Goal: Task Accomplishment & Management: Manage account settings

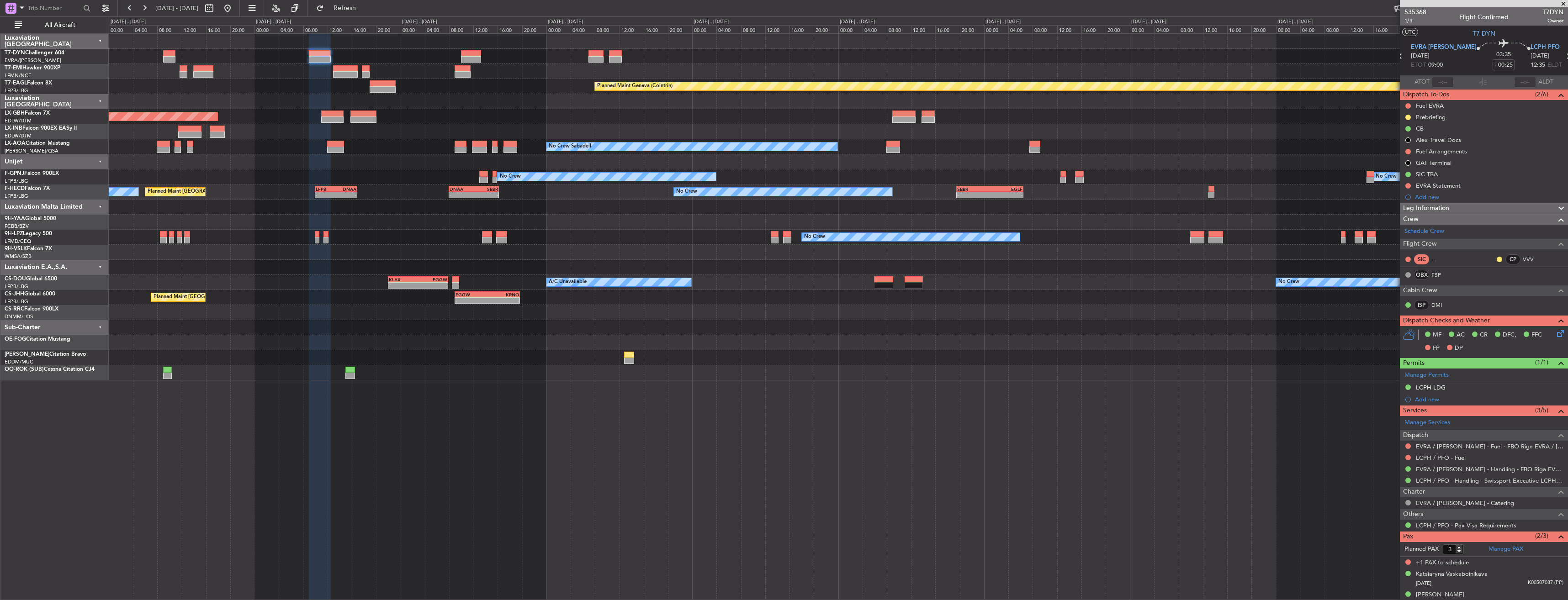
click at [410, 419] on div "Planned Maint Basel-Mulhouse Planned Maint Chester Planned Maint Geneva (Cointr…" at bounding box center [838, 316] width 1459 height 567
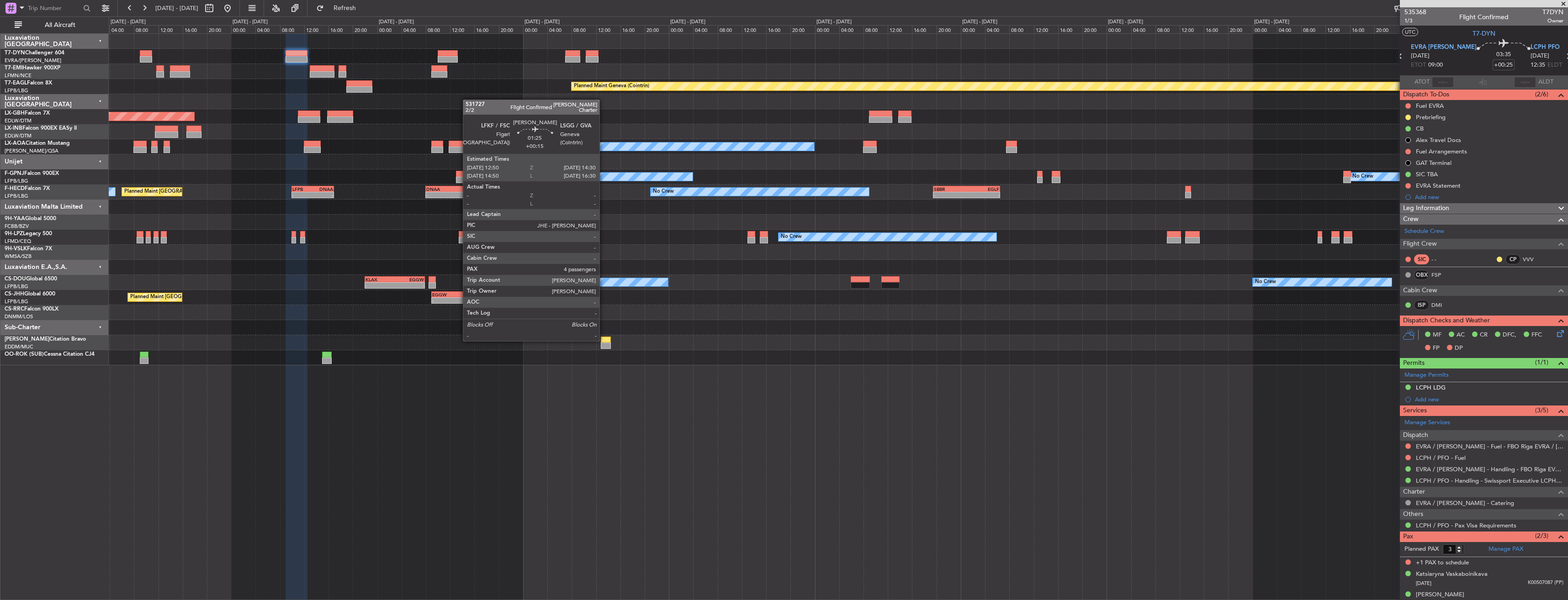
click at [604, 340] on div at bounding box center [606, 339] width 11 height 6
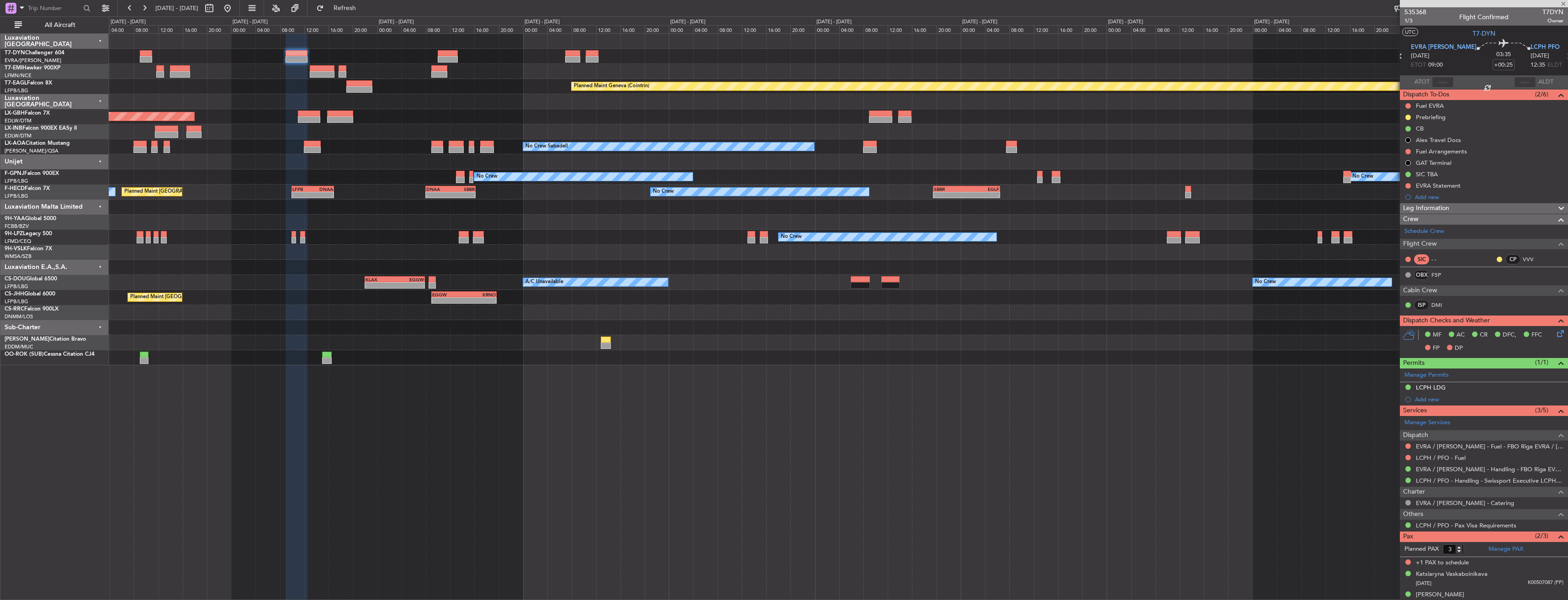
type input "+00:15"
type input "4"
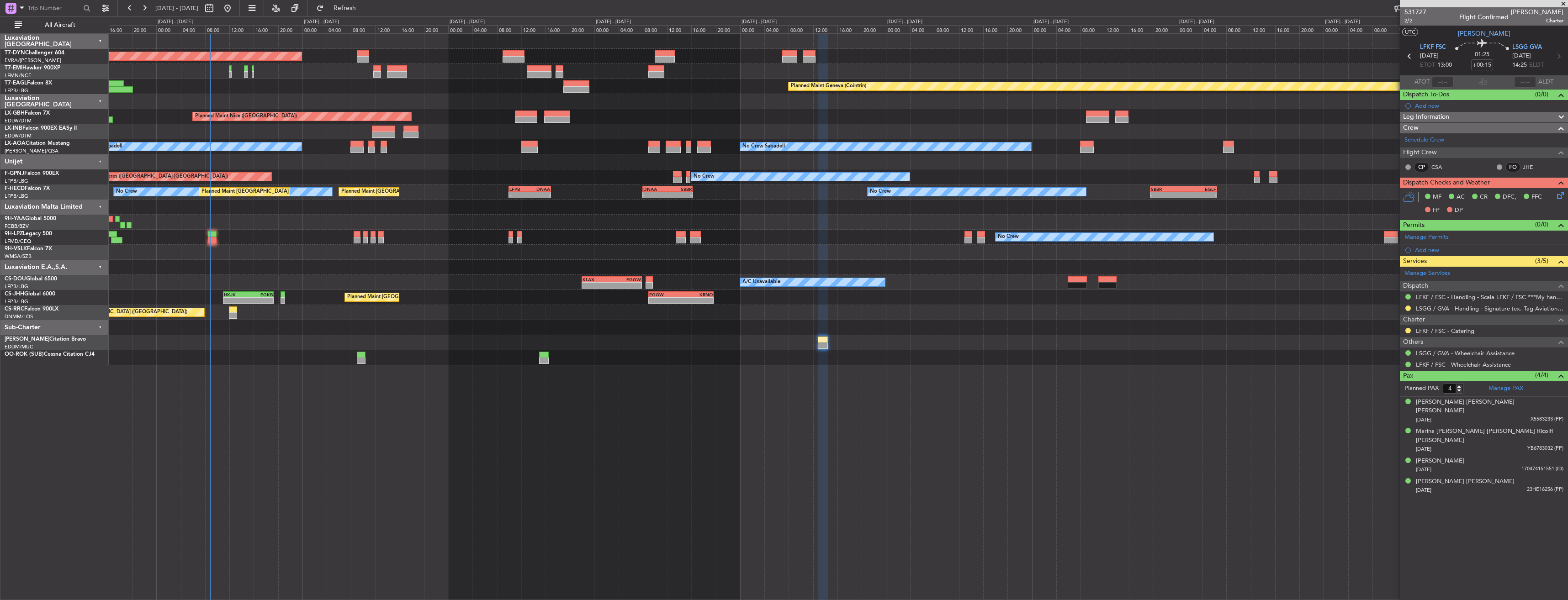
click at [692, 373] on div "Planned Maint Basel-Mulhouse Planned Maint Chester Planned Maint Geneva (Cointr…" at bounding box center [838, 316] width 1459 height 567
click at [1158, 309] on div "Planned Maint Basel-Mulhouse Planned Maint Chester Planned Maint Geneva (Cointr…" at bounding box center [838, 316] width 1459 height 567
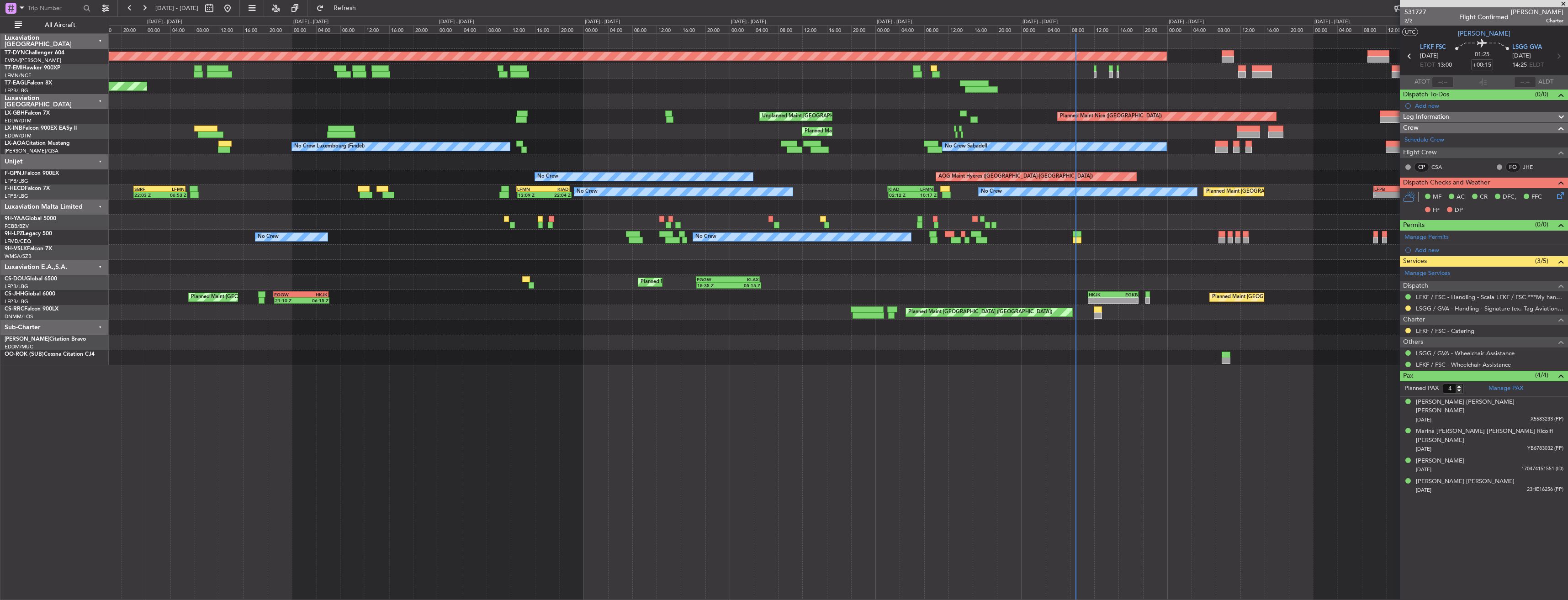
click at [1115, 273] on div "Planned Maint Basel-Mulhouse Planned Maint New York (Teterboro) Planned Maint G…" at bounding box center [838, 200] width 1459 height 332
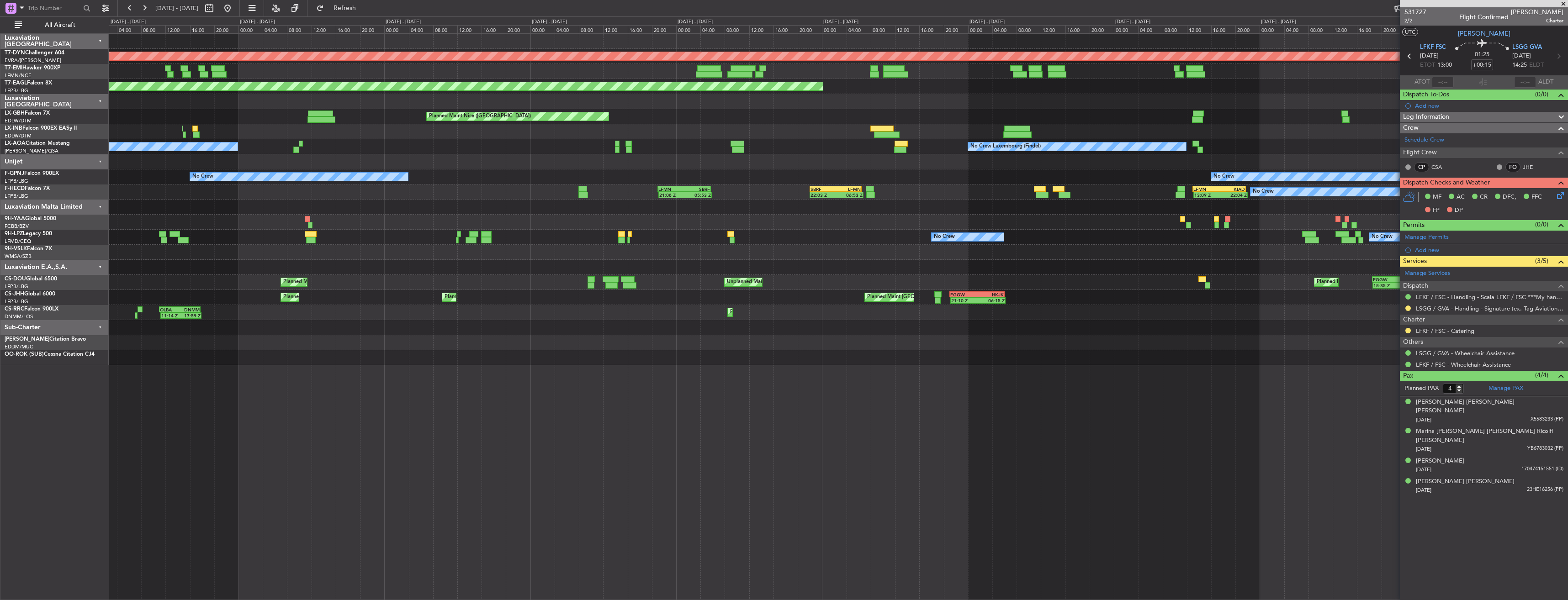
click at [1074, 195] on div "02:12 Z 10:17 Z KIAD 02:00 Z LFMN 09:40 Z No Crew 13:09 Z 22:04 Z LFMN 13:00 Z …" at bounding box center [838, 192] width 1459 height 15
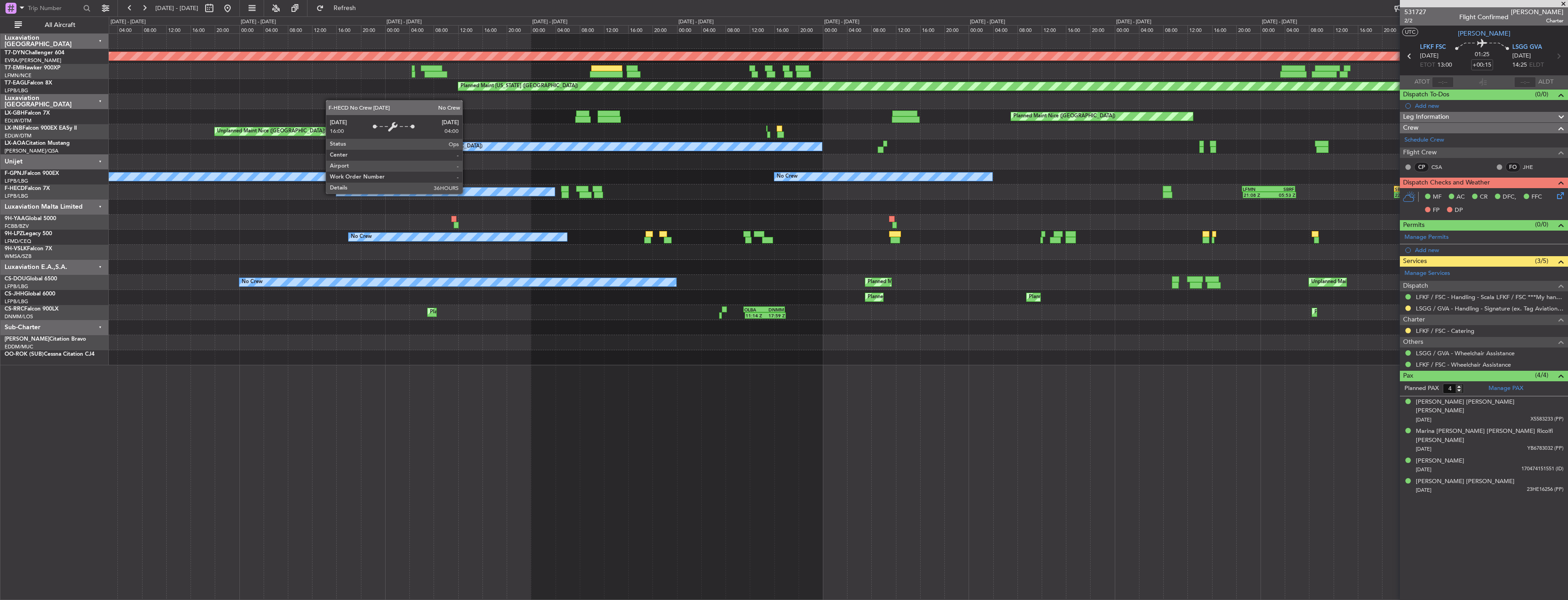
click at [1007, 175] on div "Planned Maint Basel-Mulhouse A/C Unavailable Planned Maint New York (Teterboro)…" at bounding box center [838, 200] width 1459 height 332
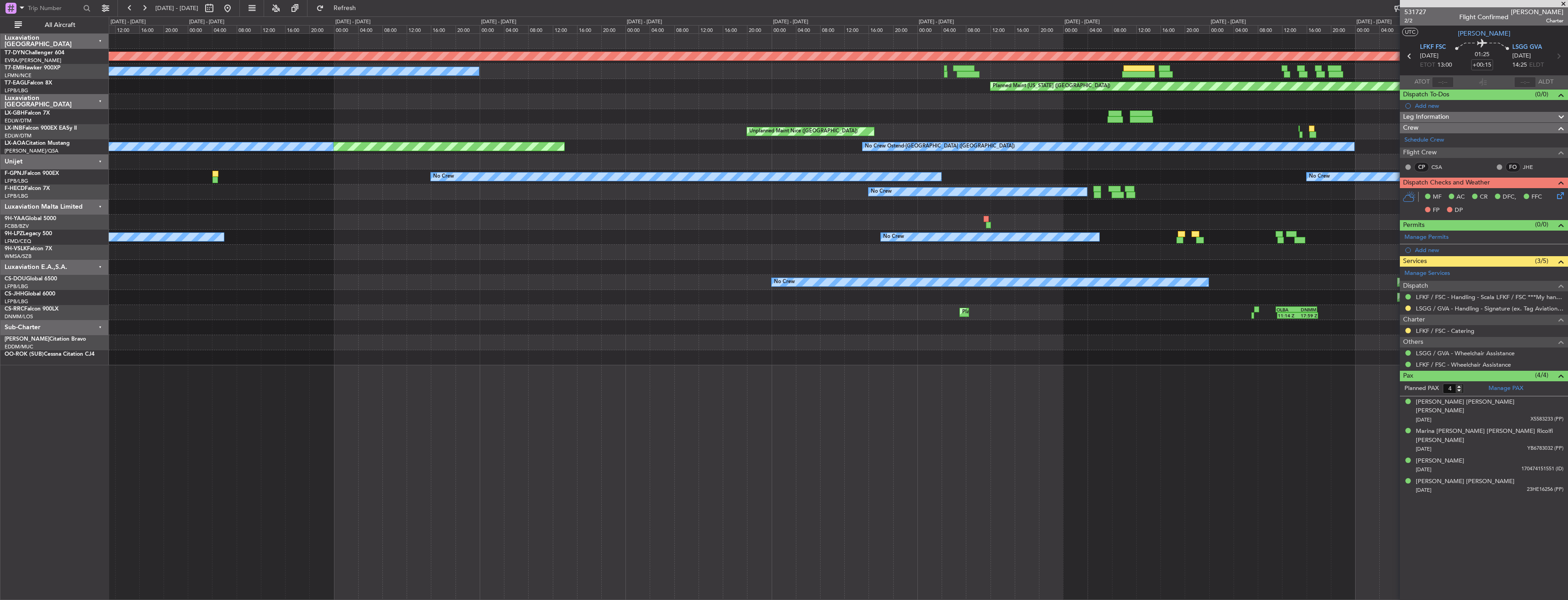
click at [1221, 30] on div "Planned Maint Basel-Mulhouse A/C Unavailable Planned Maint New York (Teterboro)…" at bounding box center [784, 308] width 1568 height 584
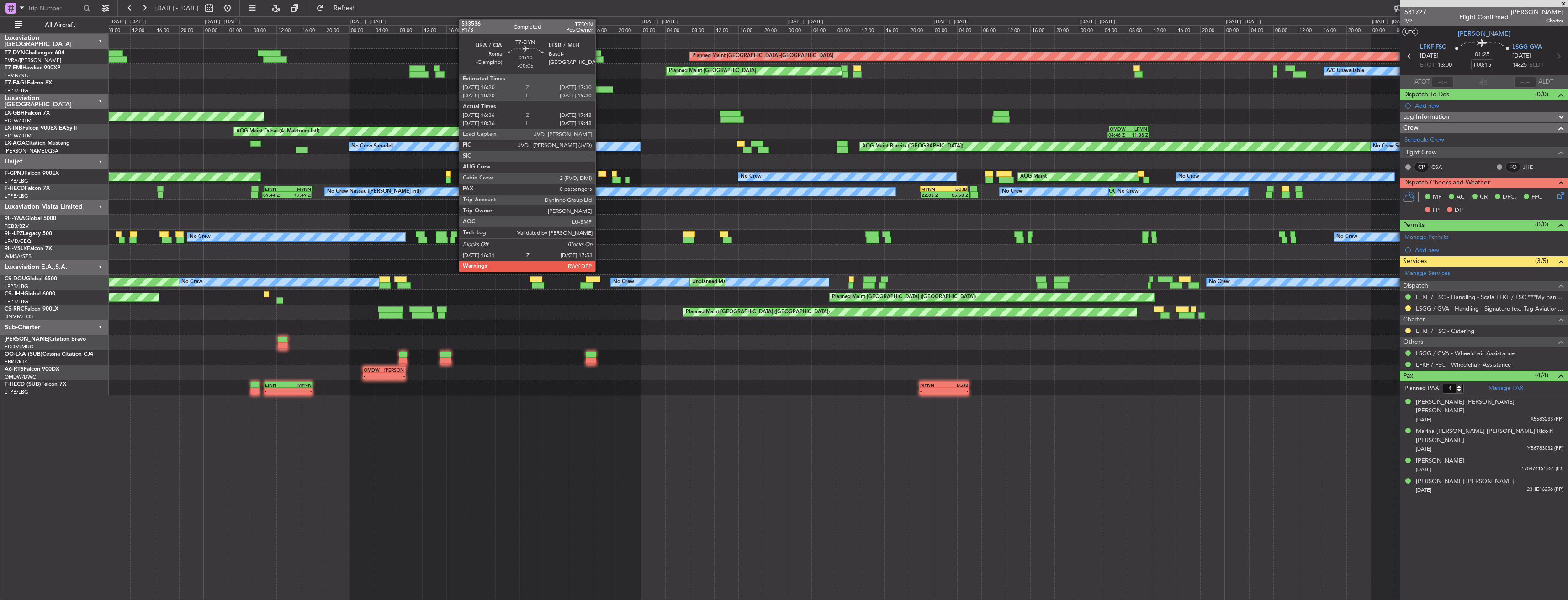
click at [600, 53] on div at bounding box center [598, 53] width 7 height 6
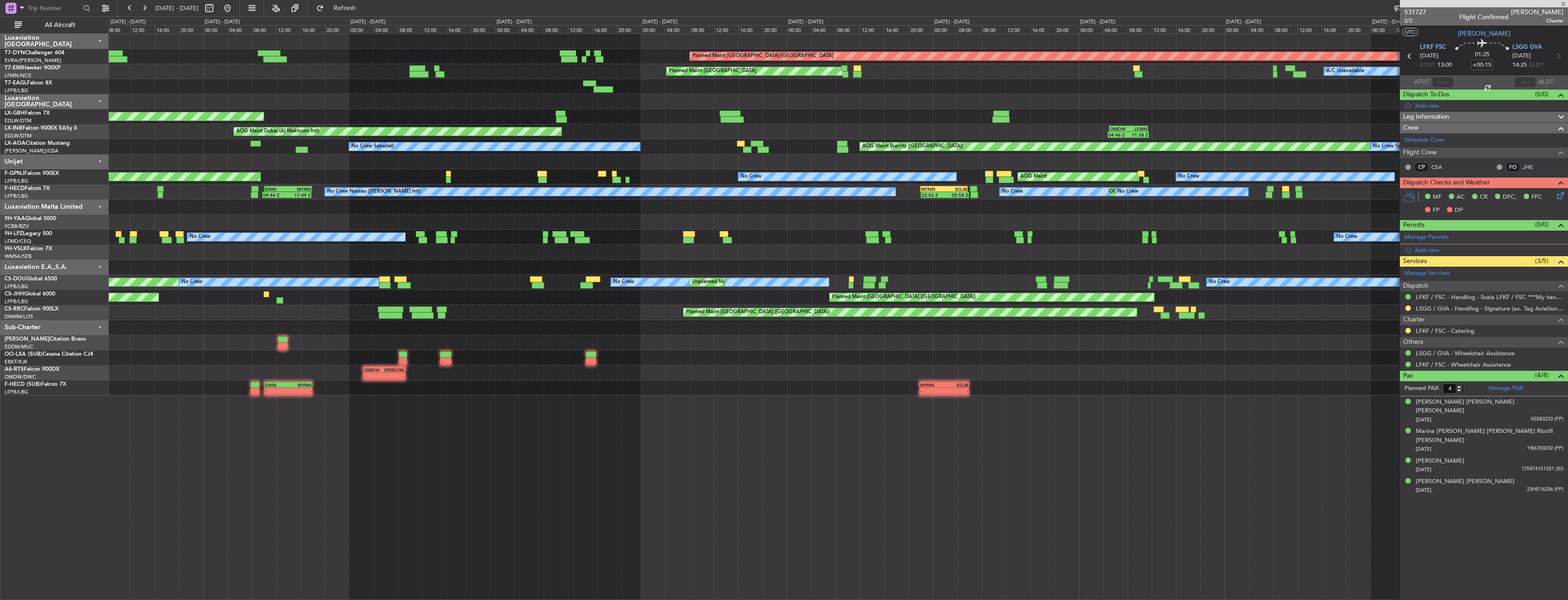
type input "-00:05"
type input "16:36"
type input "17:48"
type input "0"
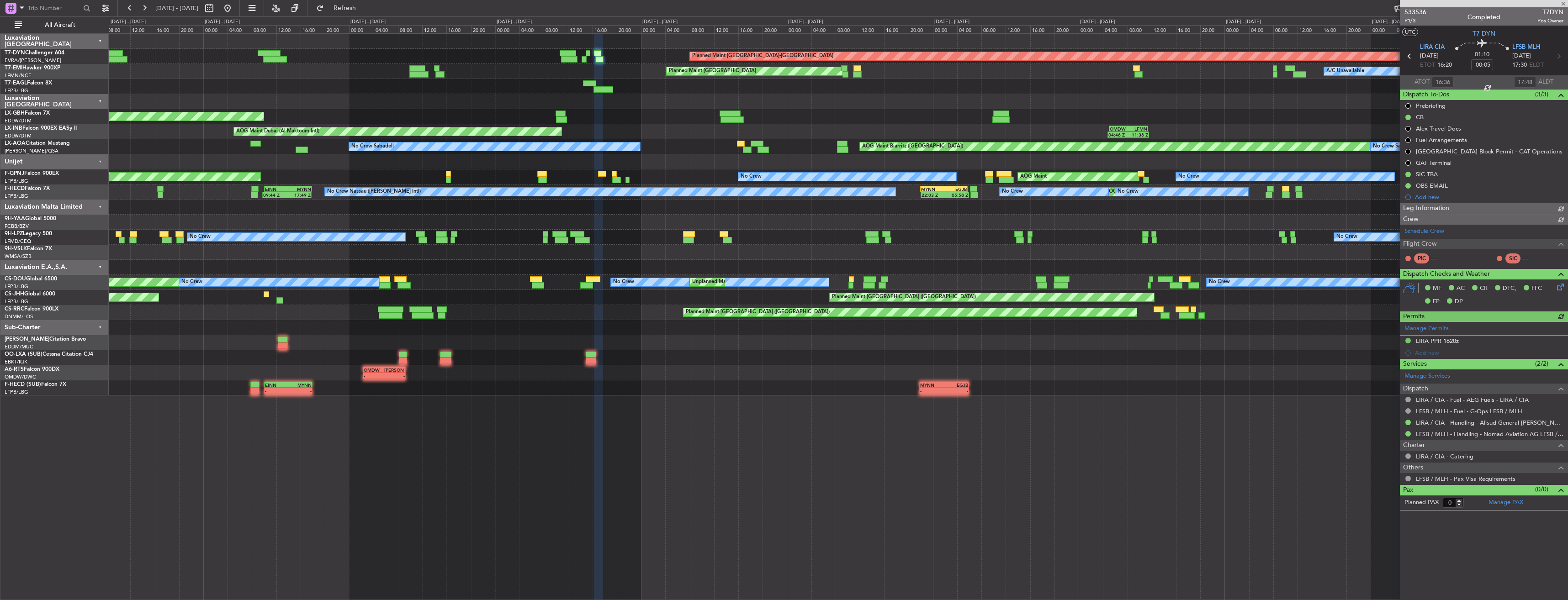
click at [717, 90] on div "Planned Maint Basel-Mulhouse A/C Unavailable Planned Maint Zurich Planned Maint…" at bounding box center [838, 214] width 1459 height 362
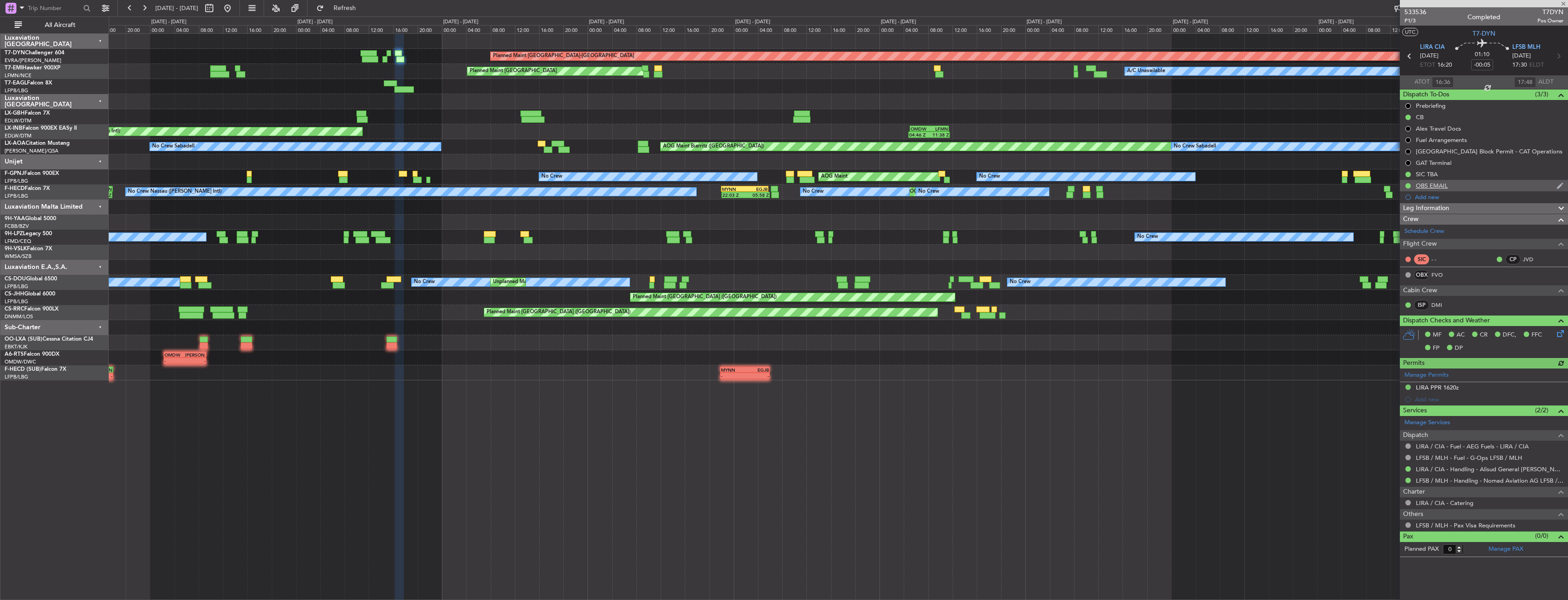
click at [1457, 183] on div "OBS EMAIL" at bounding box center [1484, 185] width 168 height 11
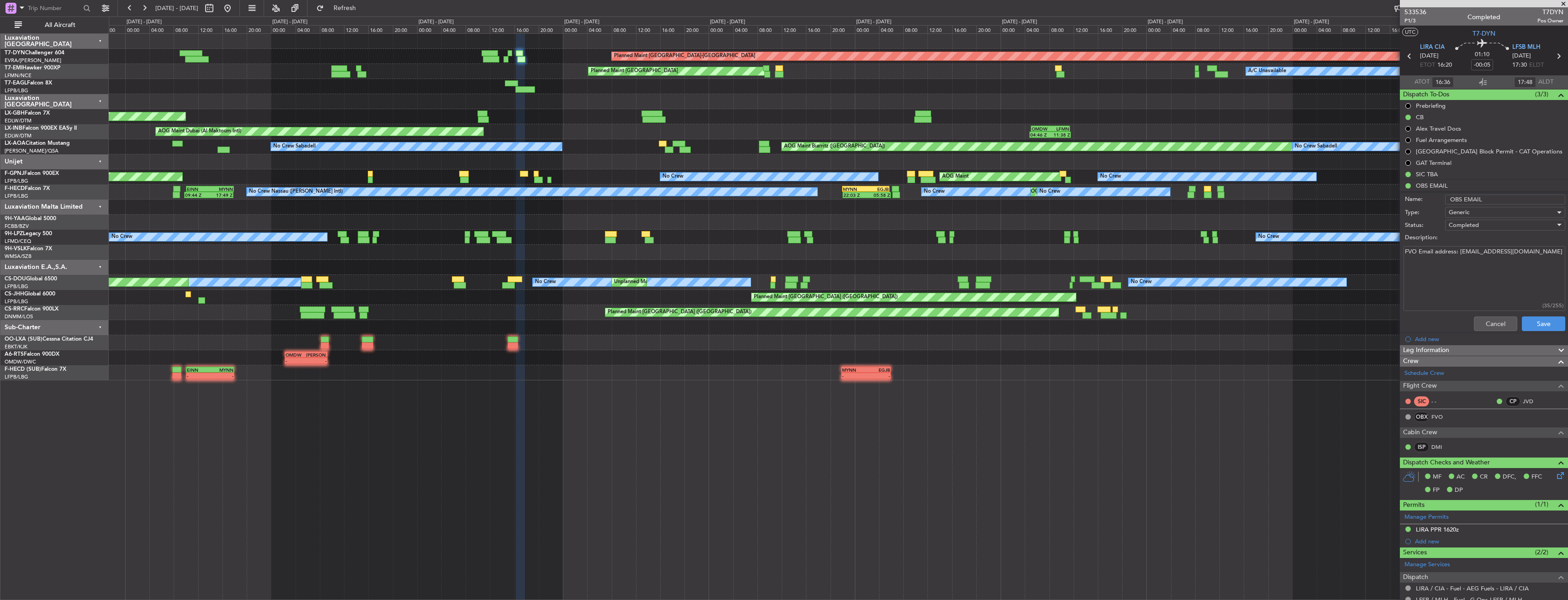
click at [221, 82] on div "Planned Maint Basel-Mulhouse A/C Unavailable Planned Maint Zurich Planned Maint…" at bounding box center [838, 207] width 1459 height 347
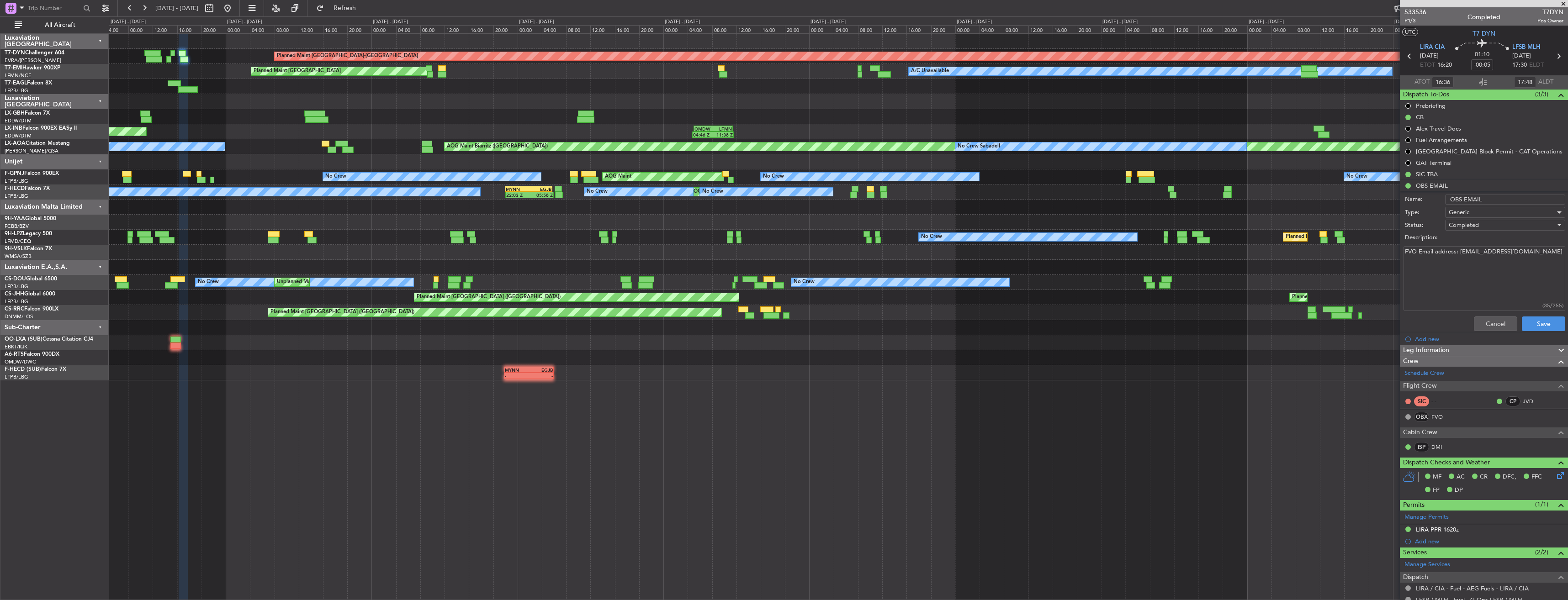
click at [268, 87] on div "Planned Maint [US_STATE] ([GEOGRAPHIC_DATA])" at bounding box center [838, 86] width 1459 height 15
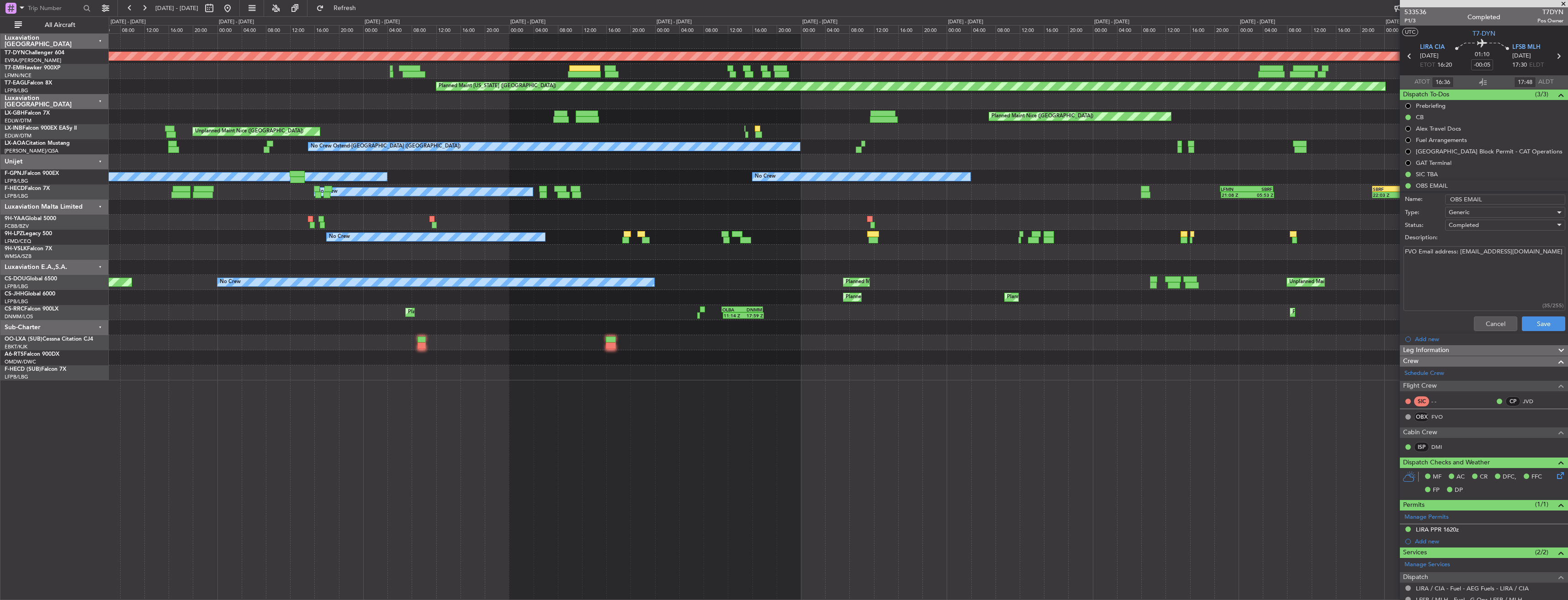
click at [230, 118] on div "Planned Maint Basel-Mulhouse A/C Unavailable Planned Maint New York (Teterboro)…" at bounding box center [838, 207] width 1459 height 347
click at [235, 8] on button at bounding box center [228, 8] width 15 height 15
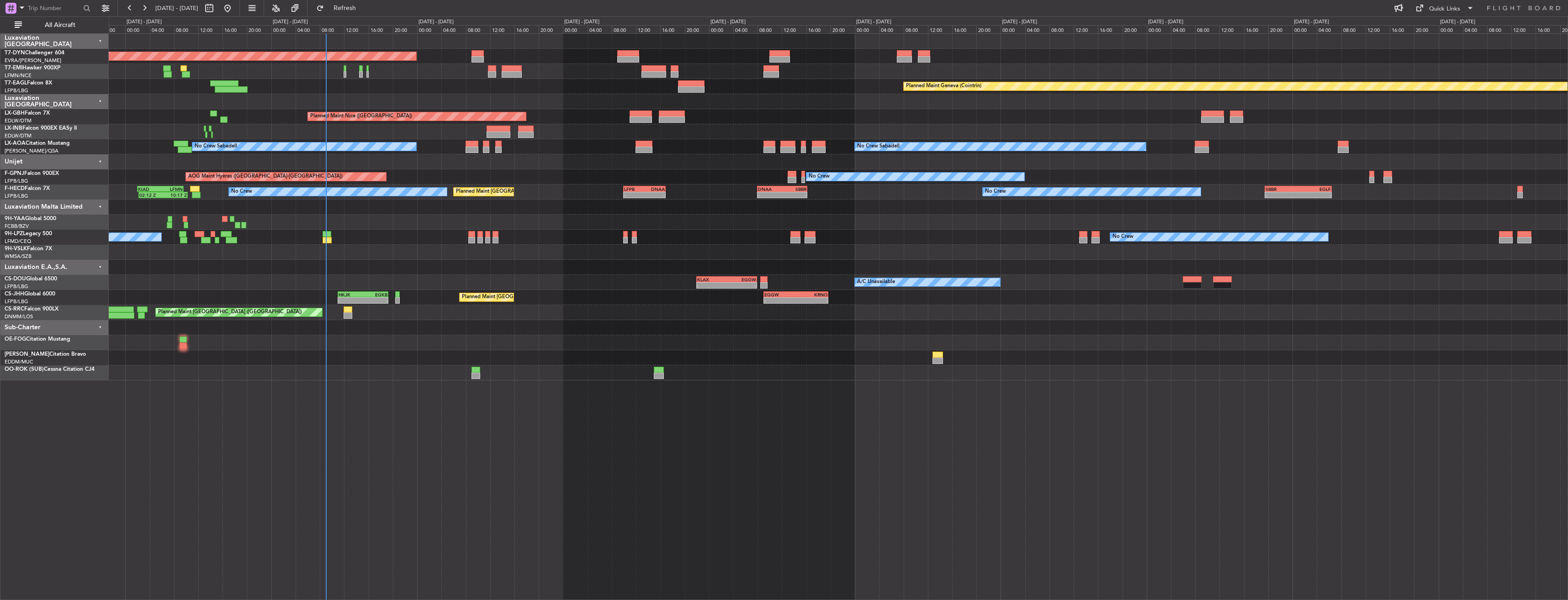
click at [431, 97] on div "Planned Maint Basel-Mulhouse Planned Maint Chester Planned Maint Geneva (Cointr…" at bounding box center [838, 207] width 1459 height 347
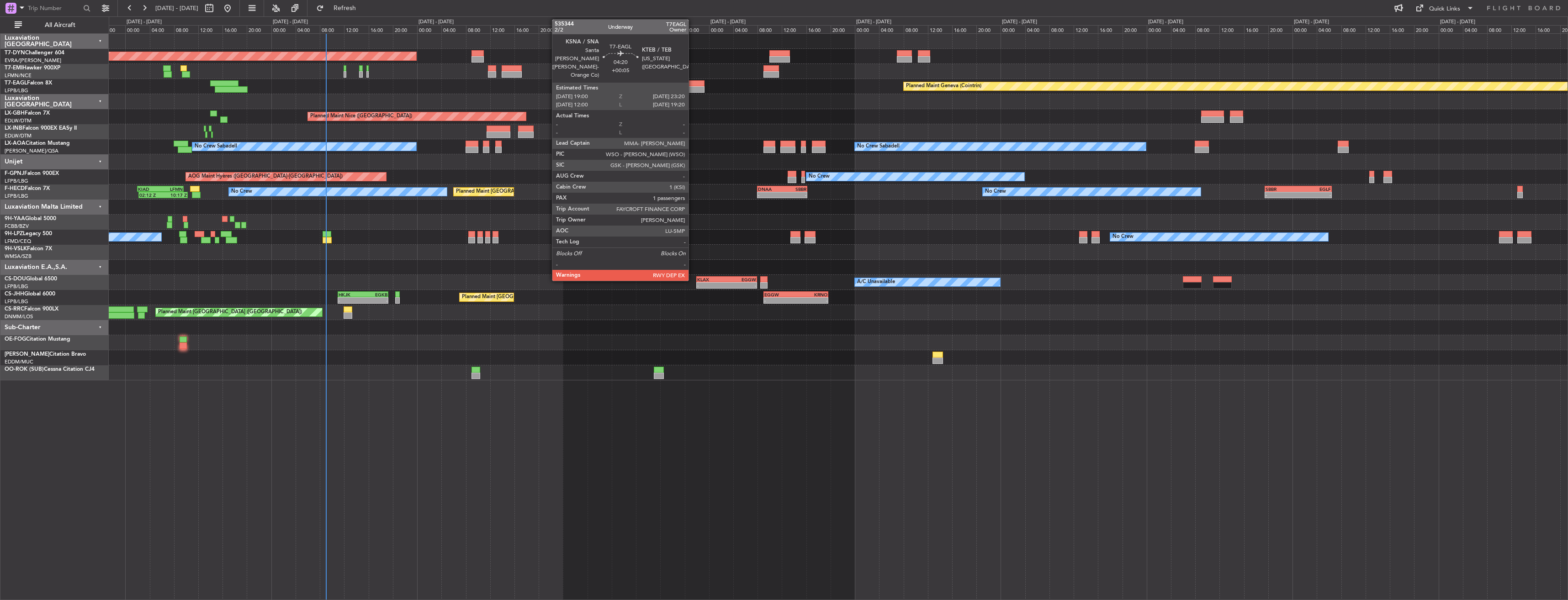
click at [693, 87] on div at bounding box center [691, 89] width 26 height 6
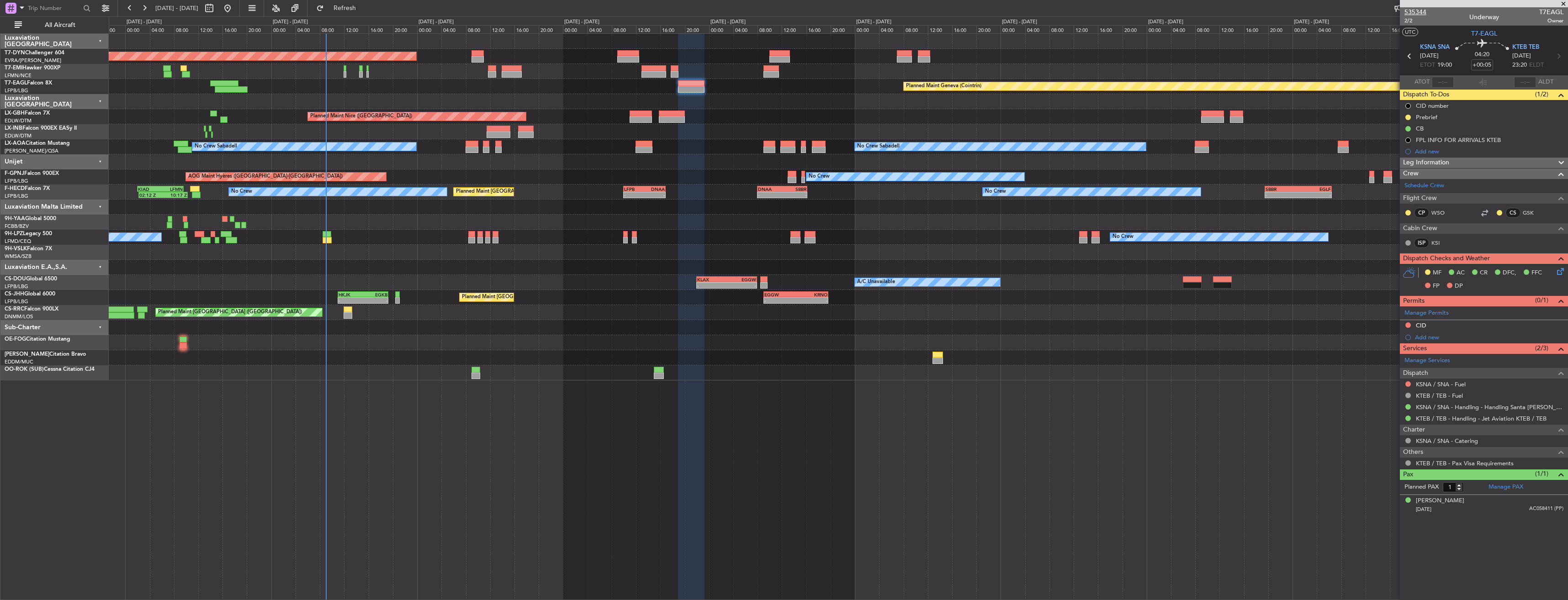
click at [1414, 13] on span "535344" at bounding box center [1416, 12] width 22 height 9
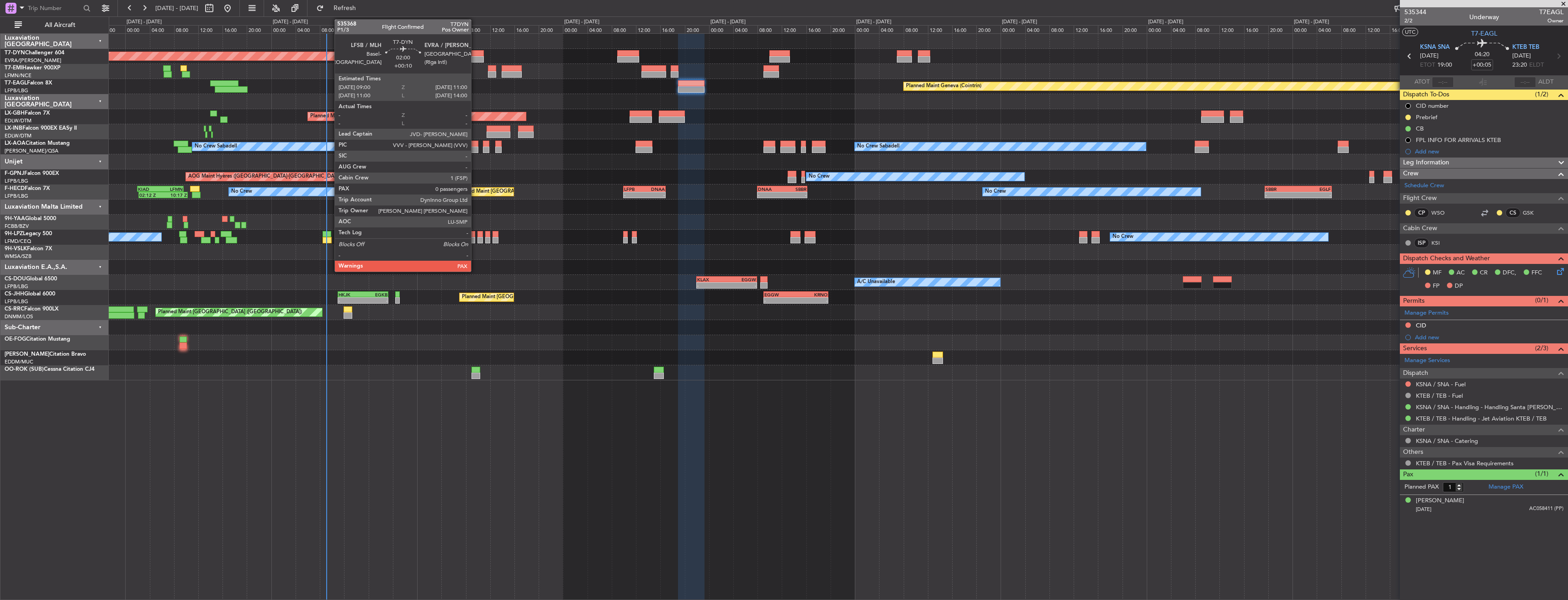
click at [475, 55] on div at bounding box center [477, 53] width 12 height 6
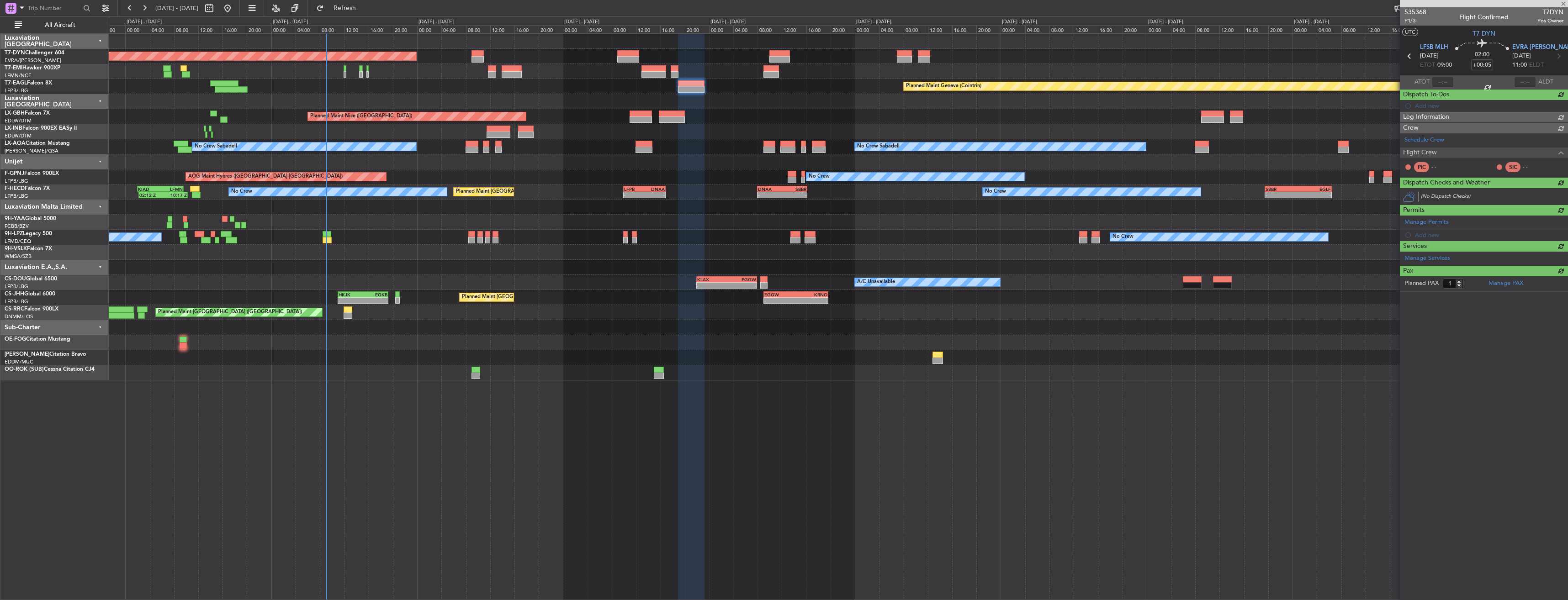
type input "+00:10"
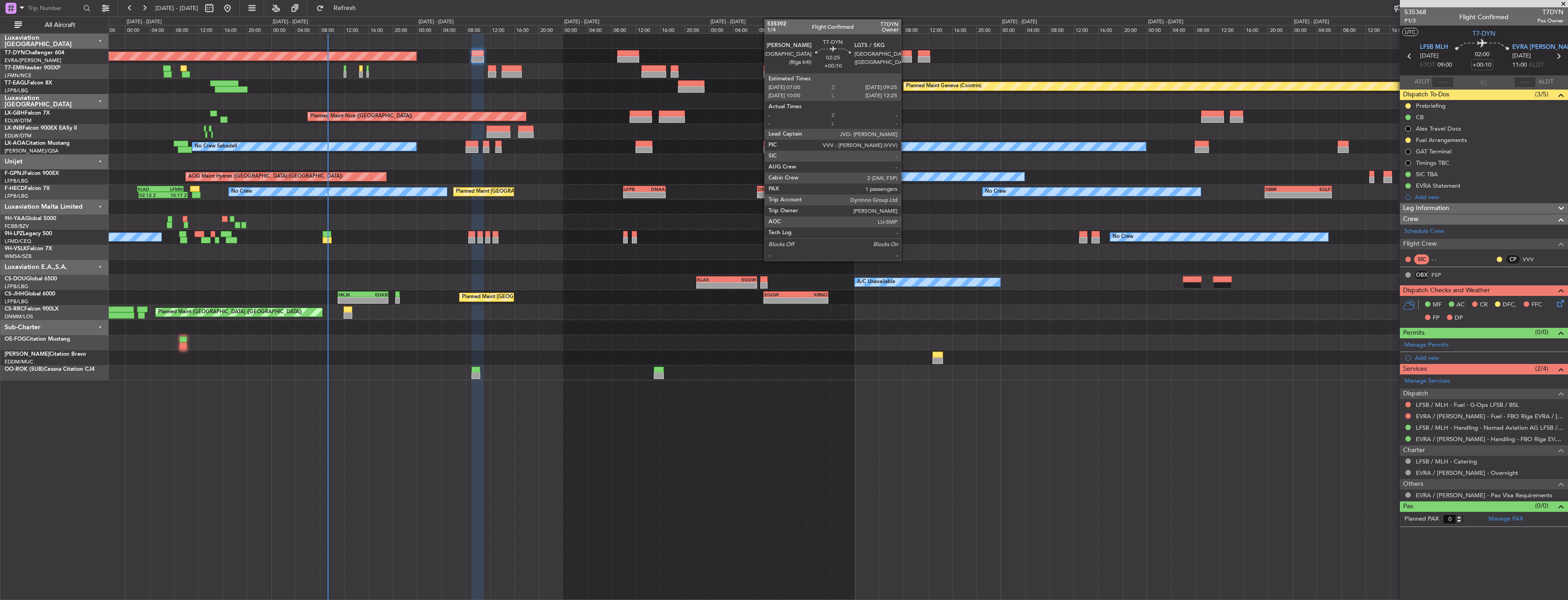
click at [905, 55] on div at bounding box center [904, 53] width 15 height 6
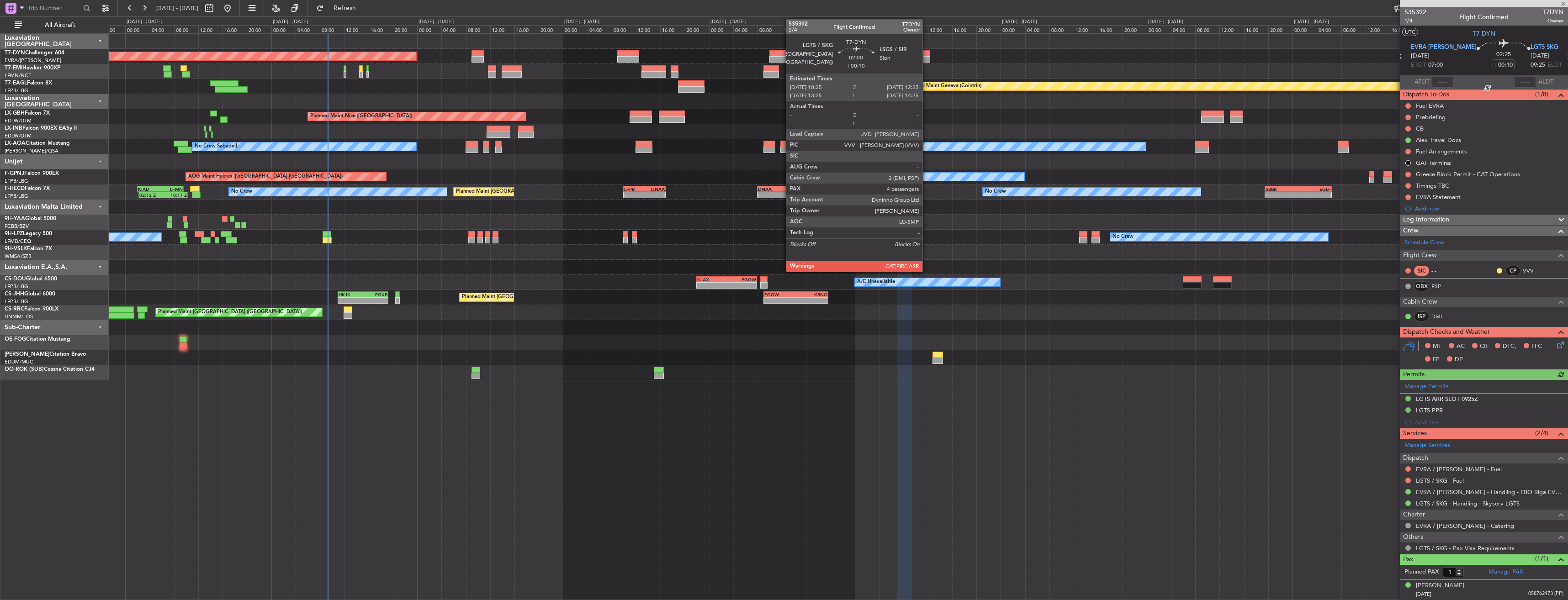
click at [927, 53] on div at bounding box center [924, 53] width 12 height 6
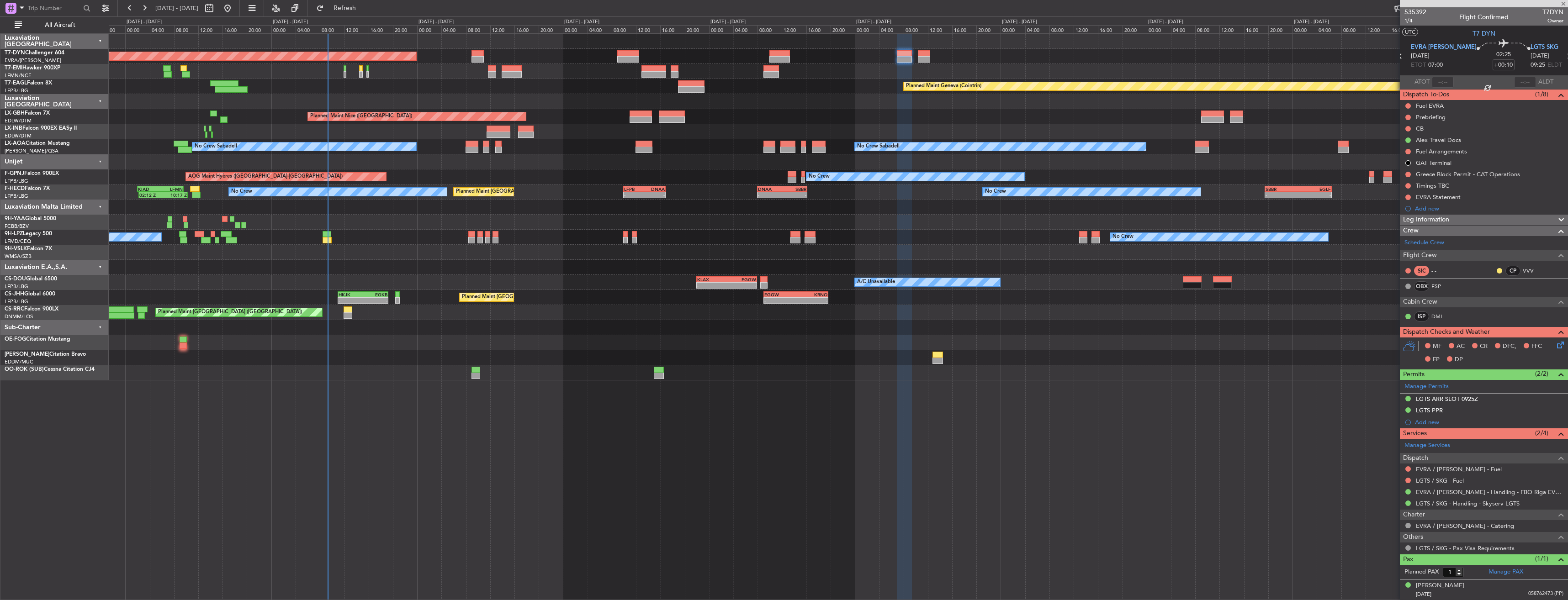
type input "4"
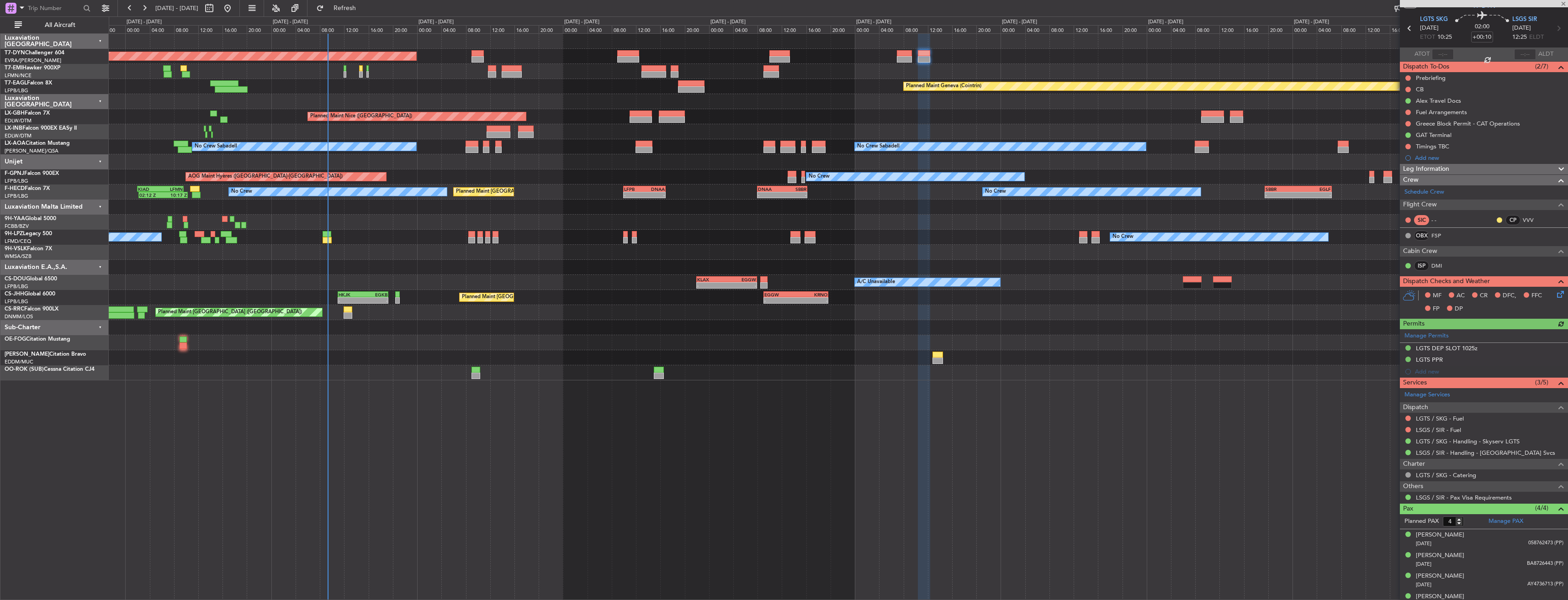
scroll to position [39, 0]
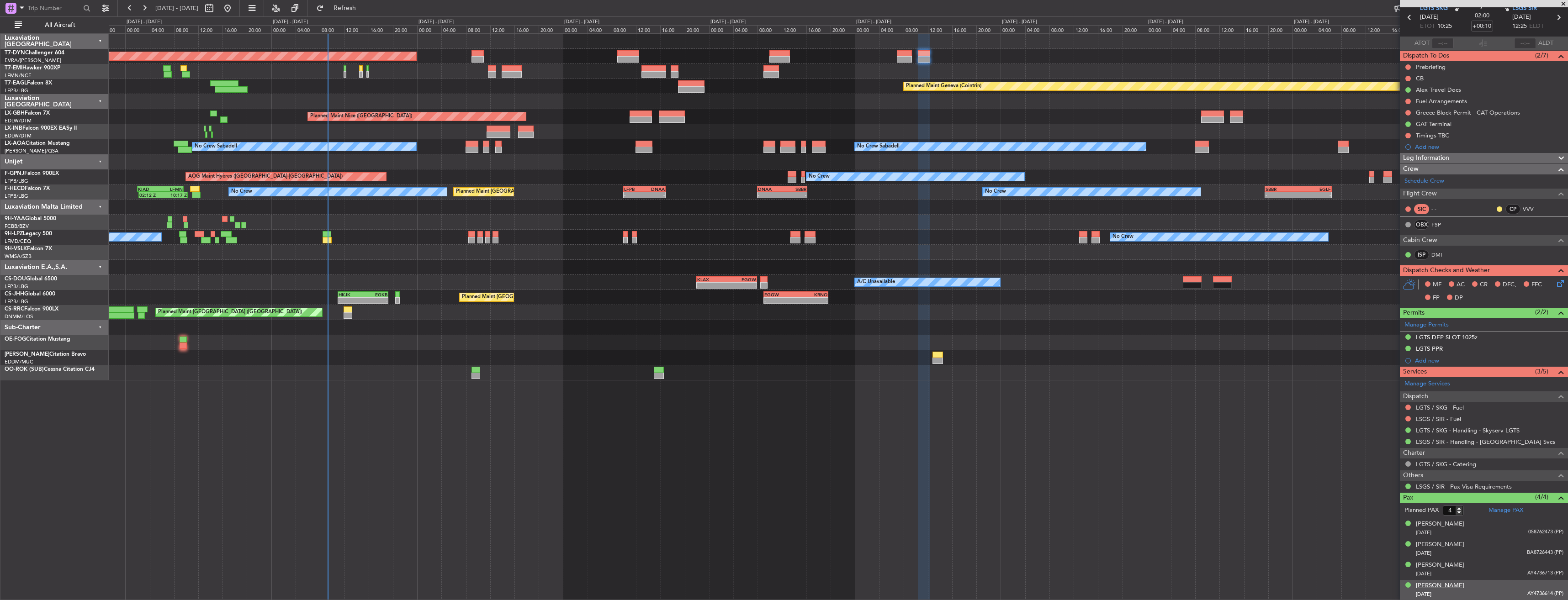
click at [1438, 585] on div "Nina Weinstein" at bounding box center [1440, 586] width 49 height 9
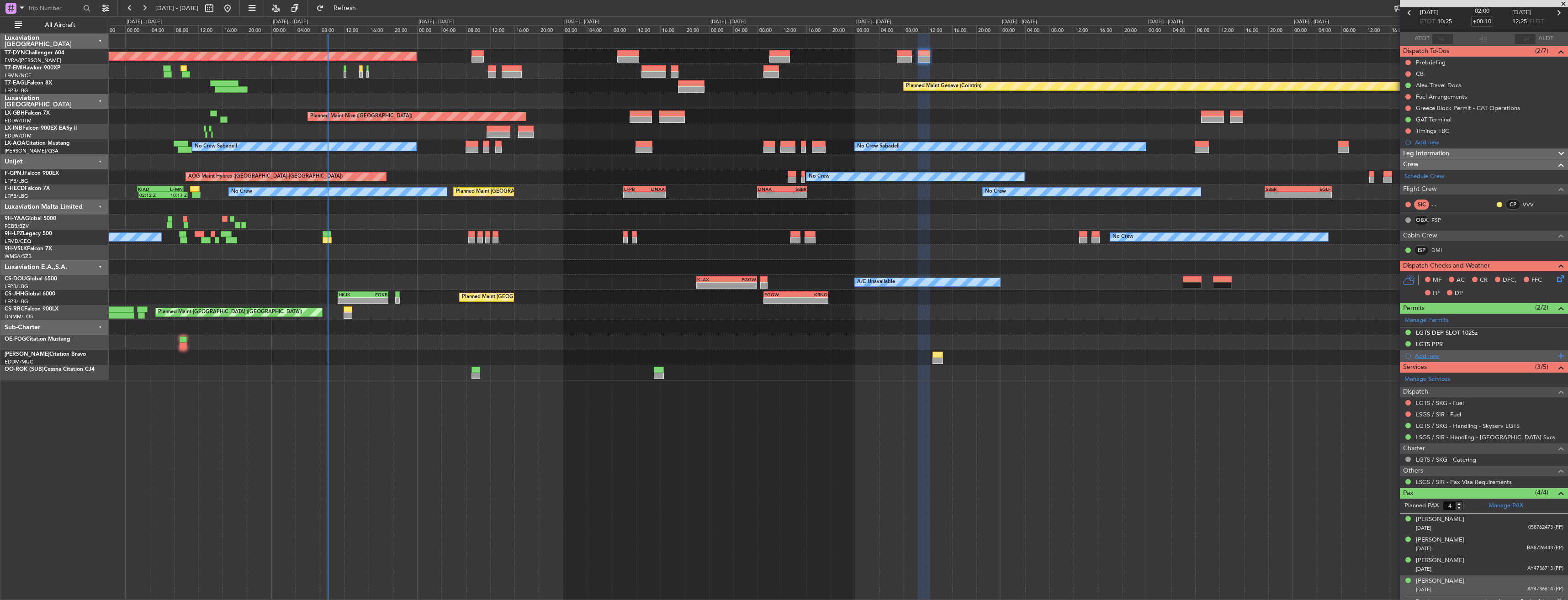
scroll to position [61, 0]
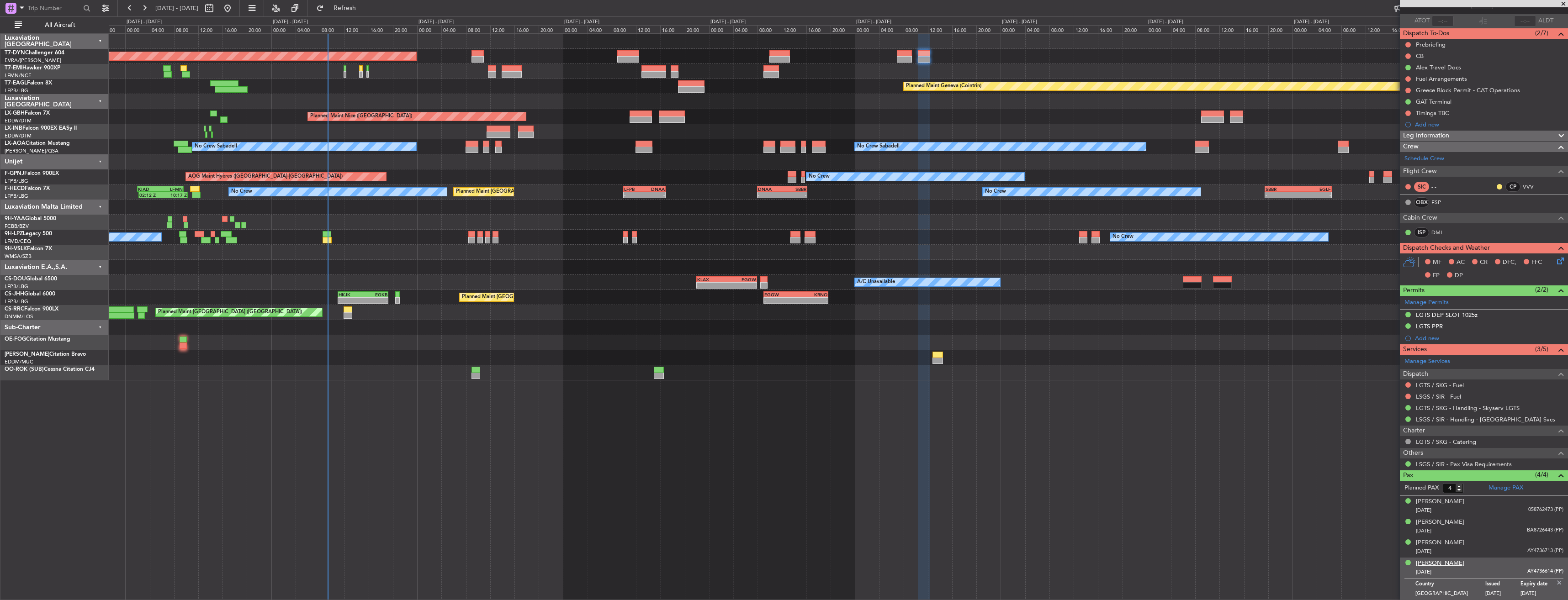
click at [1435, 562] on div "Nina Weinstein" at bounding box center [1440, 564] width 49 height 9
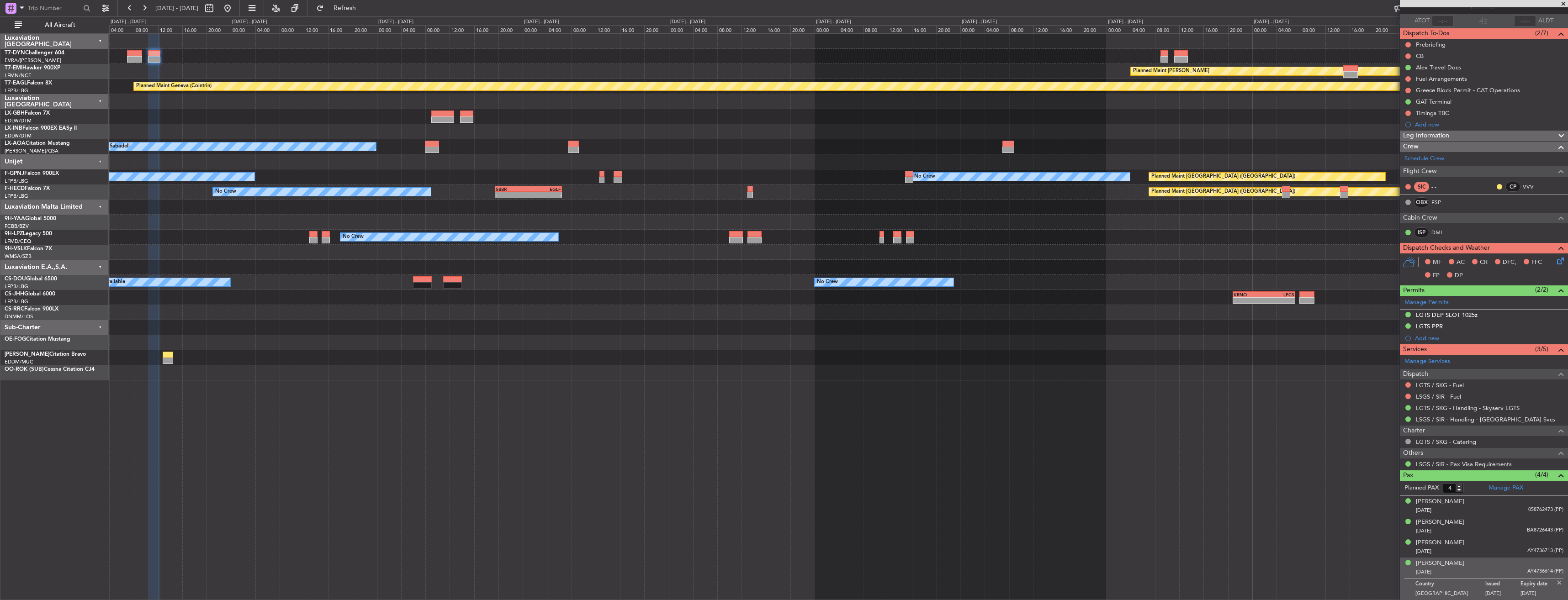
click at [391, 56] on div at bounding box center [838, 56] width 1459 height 15
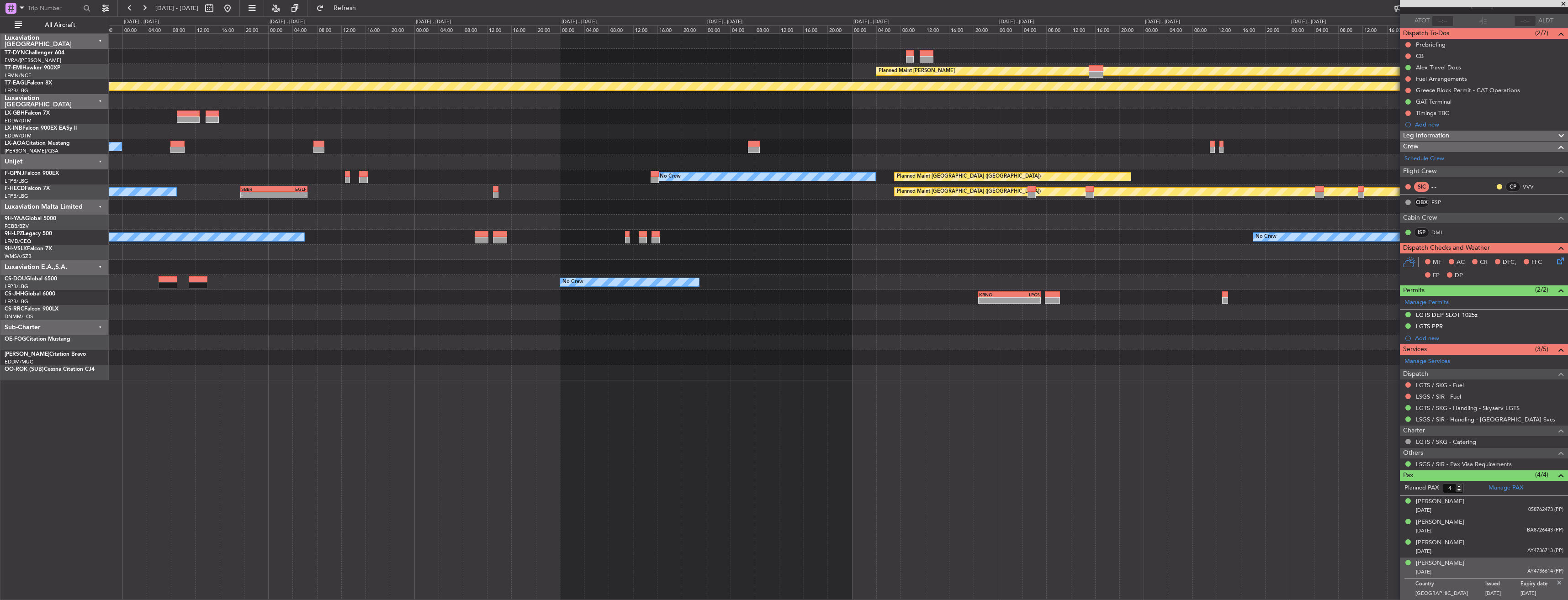
click at [796, 49] on div at bounding box center [838, 56] width 1459 height 15
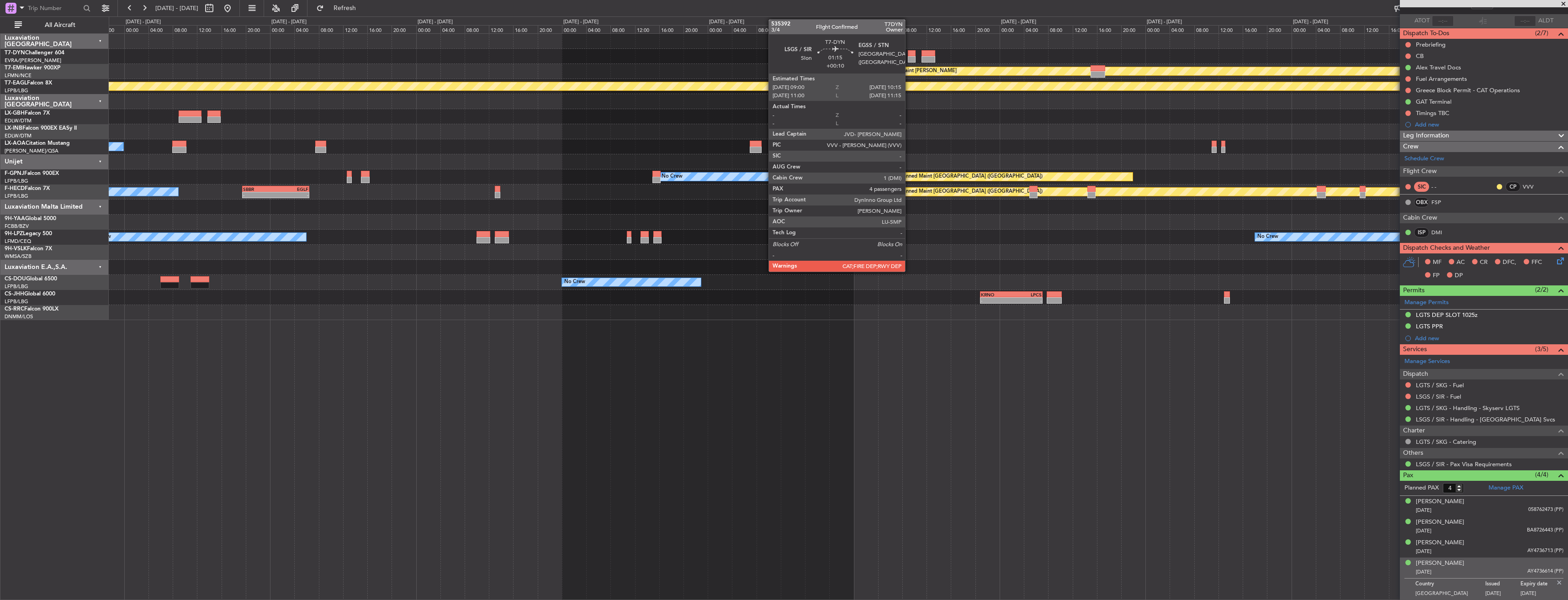
click at [909, 55] on div at bounding box center [912, 53] width 8 height 6
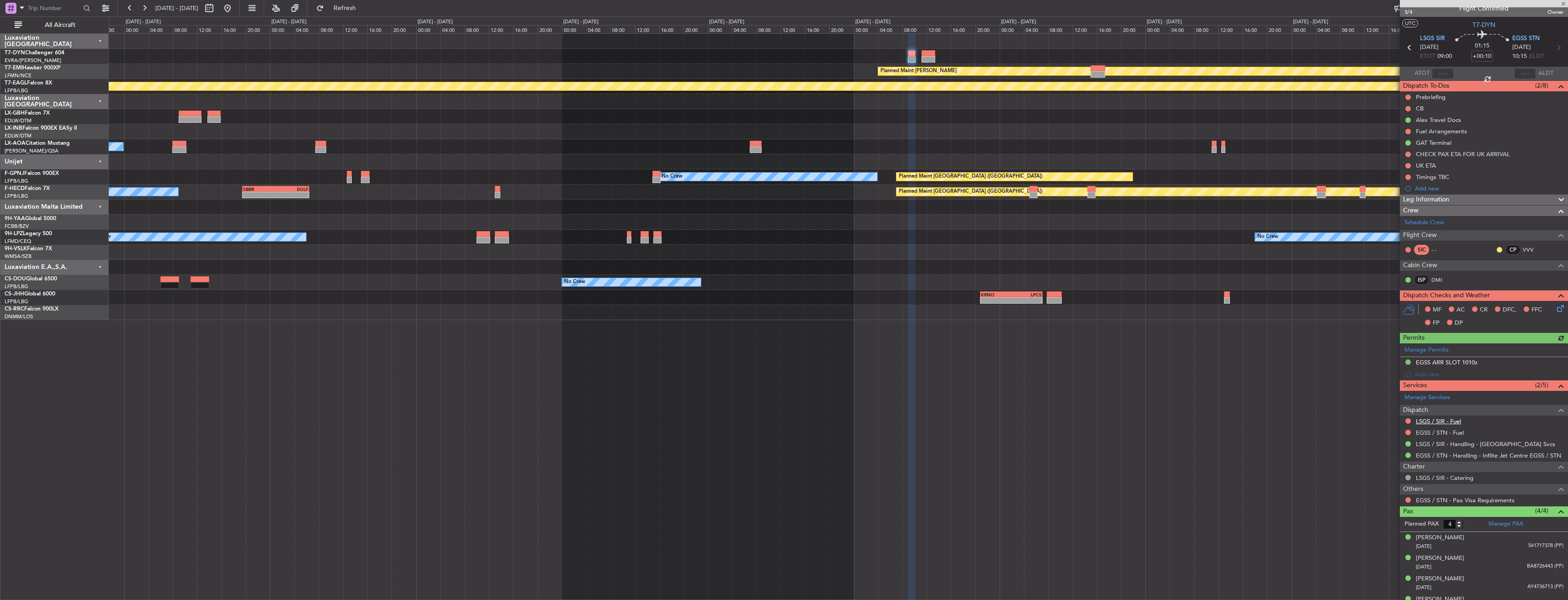
scroll to position [22, 0]
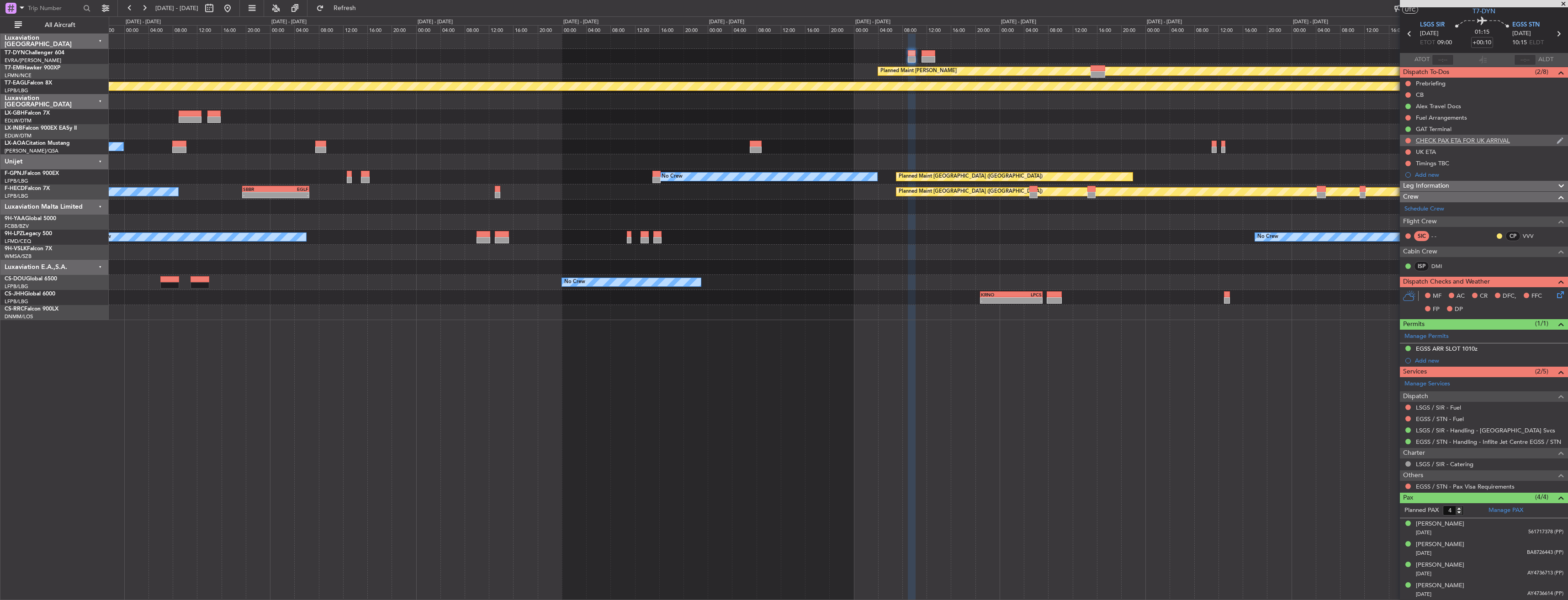
click at [1523, 140] on div "CHECK PAX ETA FOR UK ARRIVAL" at bounding box center [1484, 140] width 168 height 11
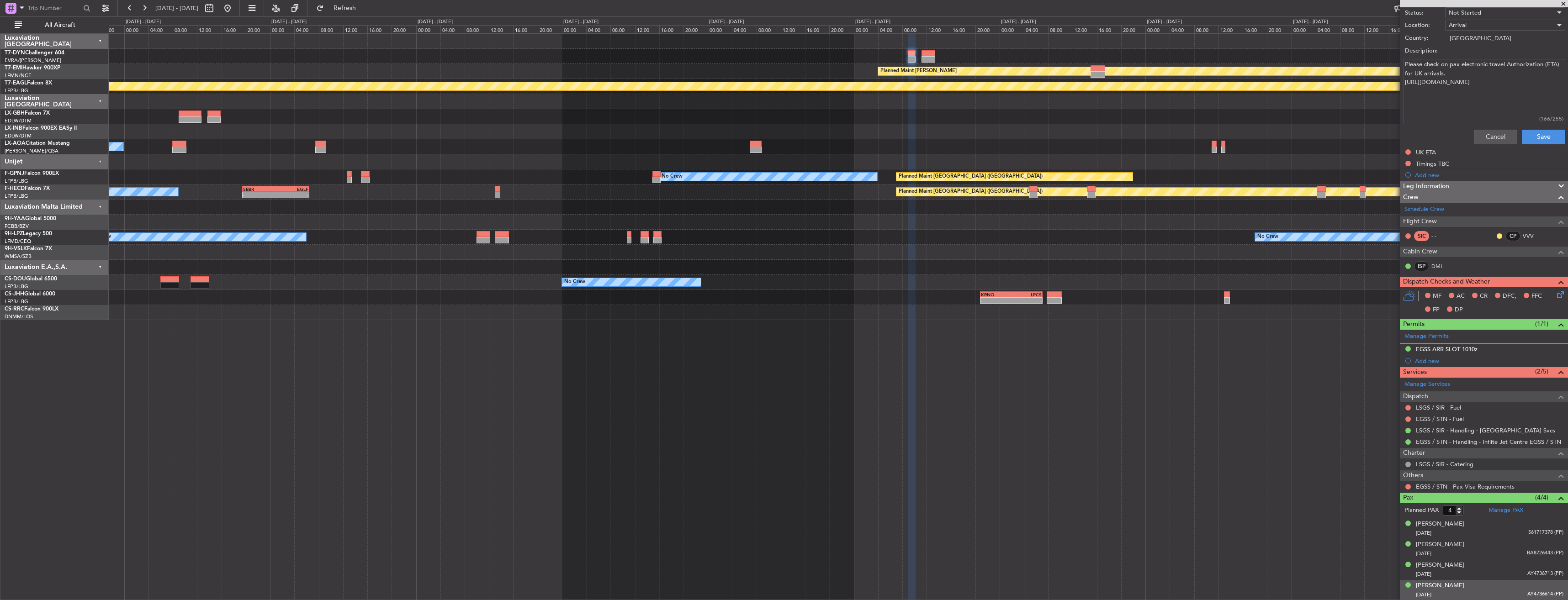
click at [1472, 584] on div "Nina Weinstein 20/04/2016 AY4736614 (PP)" at bounding box center [1489, 590] width 148 height 18
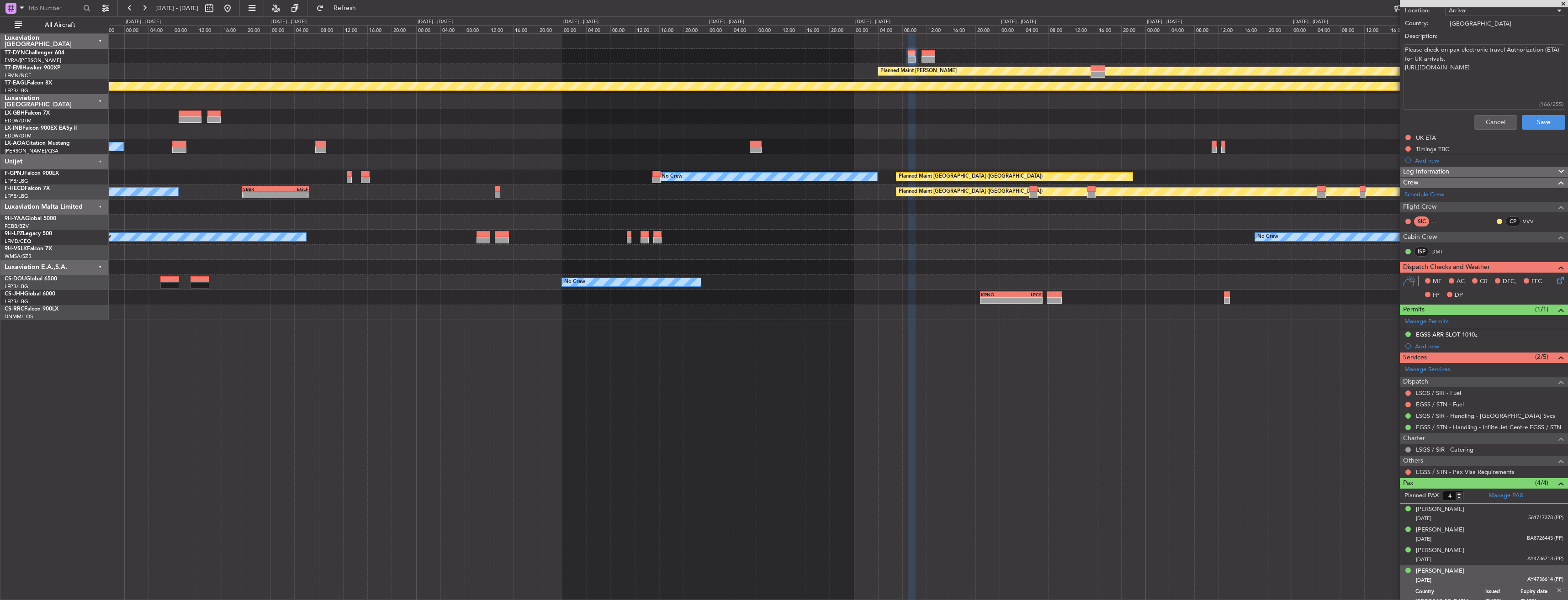
scroll to position [212, 0]
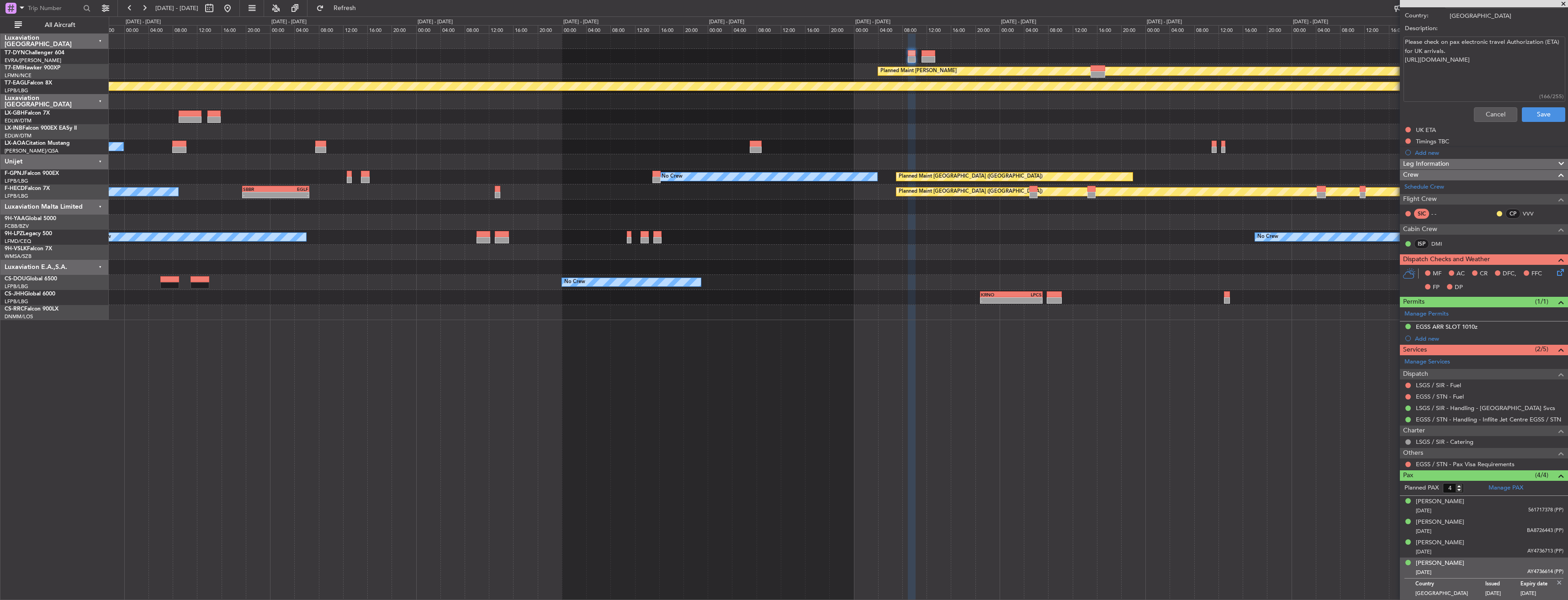
drag, startPoint x: 1521, startPoint y: 573, endPoint x: 1538, endPoint y: 574, distance: 17.0
click at [1538, 574] on span "AY4736614 (PP)" at bounding box center [1546, 572] width 36 height 8
click at [1450, 563] on div "Nina Weinstein" at bounding box center [1440, 564] width 49 height 9
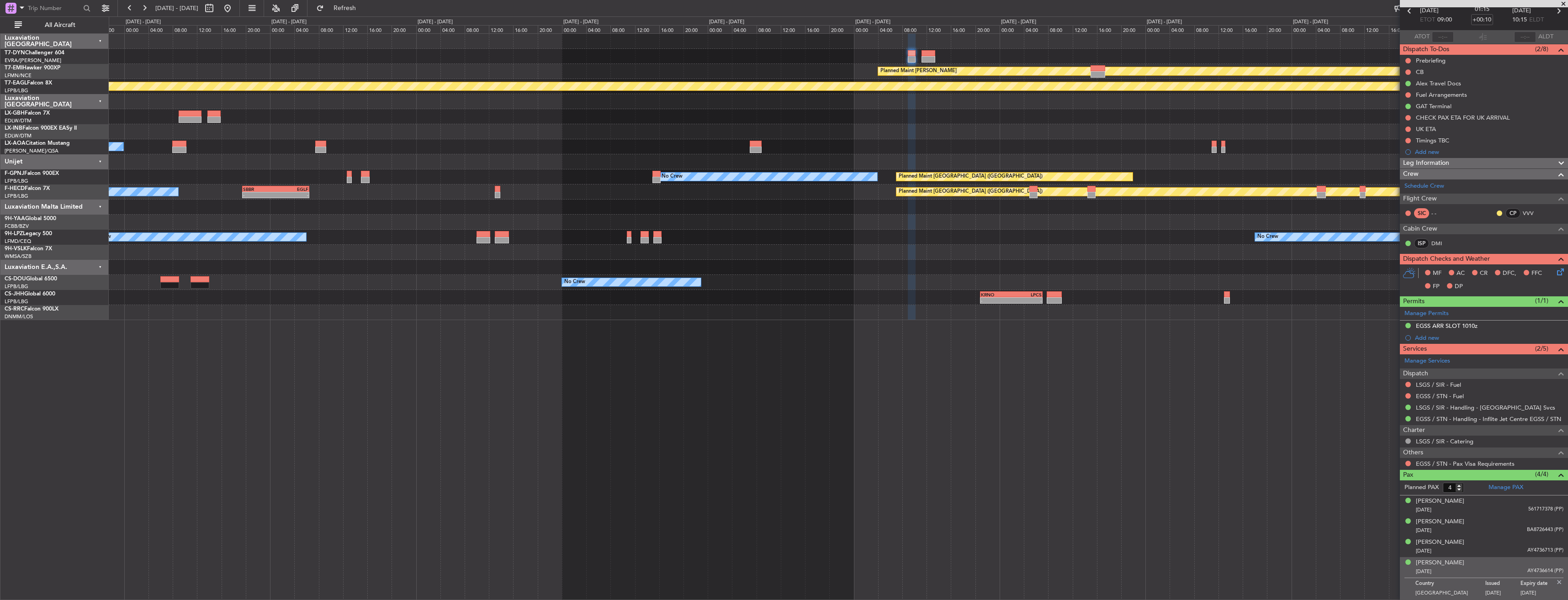
scroll to position [44, 0]
click at [1478, 546] on div "Michael Weinstein 20/03/2013 AY4736713 (PP)" at bounding box center [1489, 547] width 148 height 18
click at [1455, 543] on div "Michael Weinstein" at bounding box center [1440, 543] width 49 height 9
click at [1455, 545] on div "Michael Weinstein" at bounding box center [1440, 543] width 49 height 9
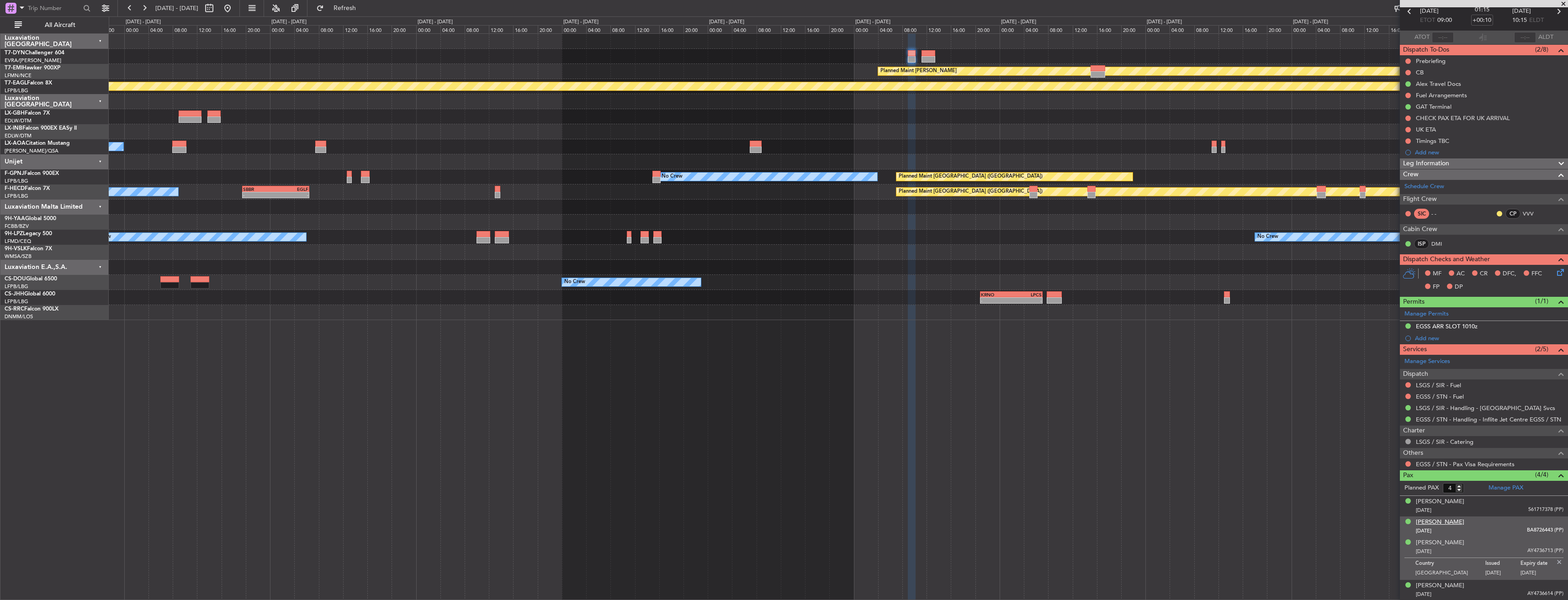
click at [1444, 523] on div "Kristina Weinstein" at bounding box center [1440, 522] width 49 height 9
click at [1450, 523] on div "Kristina Weinstein" at bounding box center [1440, 522] width 49 height 9
click at [362, 13] on button "Refresh" at bounding box center [339, 8] width 55 height 15
click at [1463, 502] on div "Alex Weinstein 24/02/1975 561717378 (PP)" at bounding box center [1489, 506] width 148 height 18
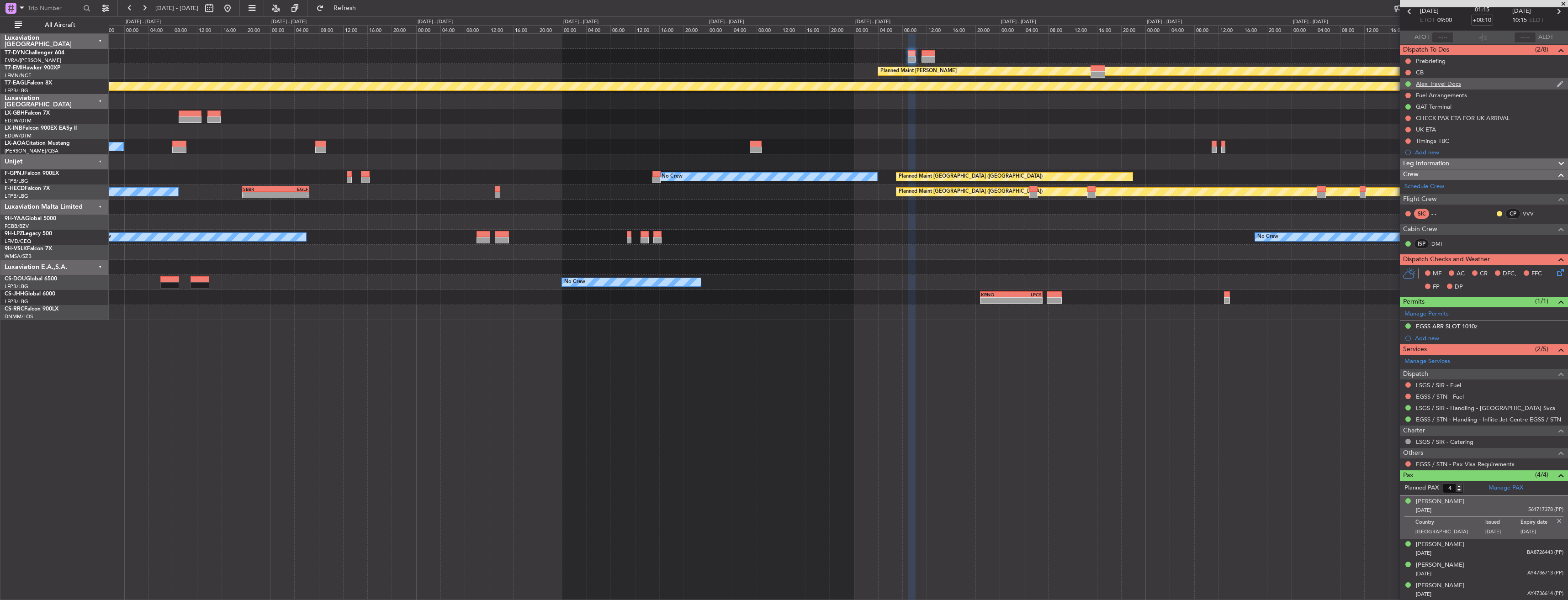
click at [1484, 86] on div "Alex Travel Docs" at bounding box center [1484, 84] width 168 height 11
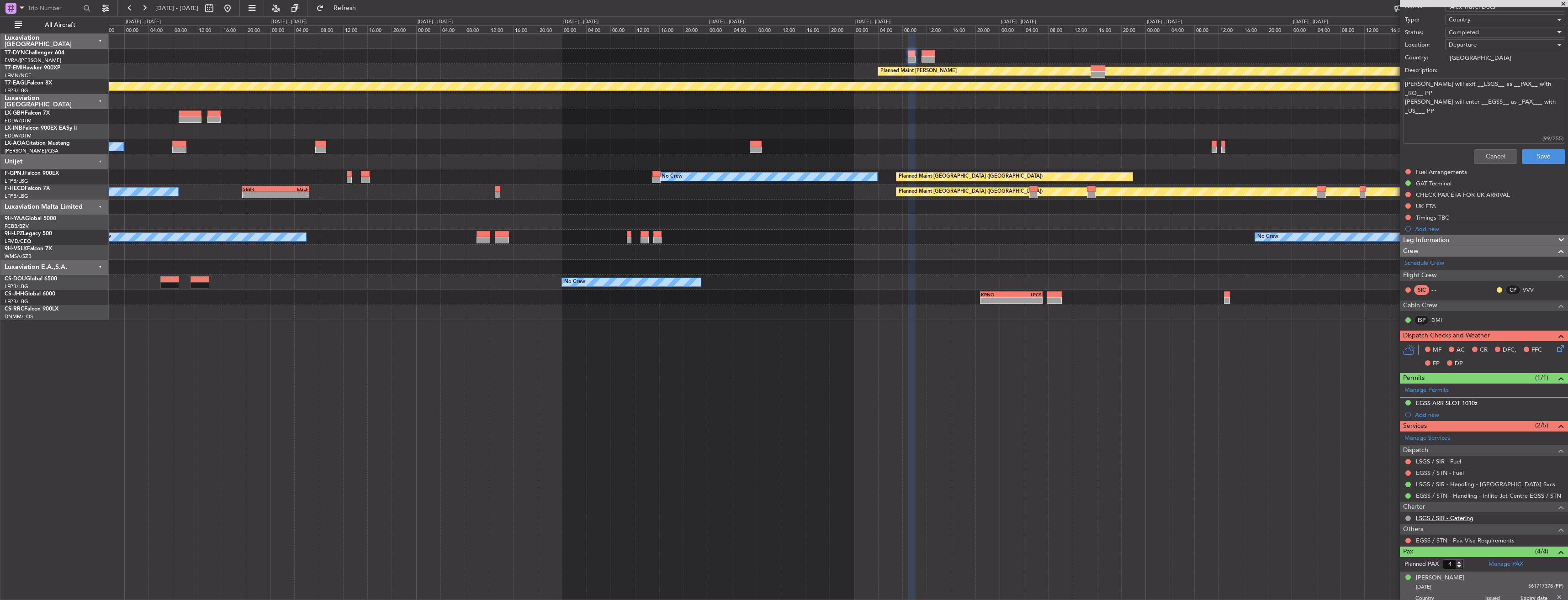
scroll to position [136, 0]
click at [1408, 539] on button at bounding box center [1408, 540] width 5 height 5
click at [1399, 523] on li "Confirmed" at bounding box center [1407, 527] width 105 height 13
click at [1467, 540] on link "EGSS / STN - Pax Visa Requirements" at bounding box center [1465, 540] width 98 height 8
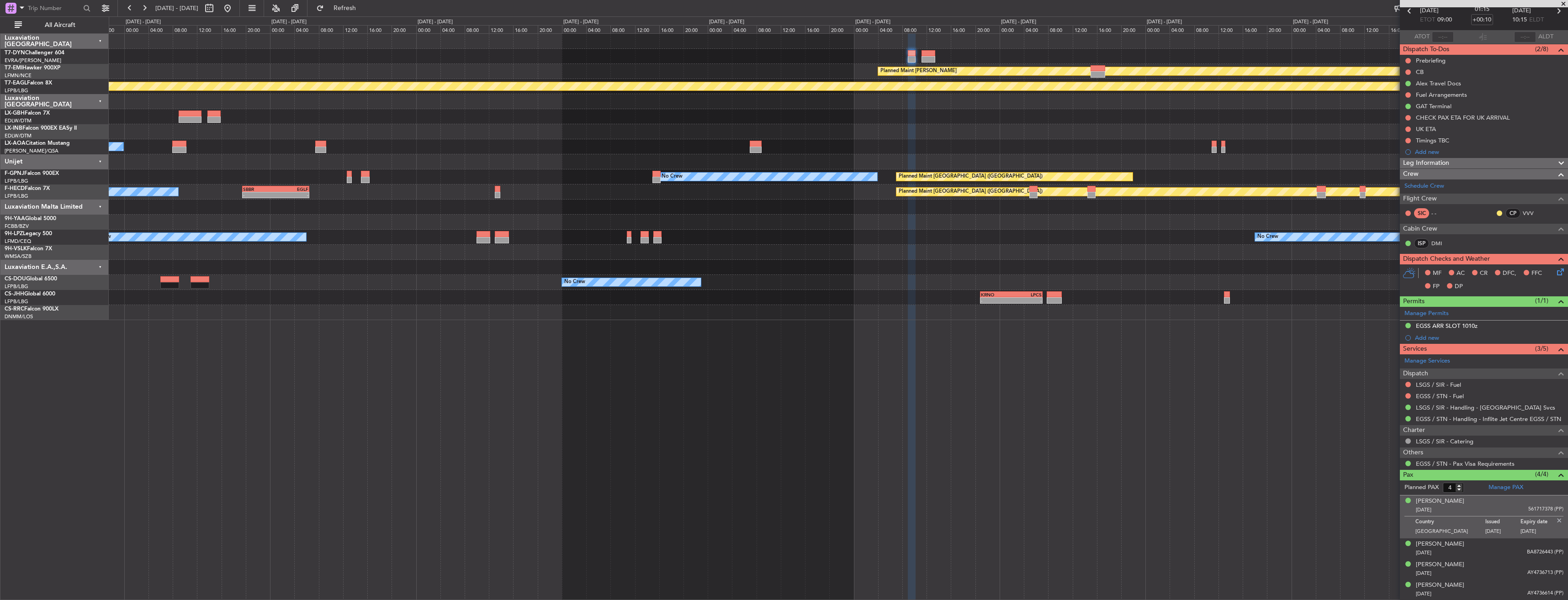
scroll to position [44, 0]
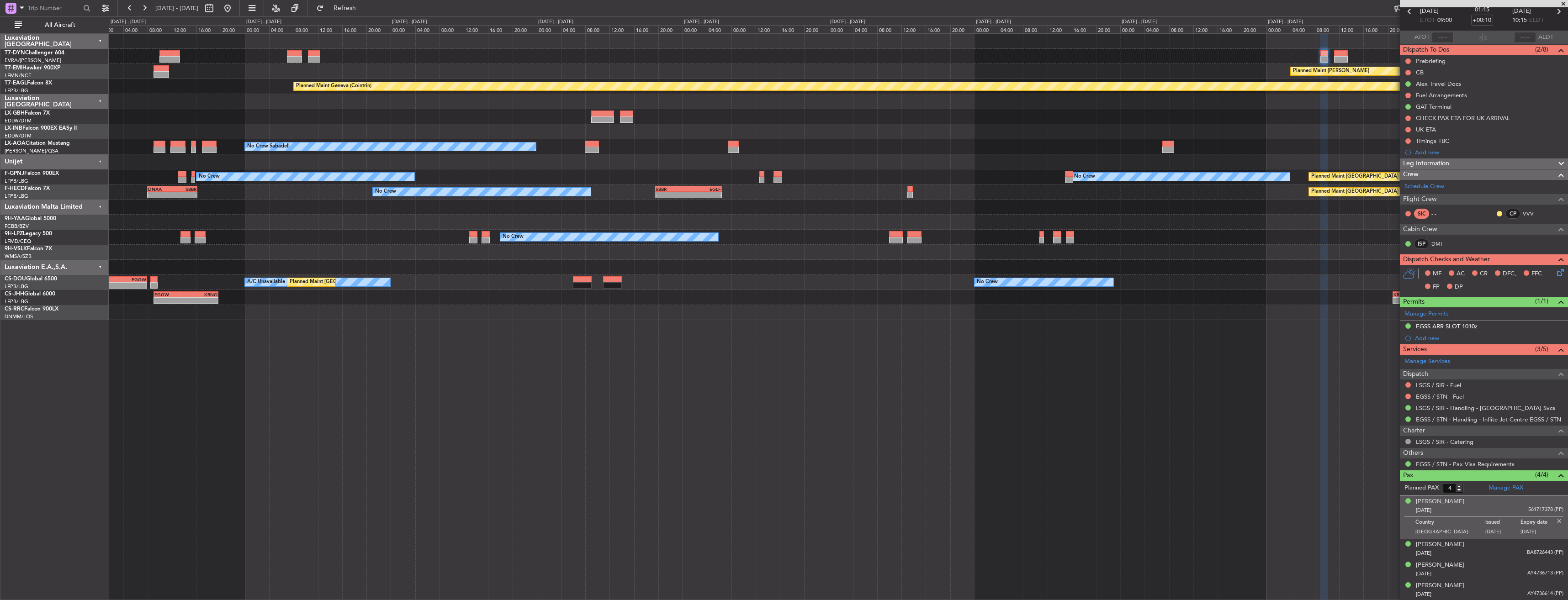
click at [790, 280] on div "No Crew A/C Unavailable Planned Maint Paris (Le Bourget) - - KLAX 22:00 Z EGGW …" at bounding box center [838, 282] width 1459 height 15
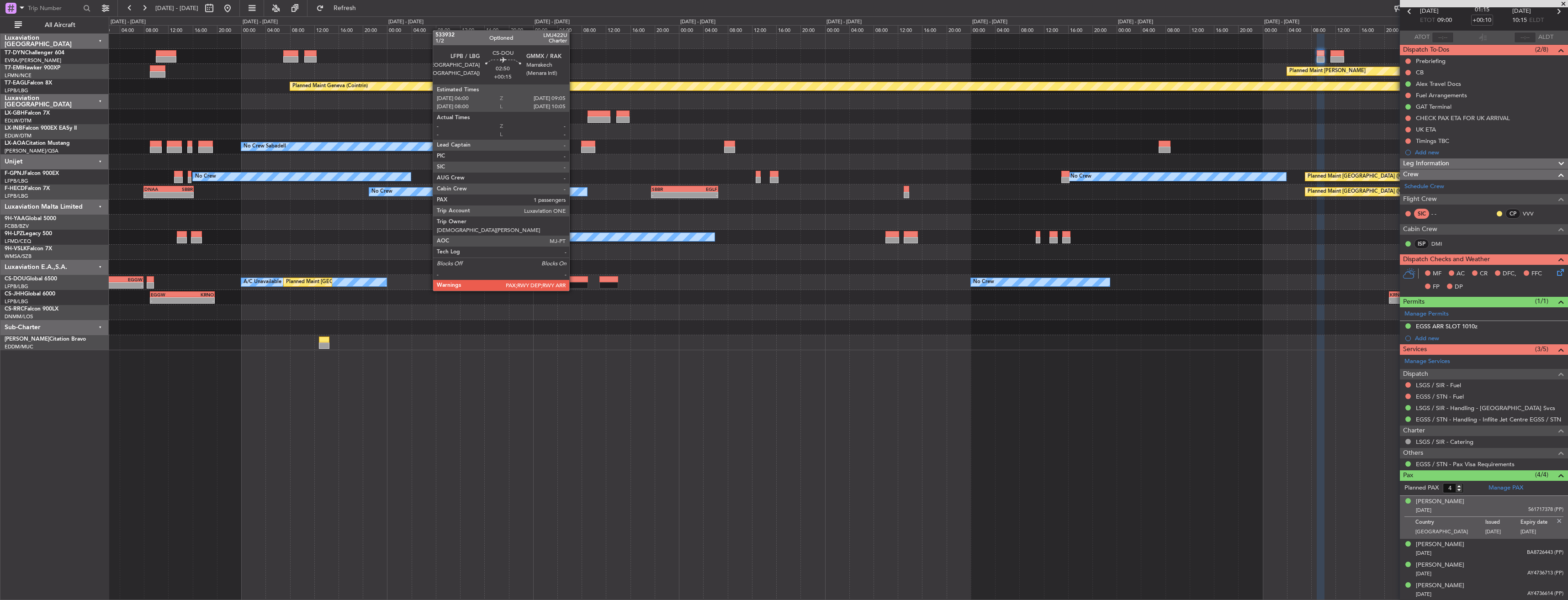
click at [573, 282] on div at bounding box center [579, 279] width 19 height 6
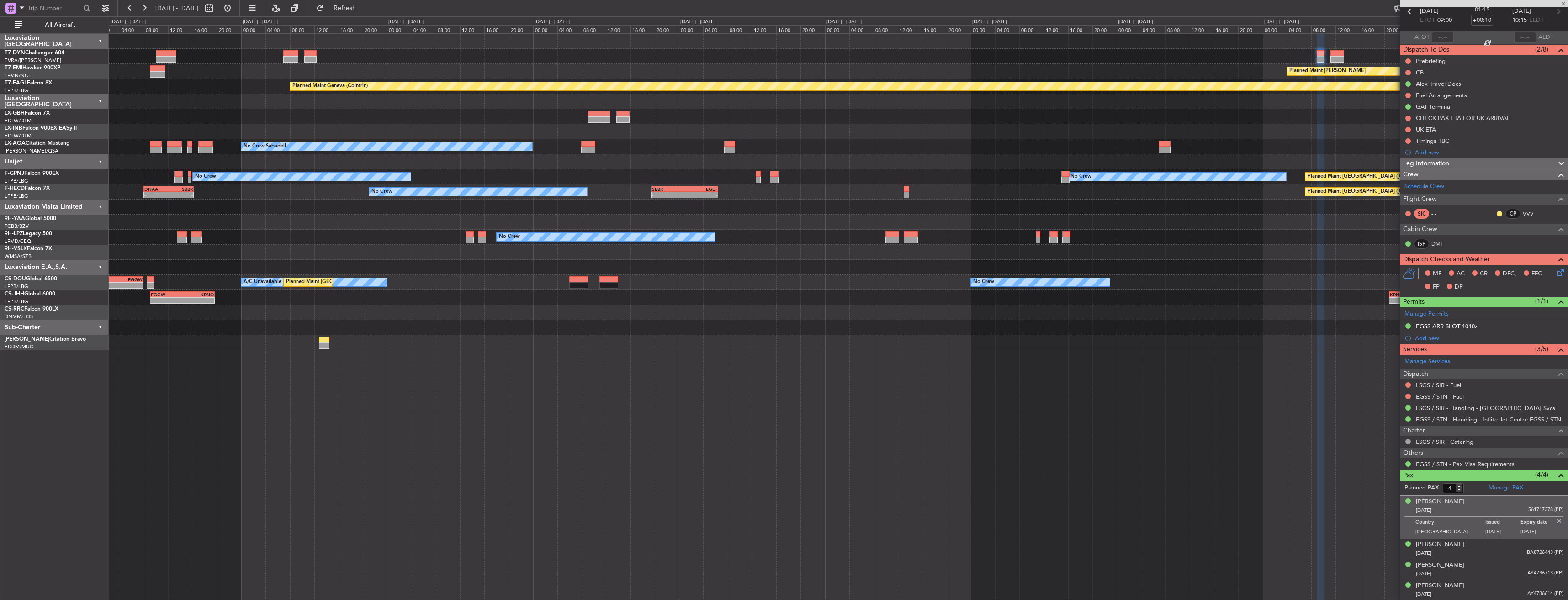
type input "+00:15"
type input "1"
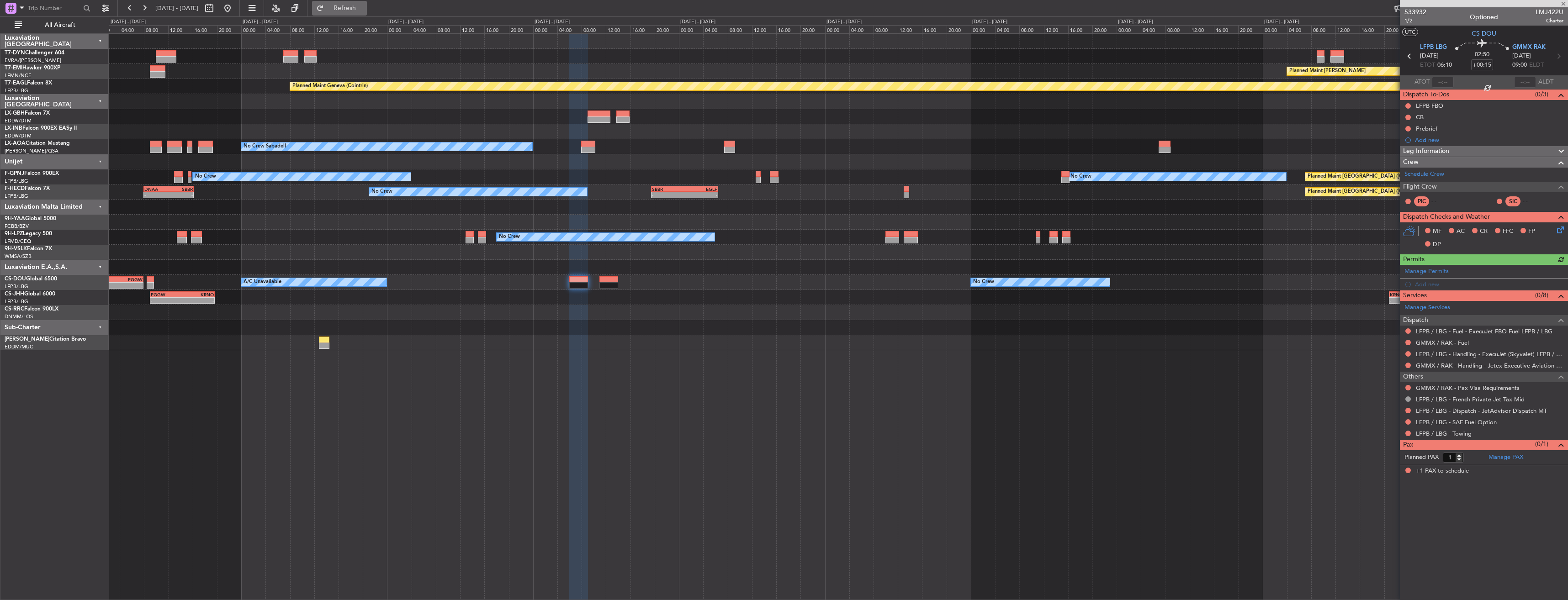
click at [364, 6] on span "Refresh" at bounding box center [345, 7] width 38 height 6
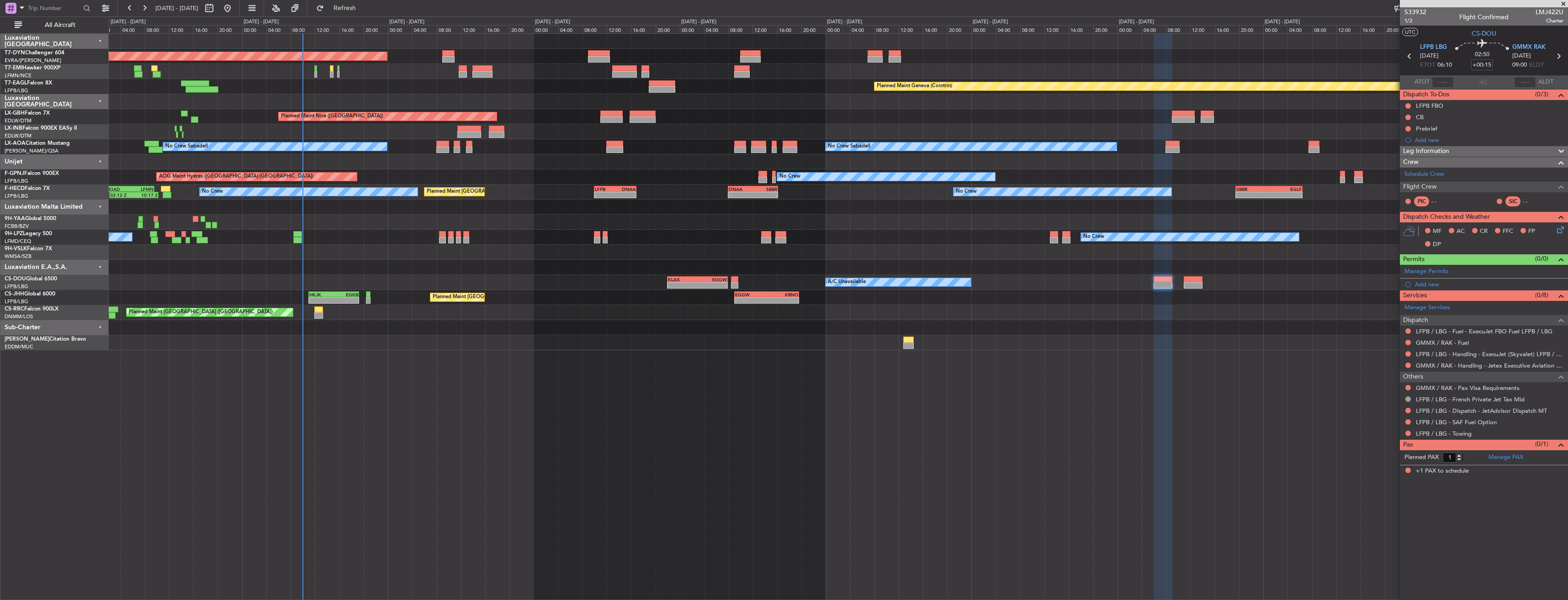
click at [1014, 335] on div "Planned Maint Basel-Mulhouse Planned Maint Chester Planned Maint Geneva (Cointr…" at bounding box center [838, 191] width 1459 height 316
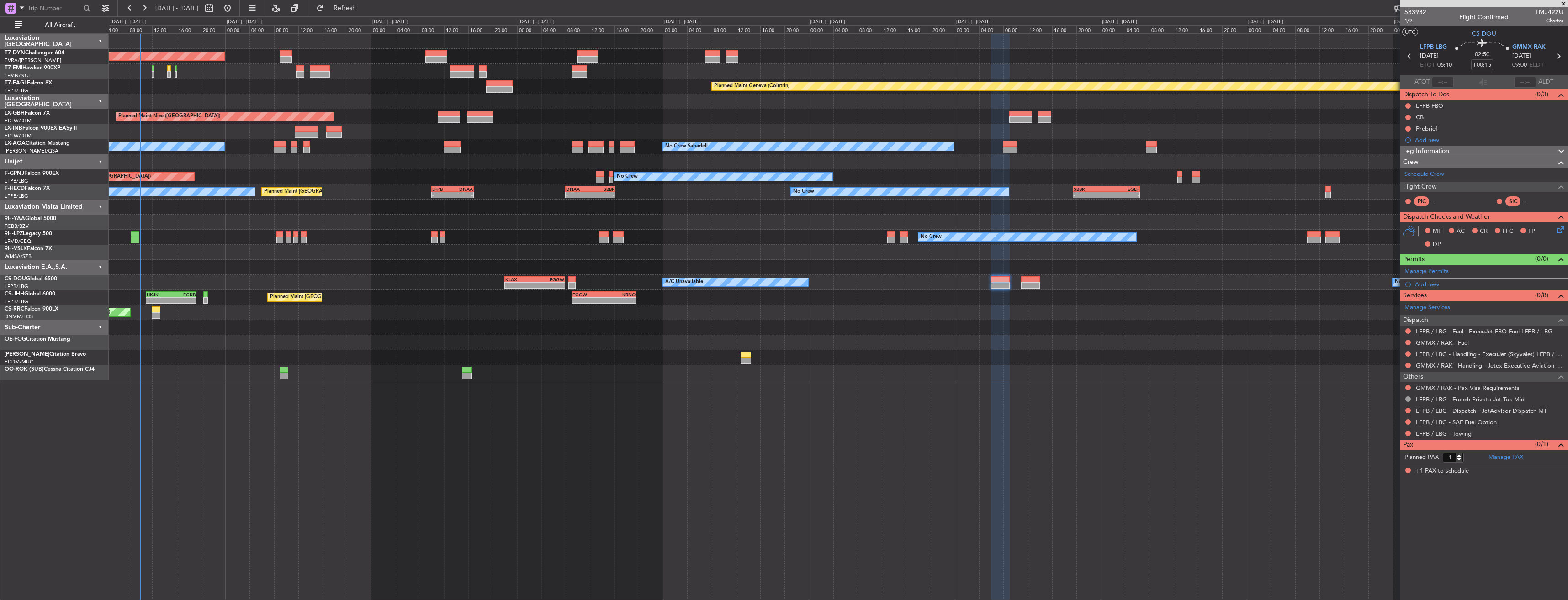
click at [993, 309] on div "Planned Maint [GEOGRAPHIC_DATA] ([GEOGRAPHIC_DATA])" at bounding box center [838, 313] width 1459 height 15
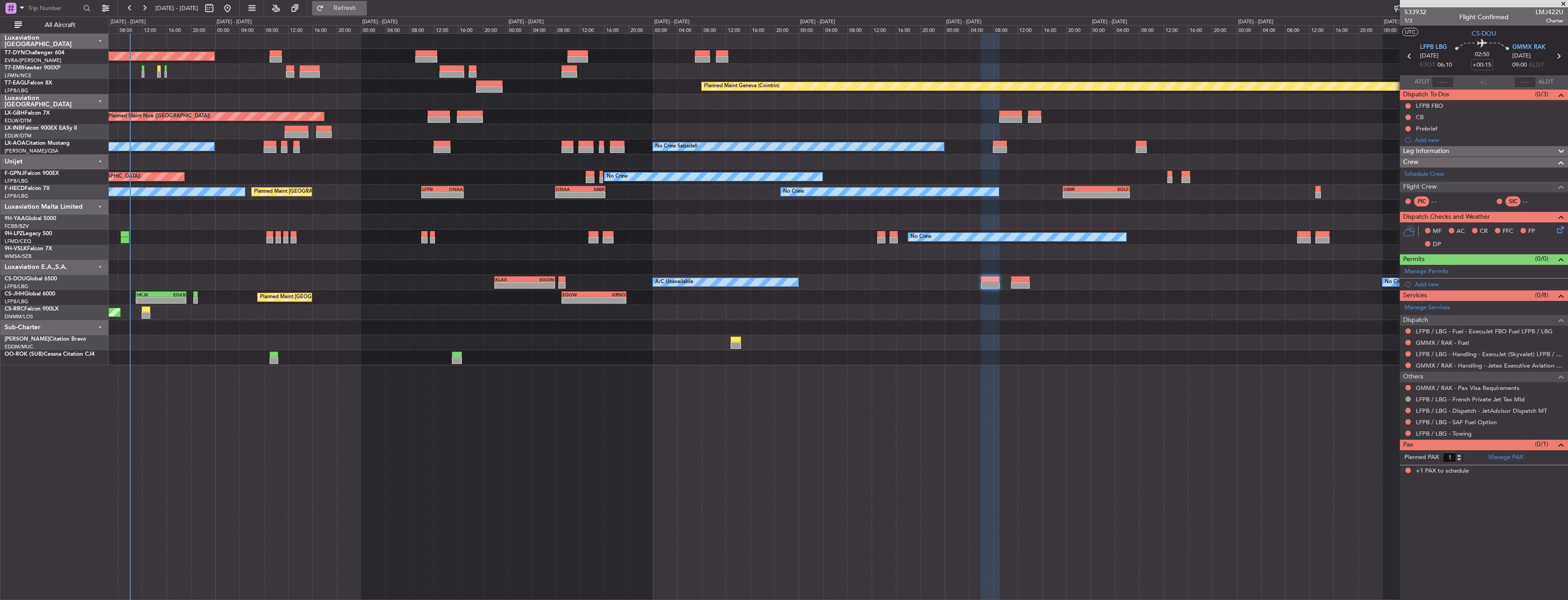
click at [364, 11] on span "Refresh" at bounding box center [345, 7] width 38 height 6
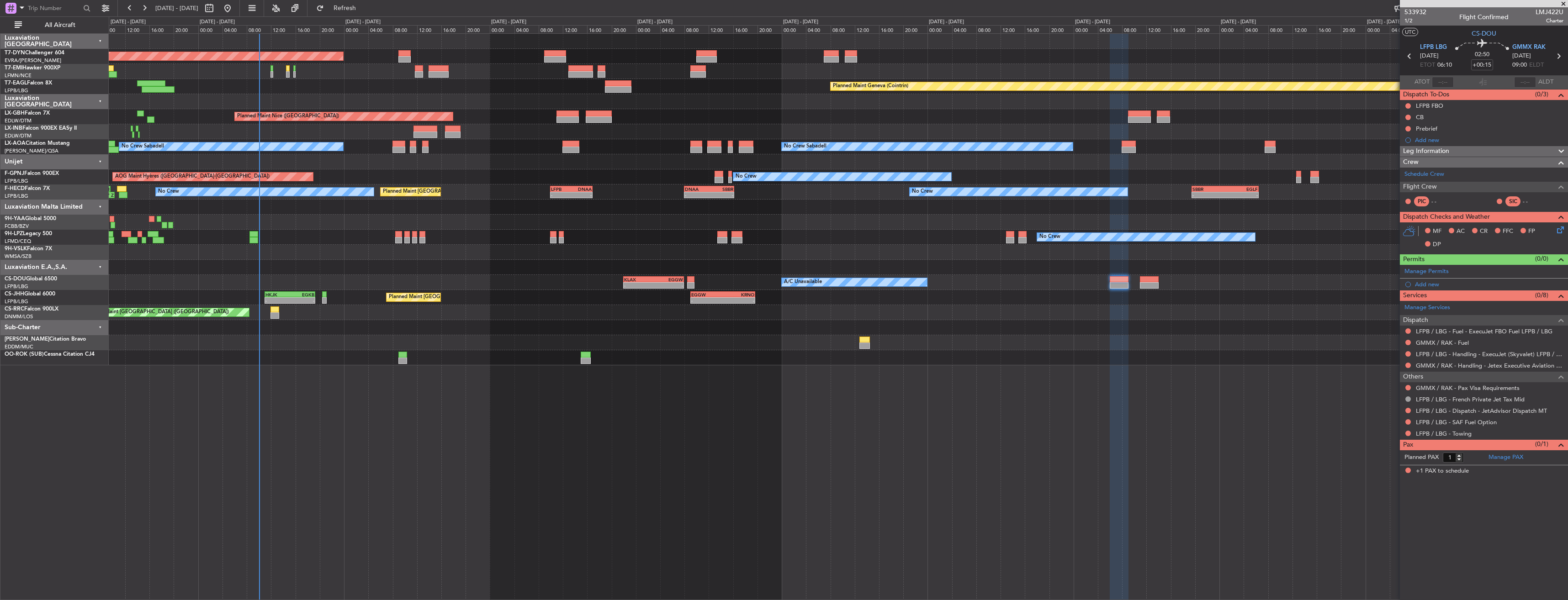
click at [355, 217] on div at bounding box center [838, 222] width 1459 height 15
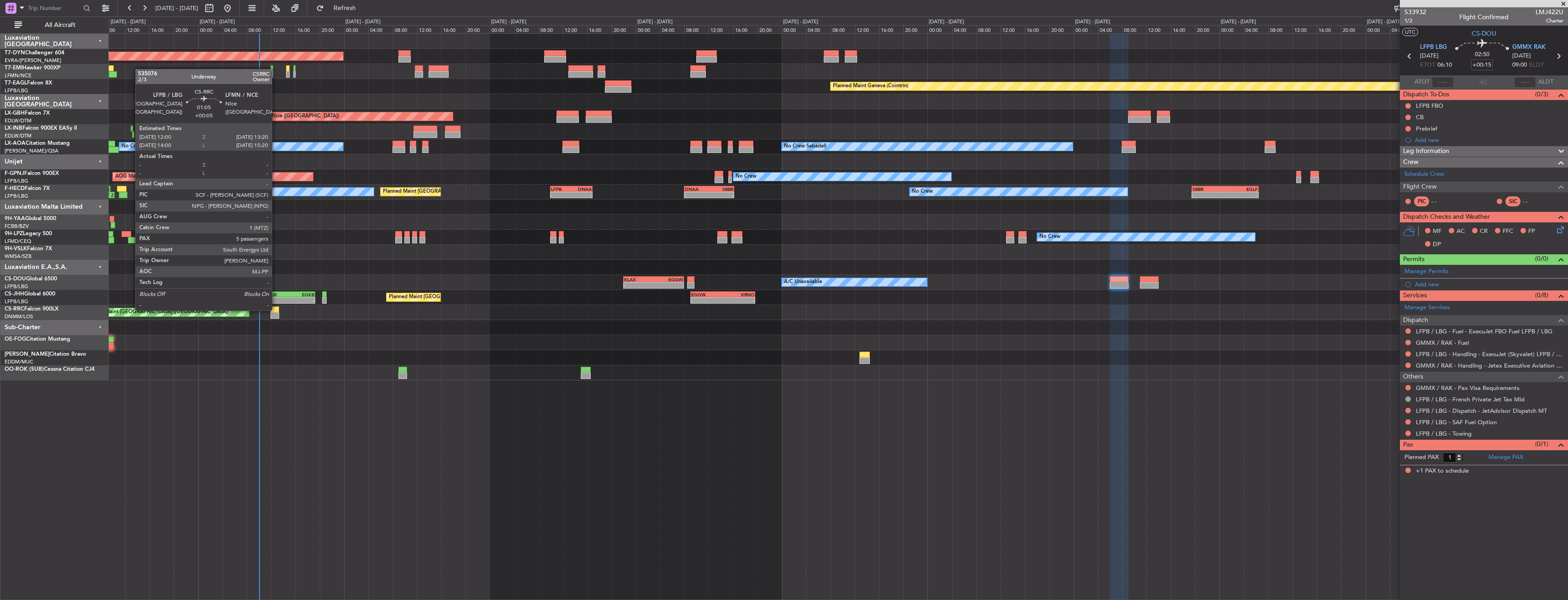
click at [276, 309] on div at bounding box center [274, 309] width 8 height 6
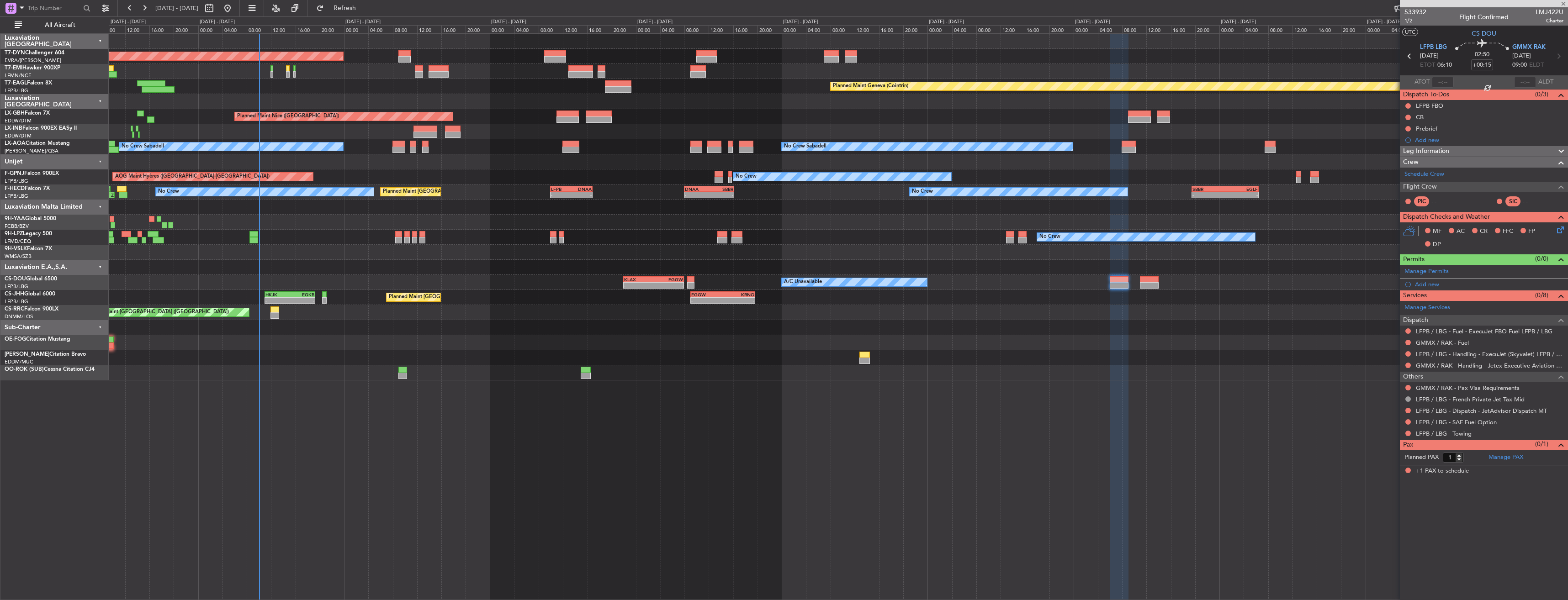
type input "+00:05"
type input "5"
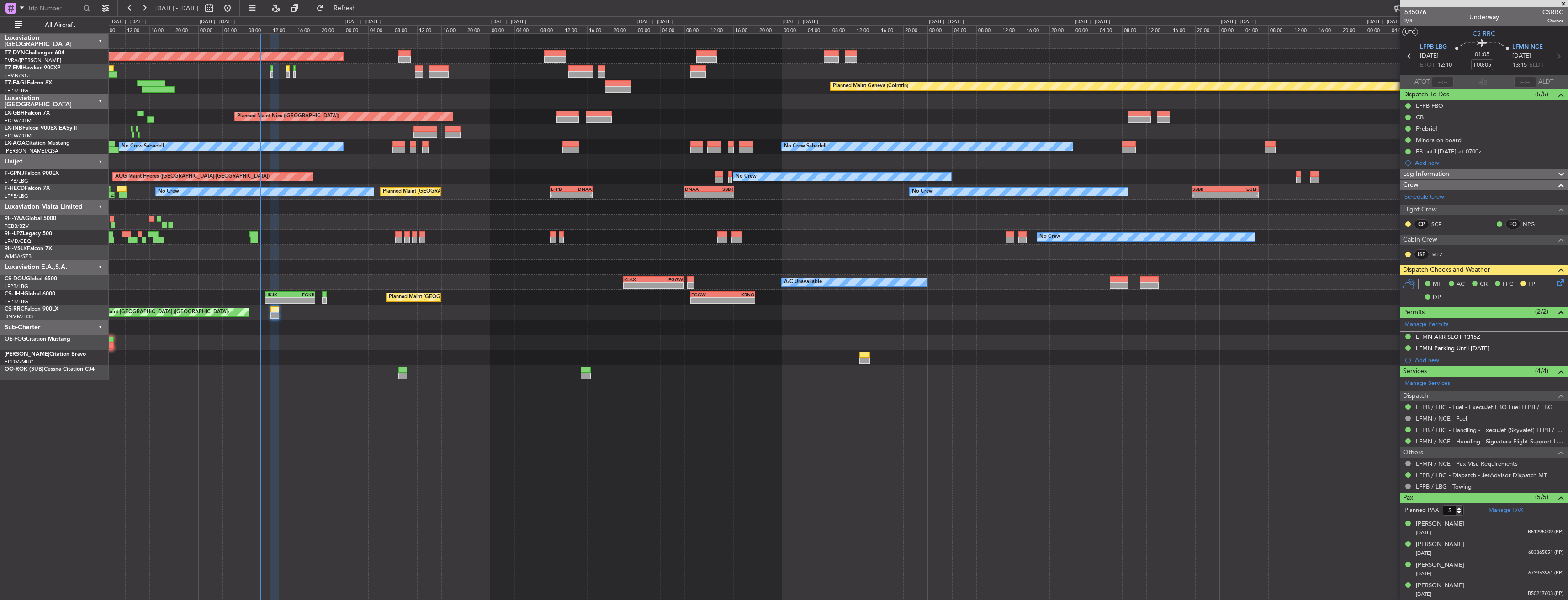
click at [1120, 274] on div at bounding box center [838, 267] width 1459 height 15
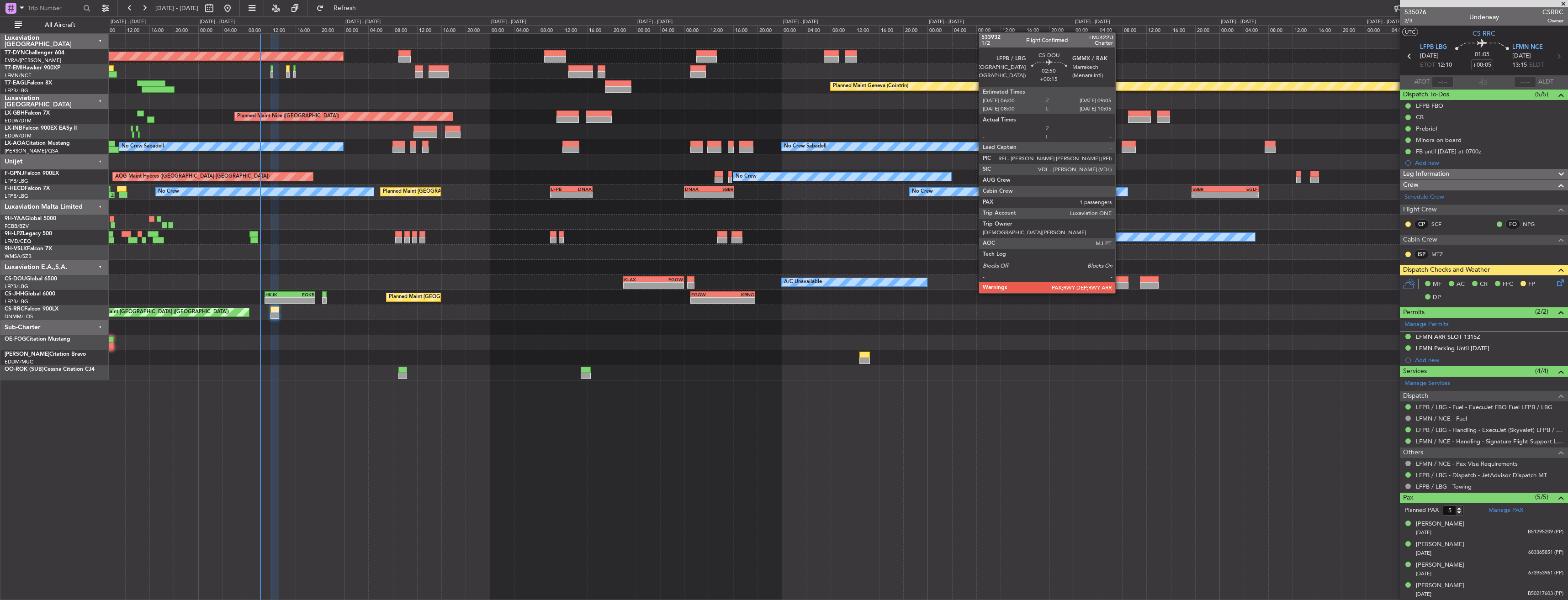
click at [1120, 284] on div at bounding box center [1120, 285] width 19 height 6
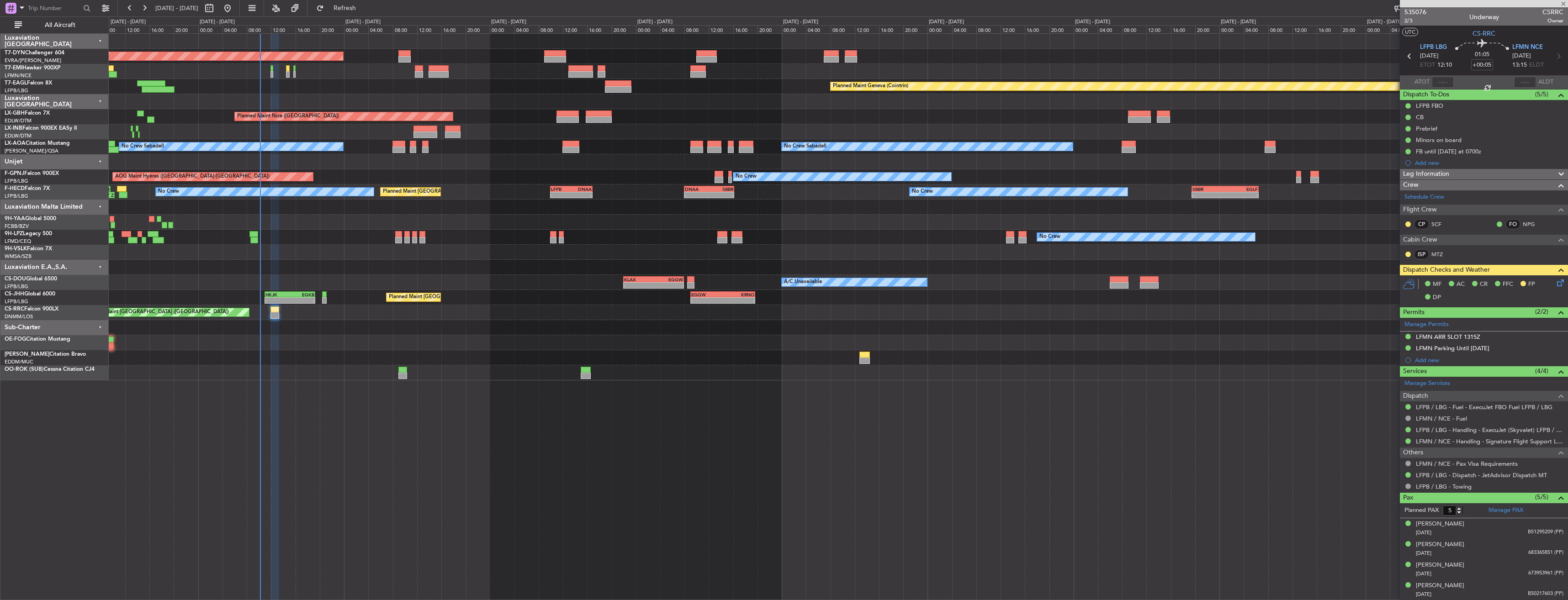
type input "+00:15"
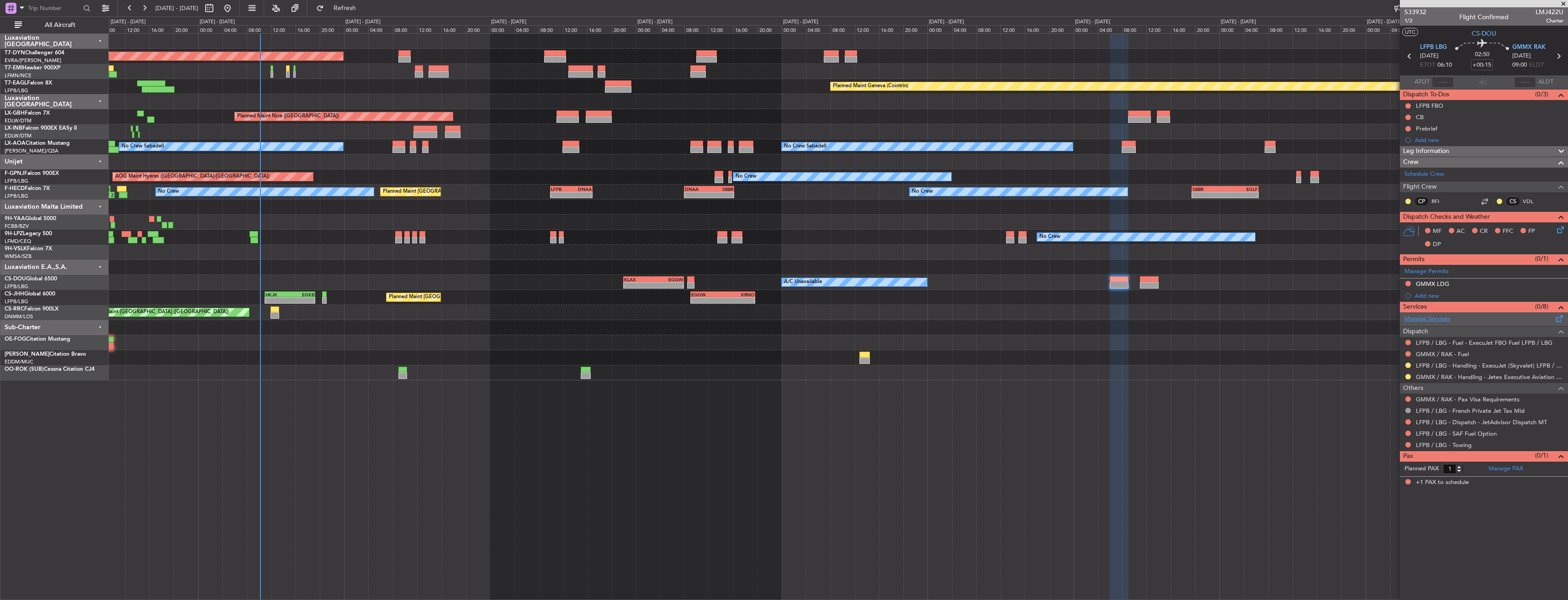
click at [1427, 322] on link "Manage Services" at bounding box center [1428, 320] width 46 height 9
click at [364, 11] on span "Refresh" at bounding box center [345, 7] width 38 height 6
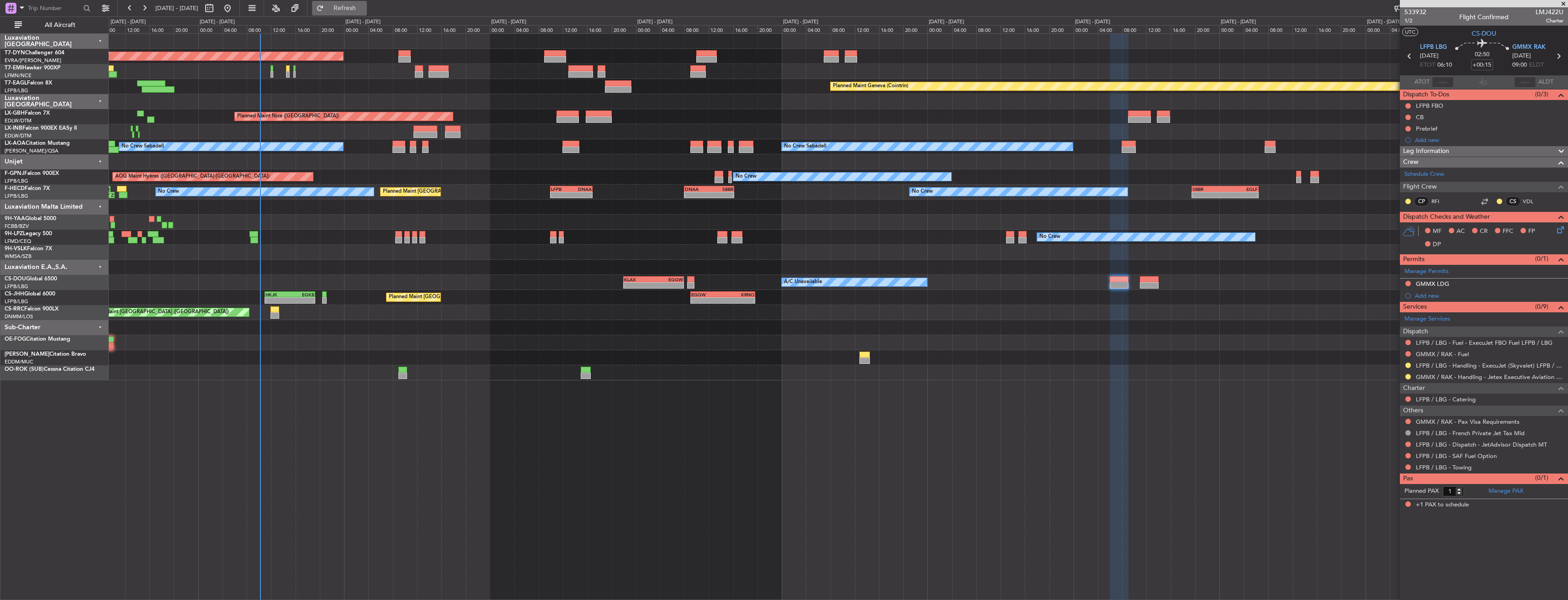
drag, startPoint x: 376, startPoint y: 16, endPoint x: 372, endPoint y: 13, distance: 5.0
click at [372, 16] on fb-refresh-button "Refresh" at bounding box center [339, 8] width 64 height 16
click at [367, 3] on button "Refresh" at bounding box center [339, 8] width 55 height 15
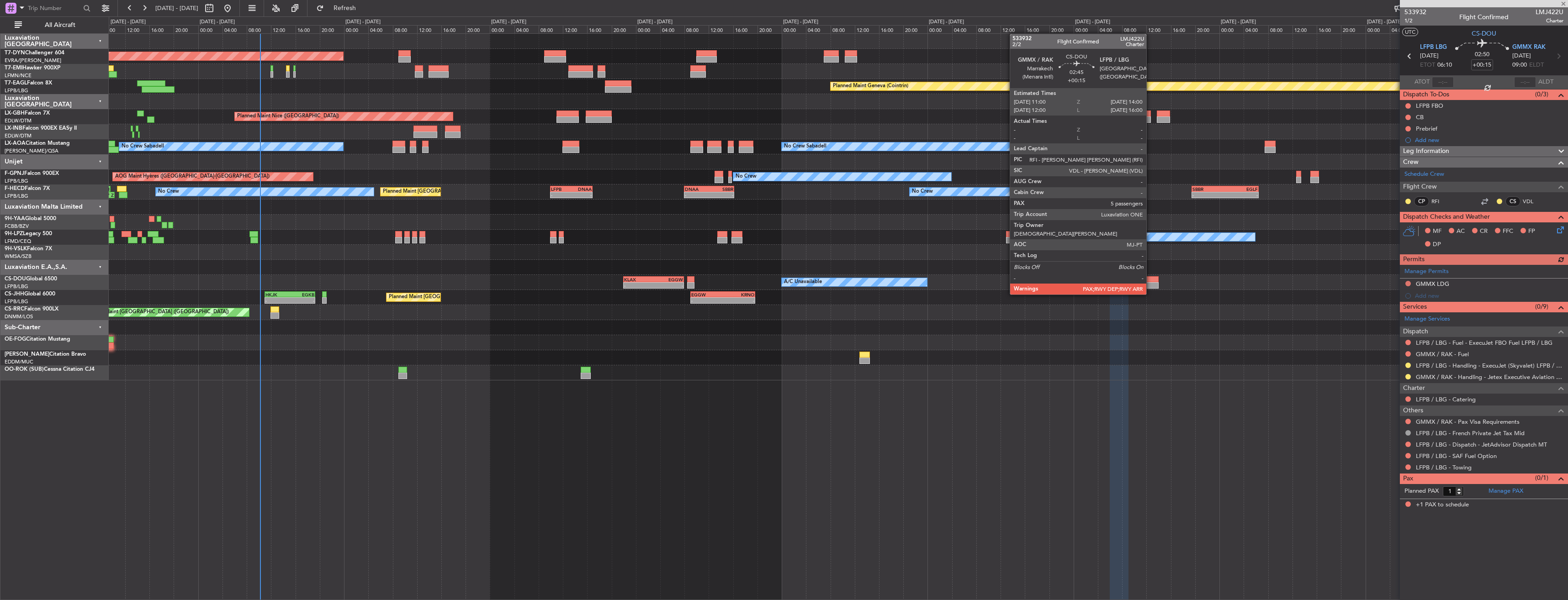
click at [1151, 285] on div at bounding box center [1149, 285] width 18 height 6
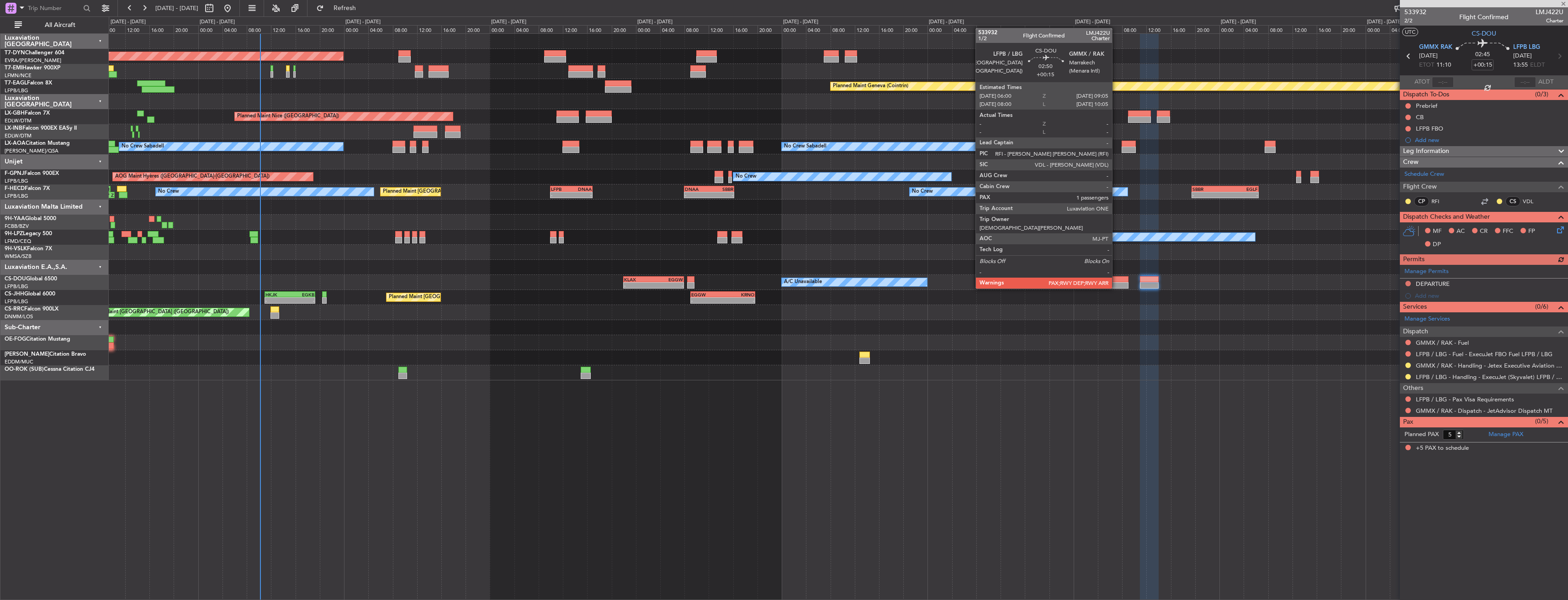
click at [1116, 280] on div at bounding box center [1120, 279] width 19 height 6
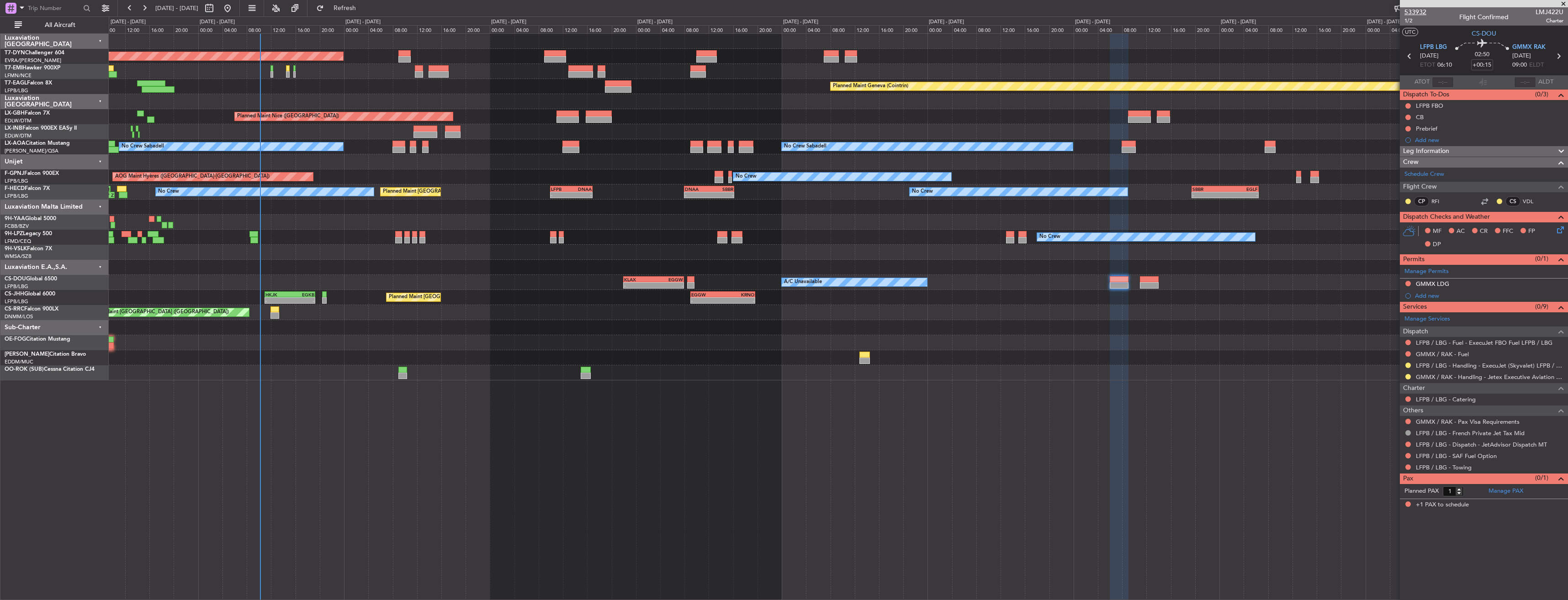
click at [1420, 9] on span "533932" at bounding box center [1416, 12] width 22 height 9
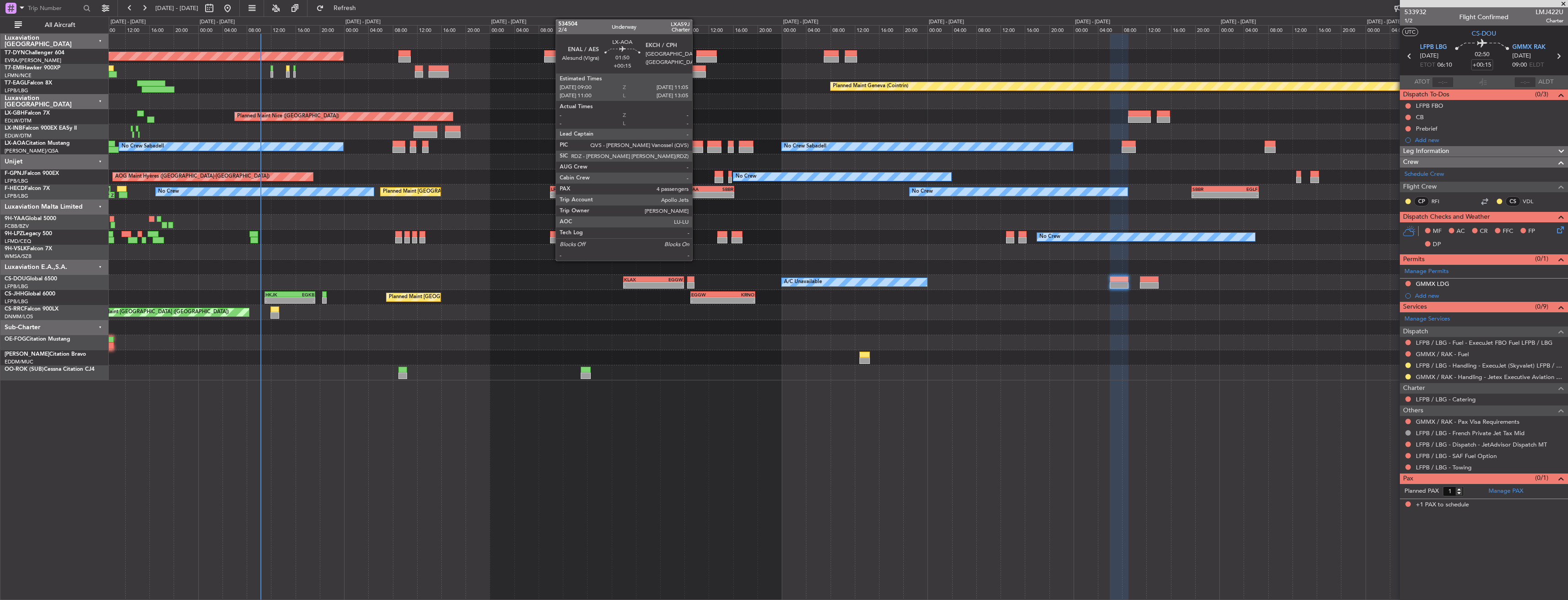
click at [696, 142] on div at bounding box center [697, 144] width 13 height 6
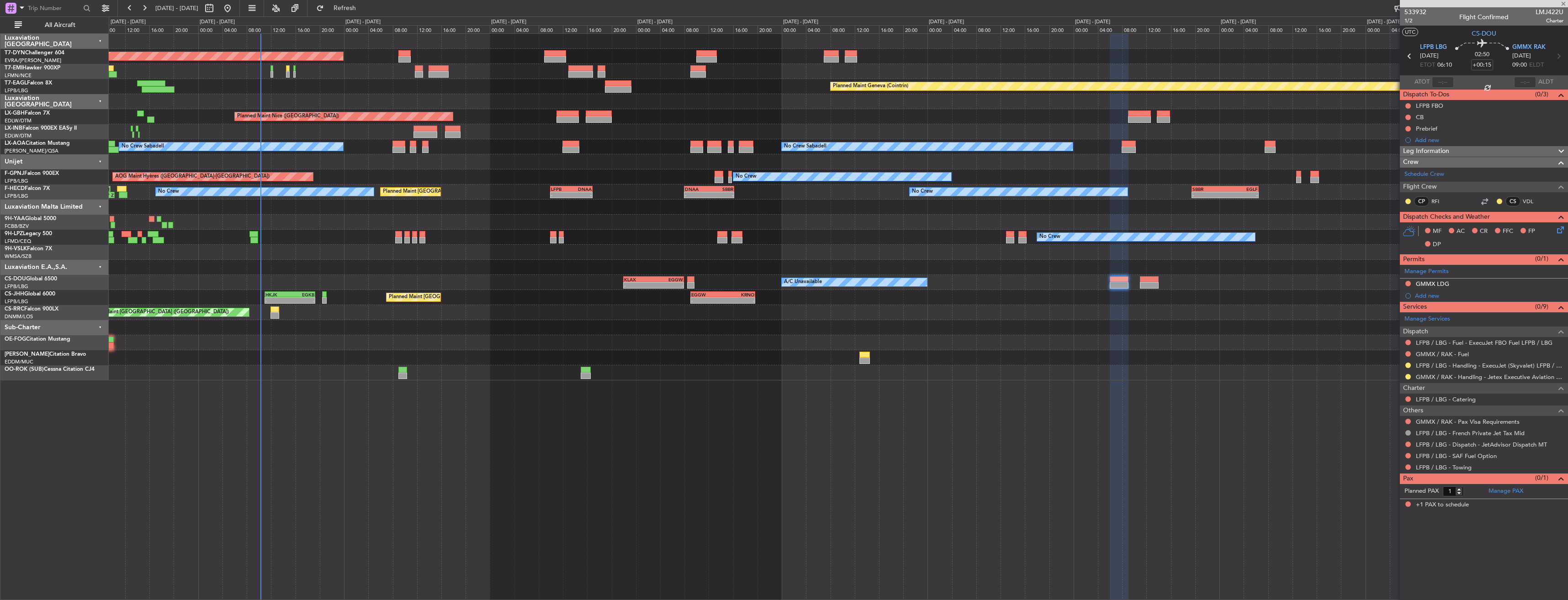
type input "4"
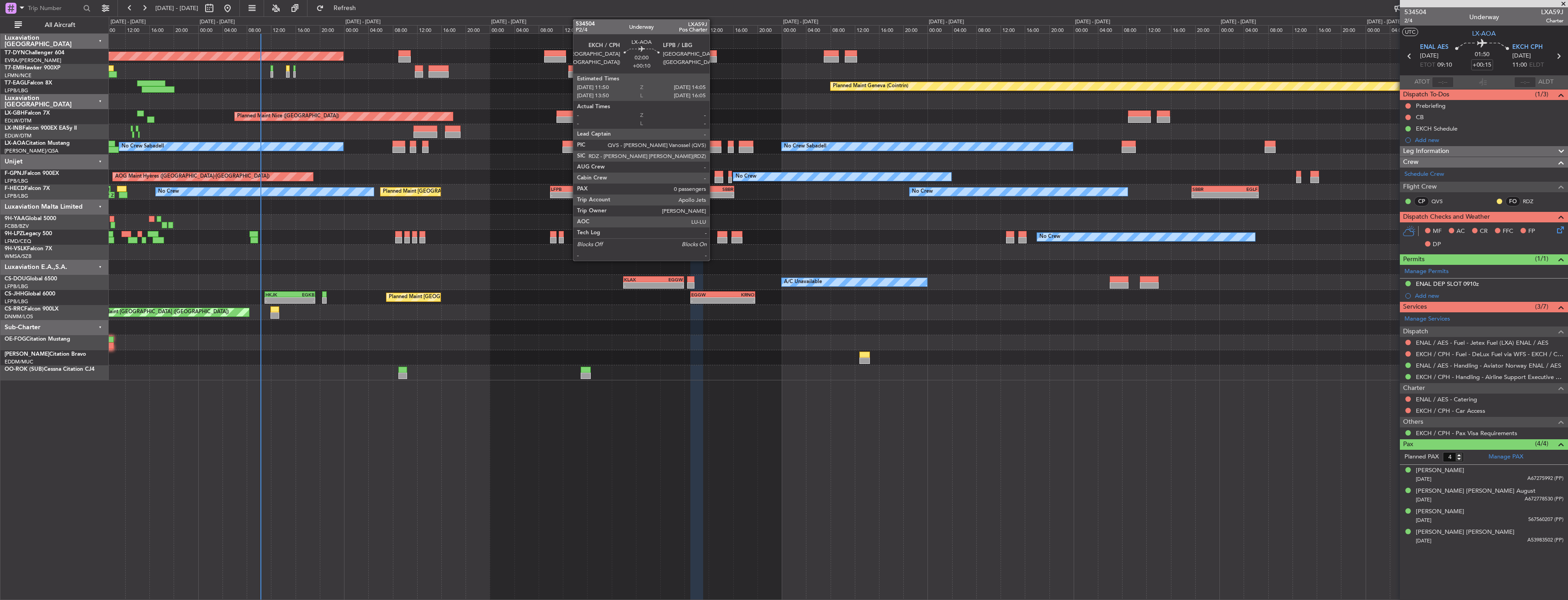
click at [714, 144] on div at bounding box center [714, 144] width 13 height 6
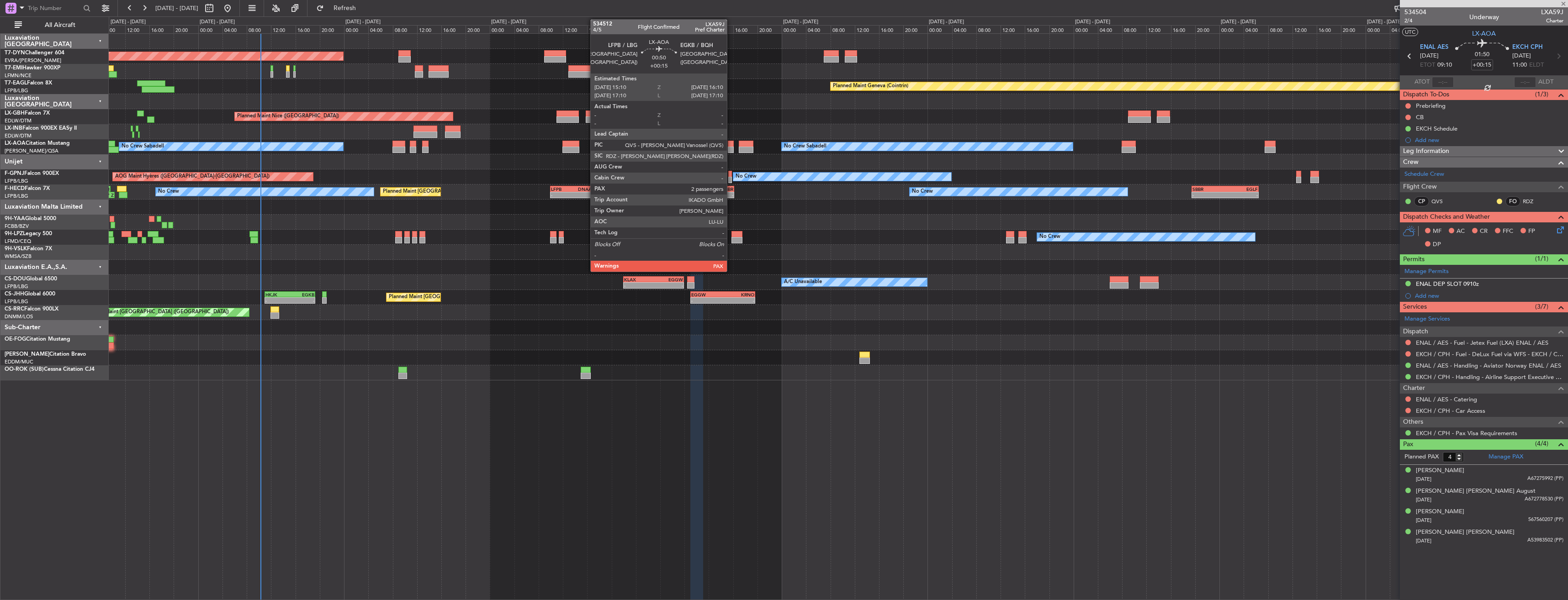
type input "+00:10"
type input "0"
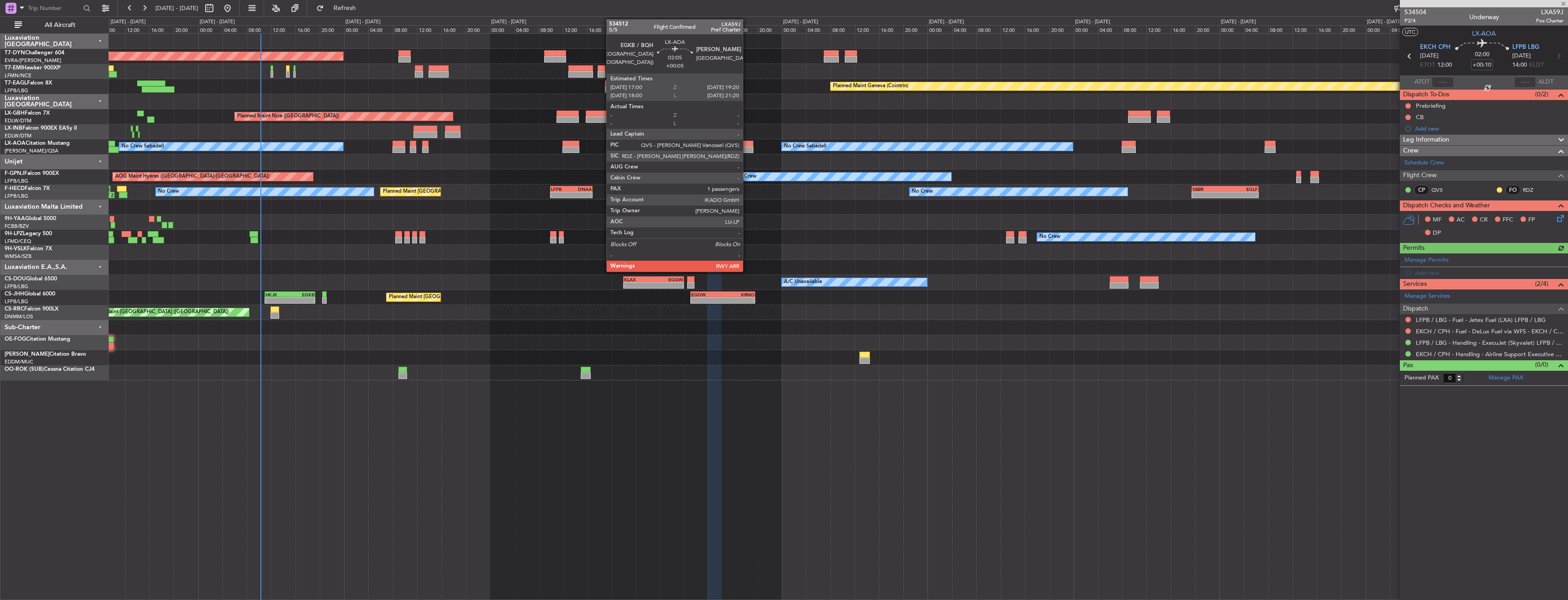
click at [747, 146] on div at bounding box center [746, 144] width 15 height 6
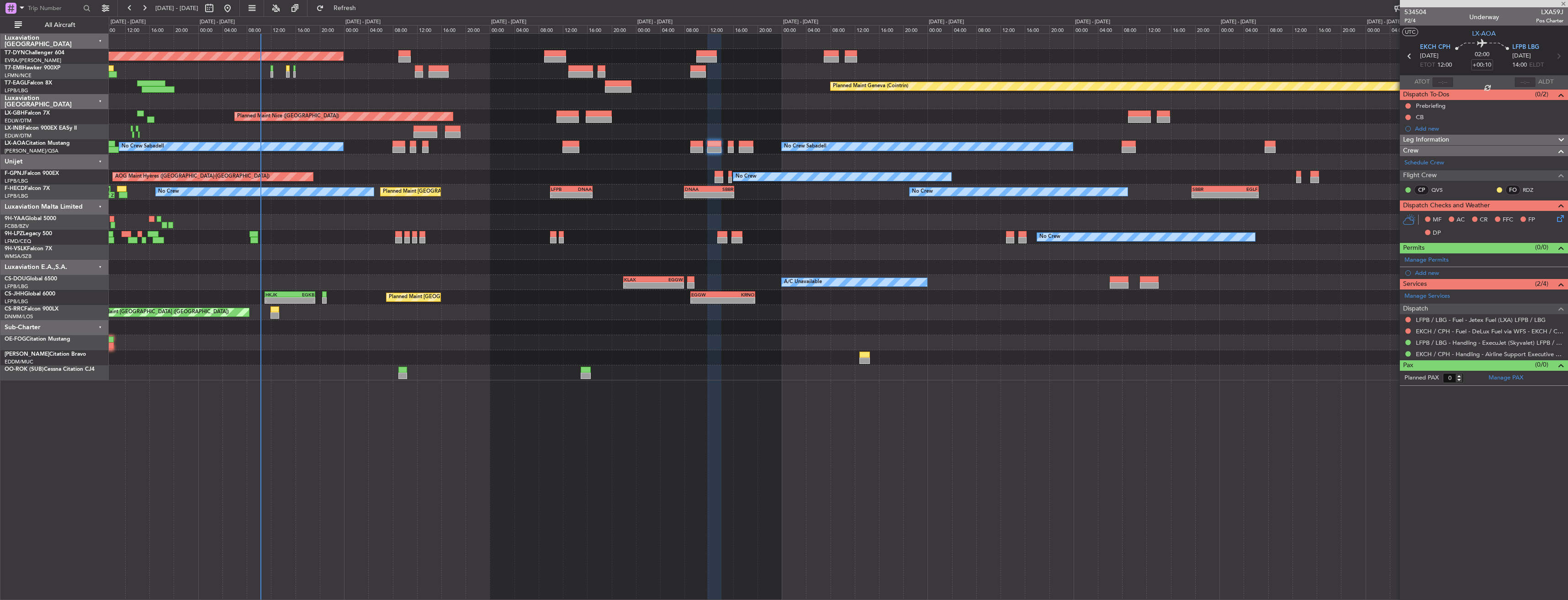
type input "+00:05"
type input "1"
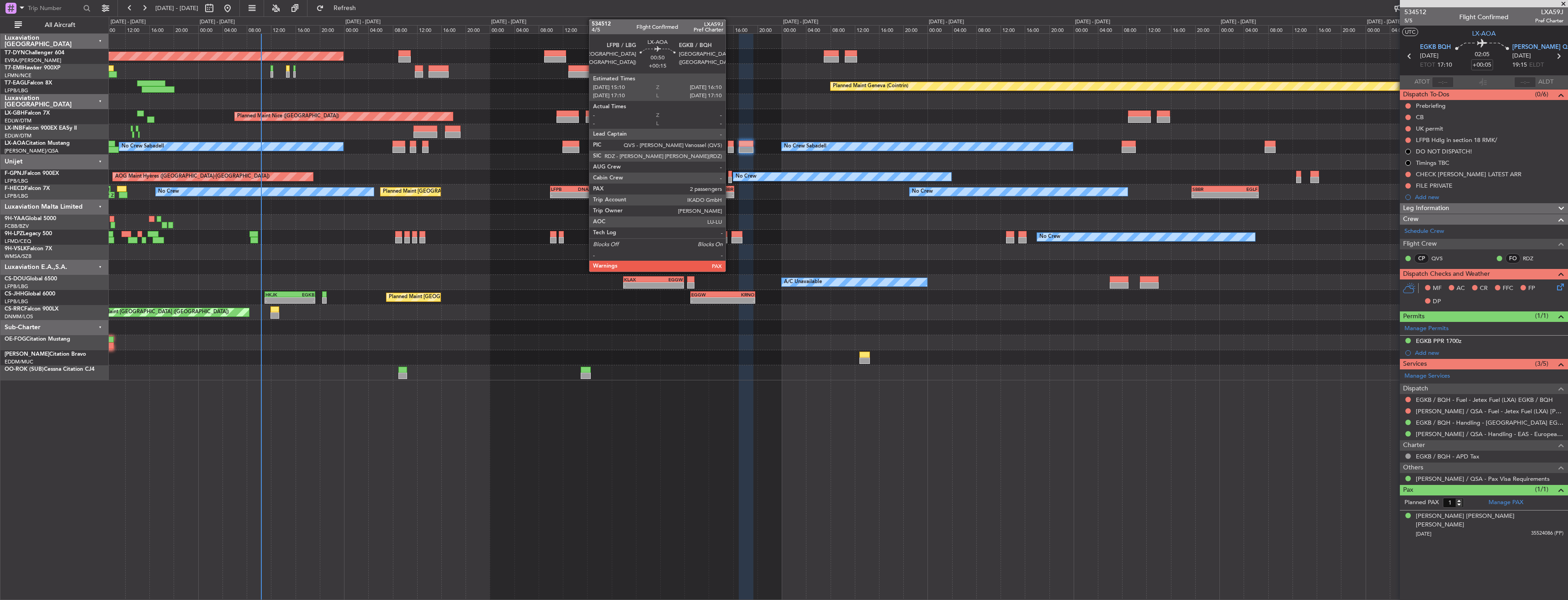
click at [730, 142] on div at bounding box center [730, 144] width 6 height 6
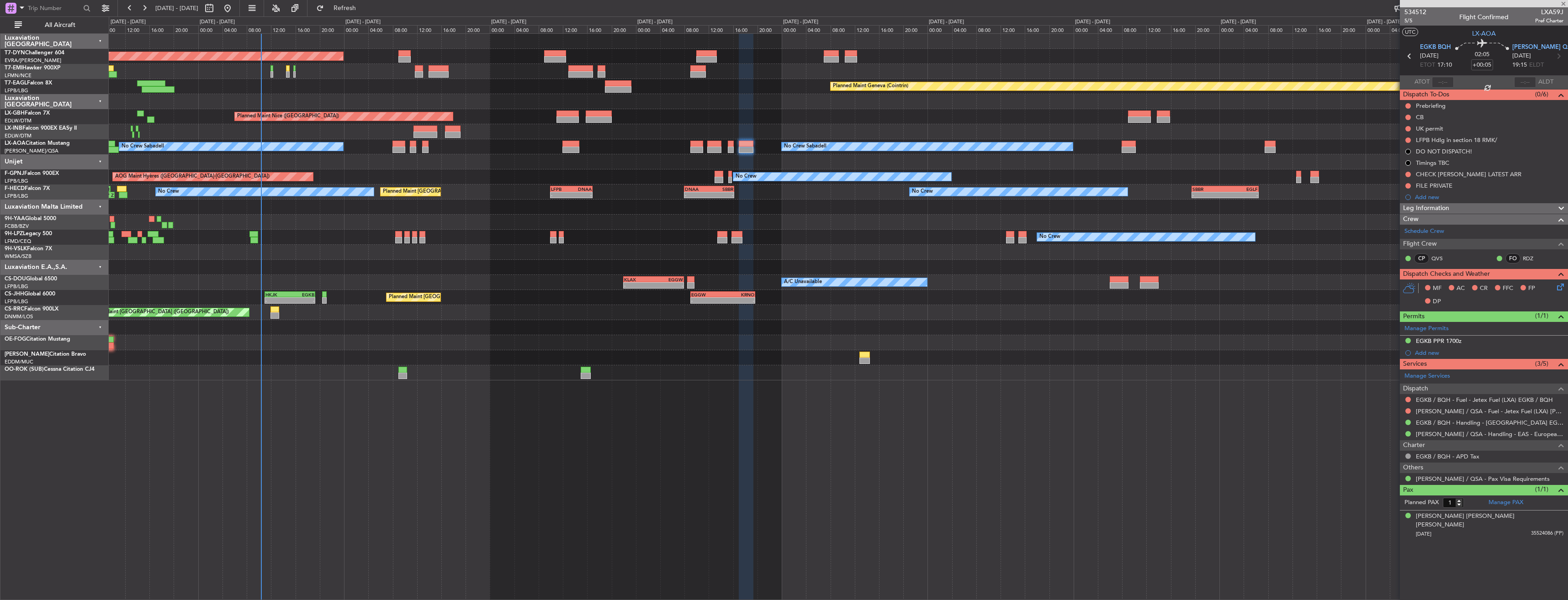
type input "+00:15"
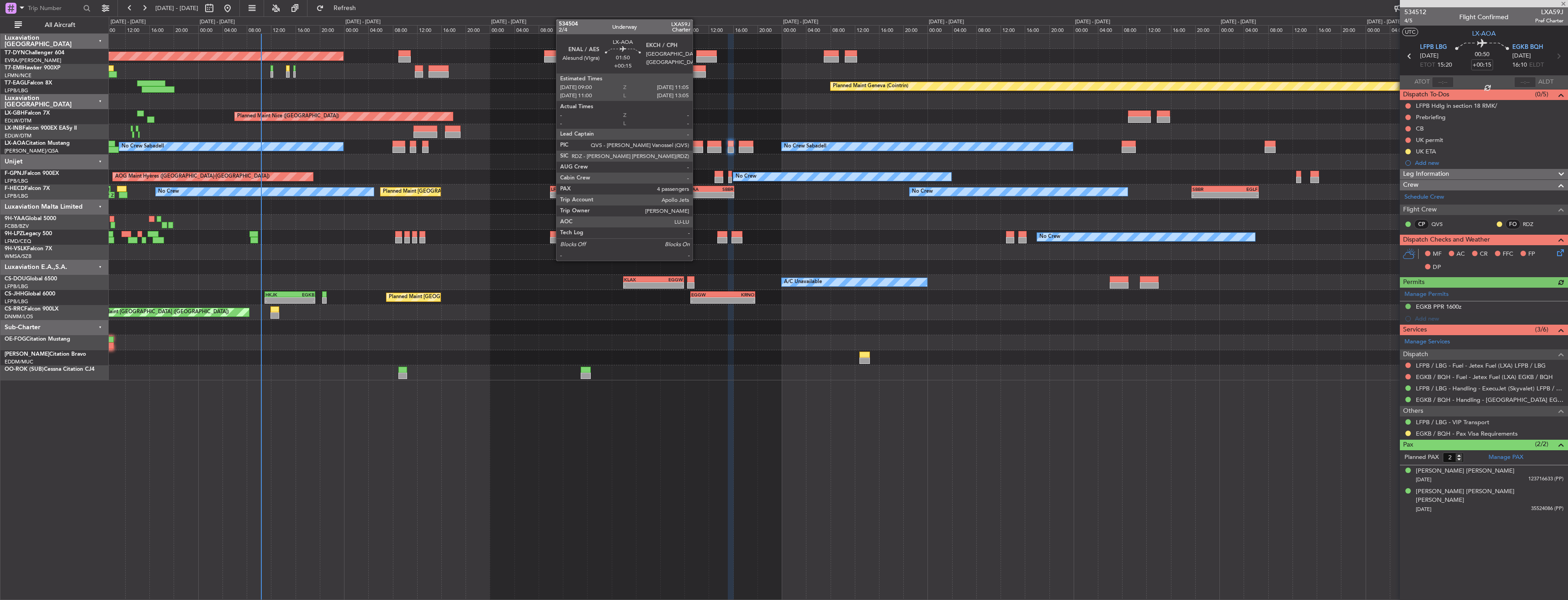
click at [697, 144] on div at bounding box center [697, 144] width 13 height 6
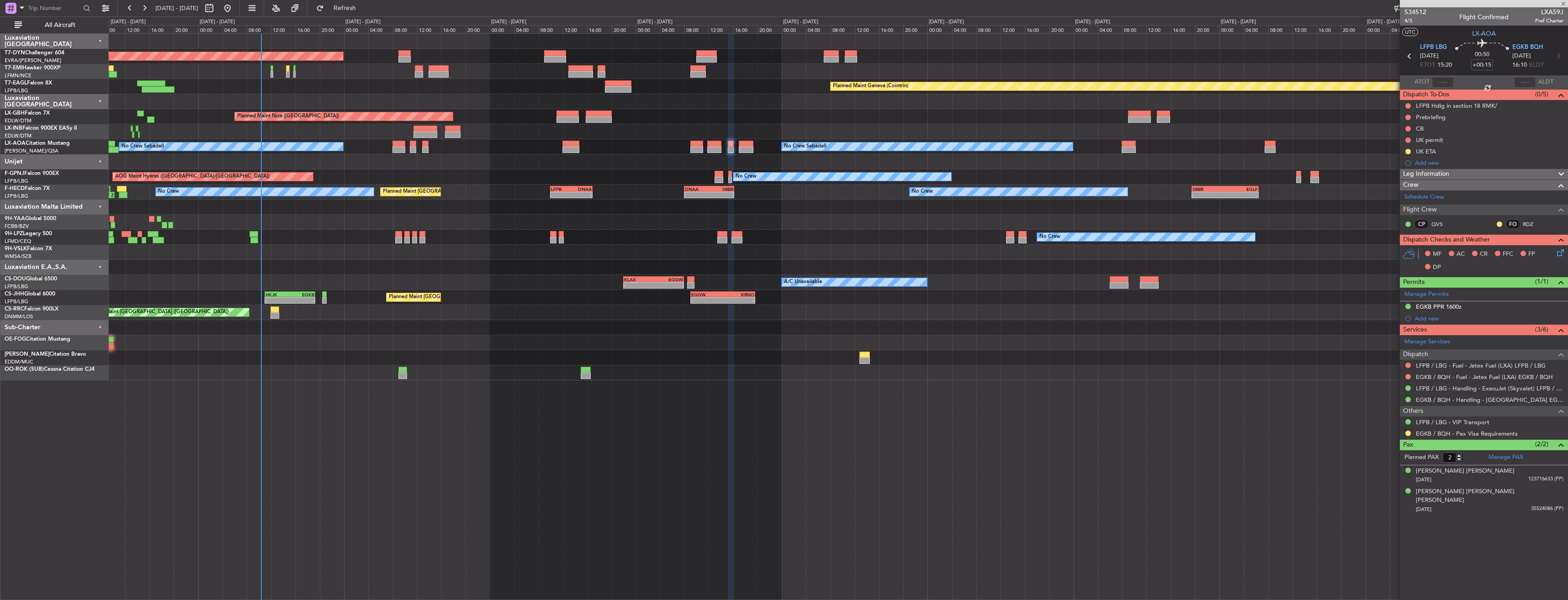
type input "4"
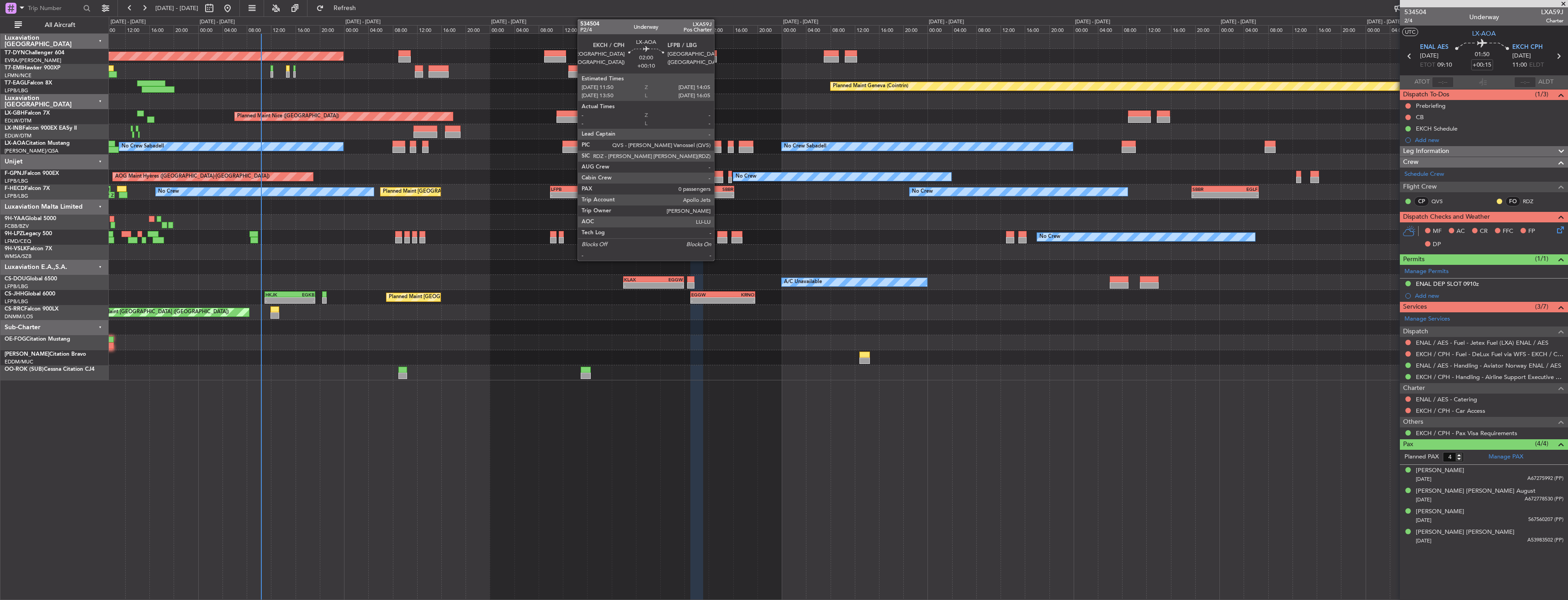
click at [718, 141] on div at bounding box center [714, 144] width 13 height 6
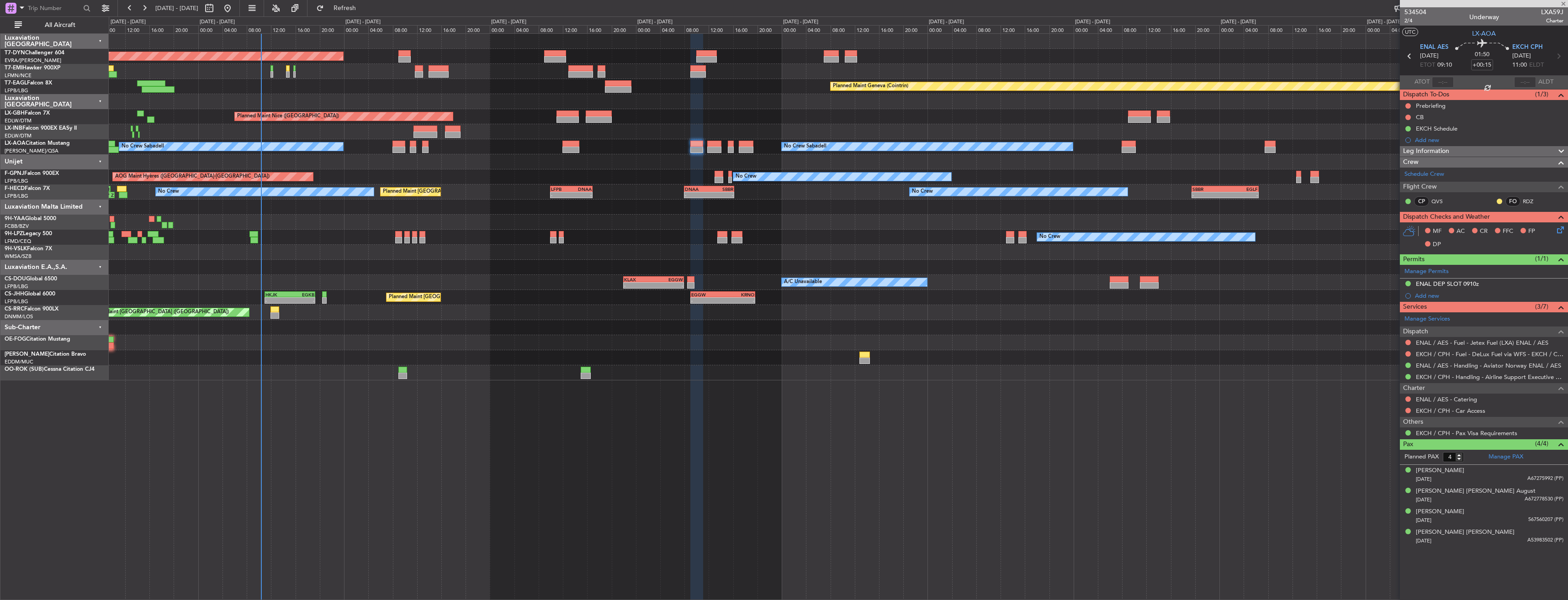
type input "+00:10"
type input "0"
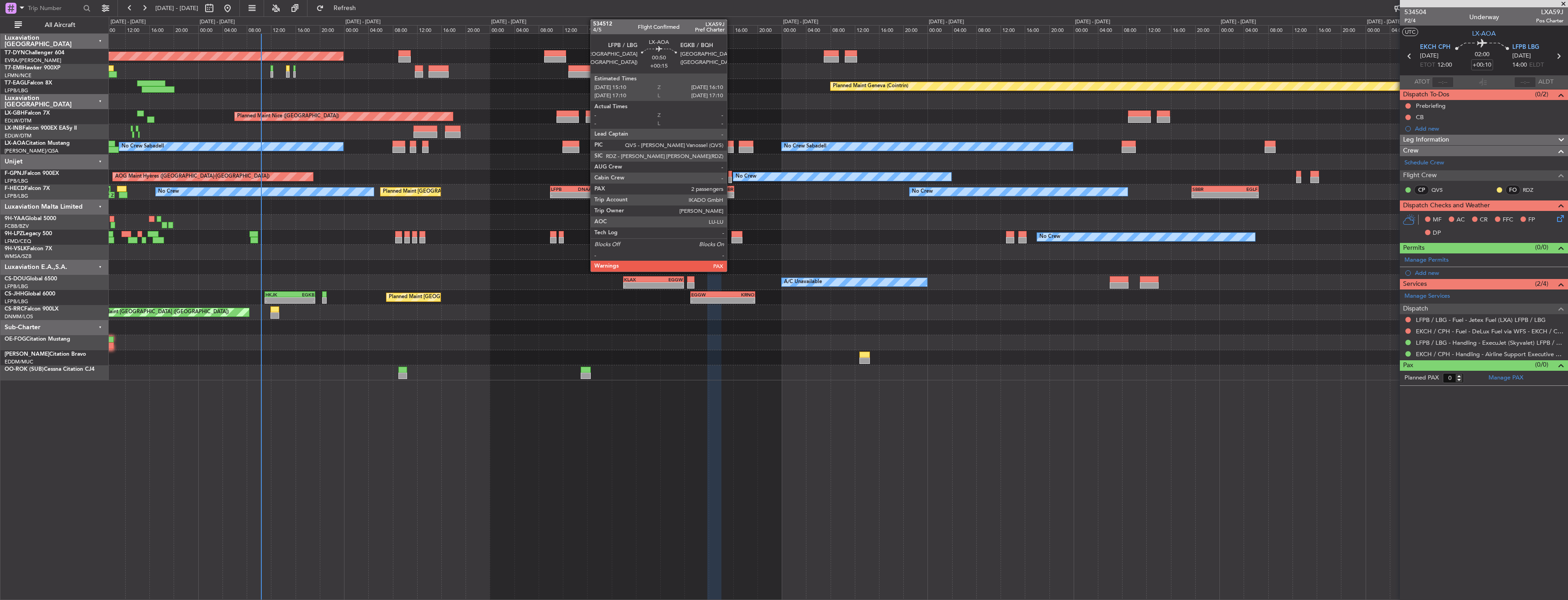
click at [731, 144] on div at bounding box center [730, 144] width 6 height 6
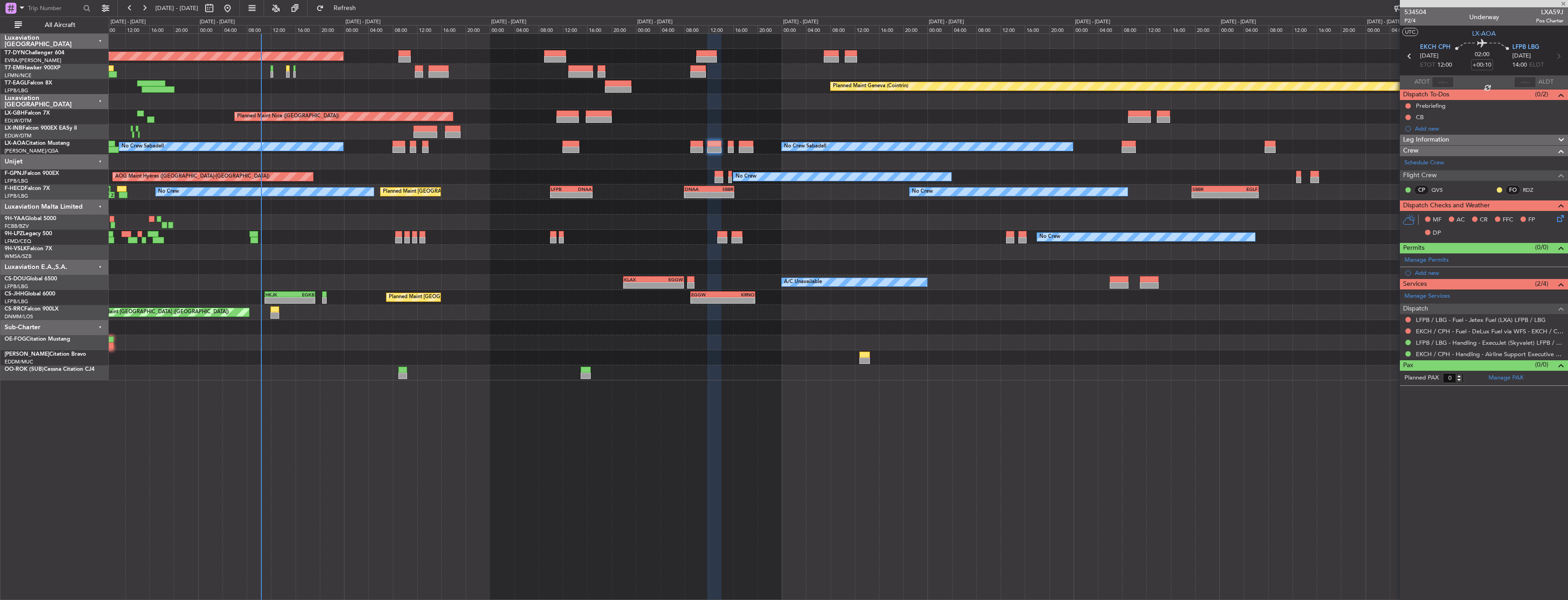
type input "+00:15"
type input "2"
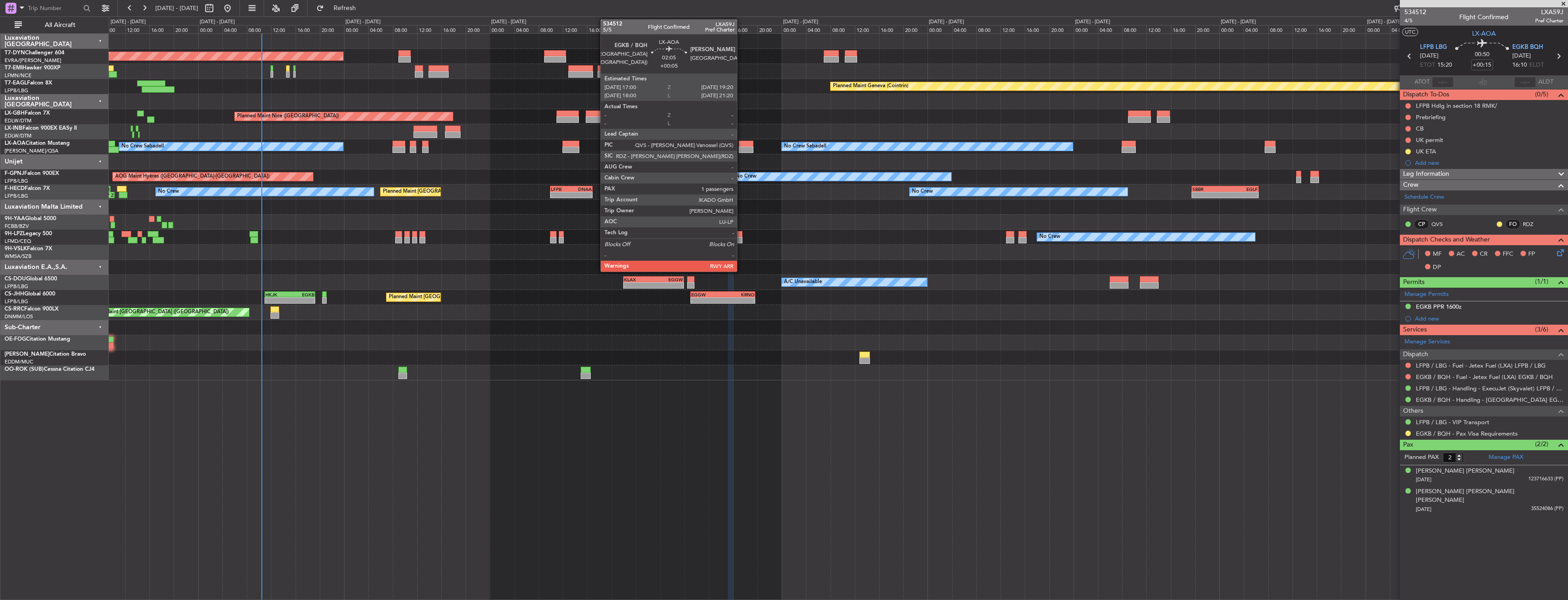
click at [741, 142] on div at bounding box center [746, 144] width 15 height 6
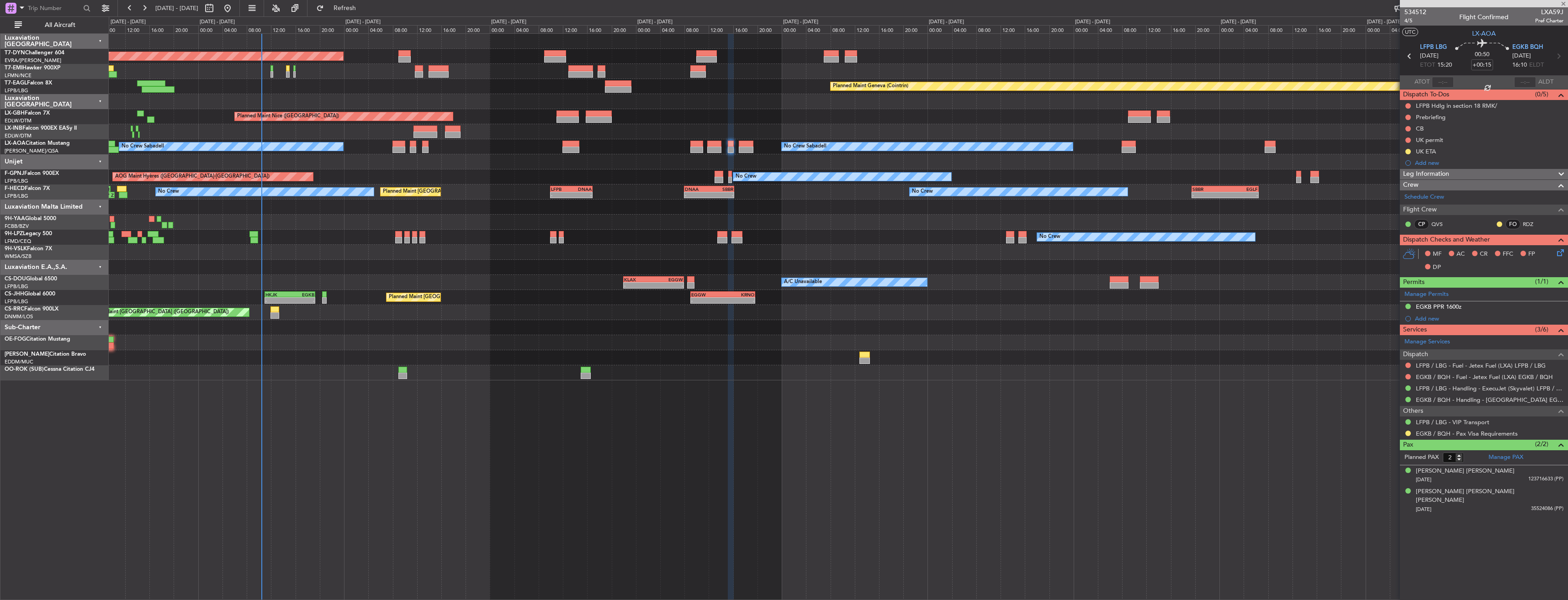
type input "+00:05"
type input "1"
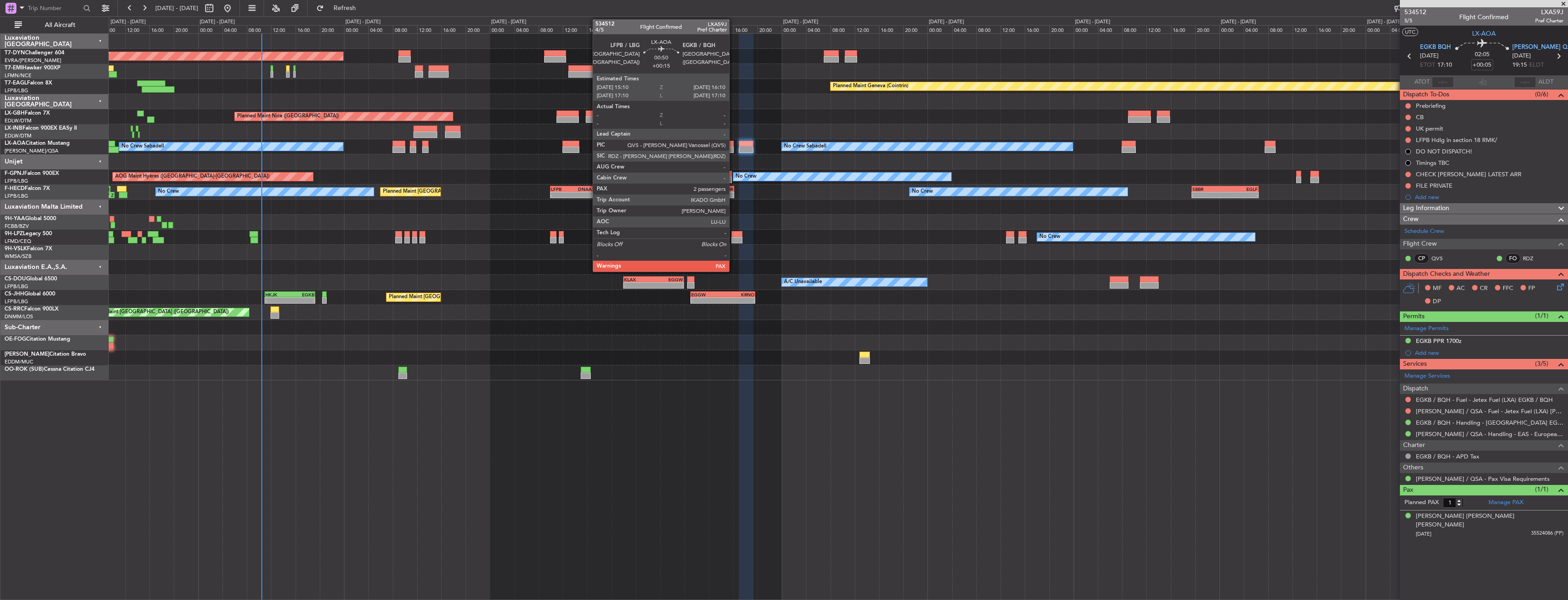
click at [733, 144] on div at bounding box center [730, 144] width 6 height 6
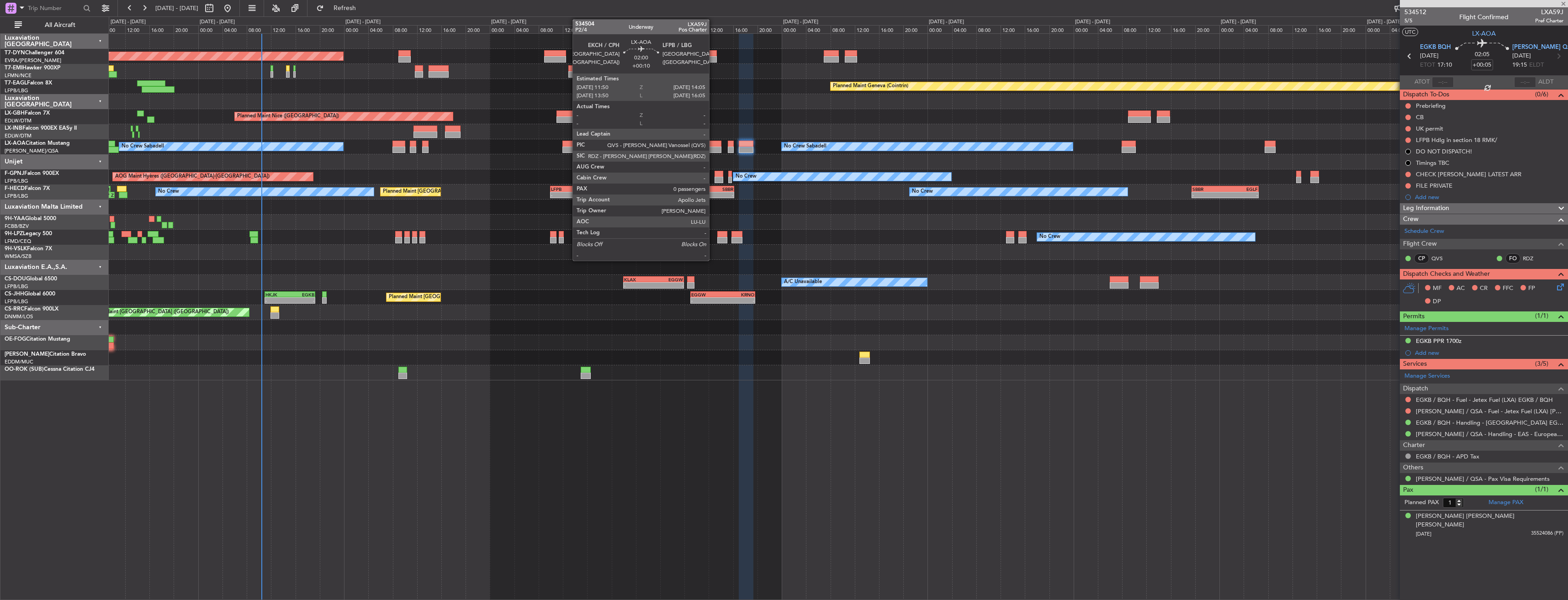
type input "+00:15"
type input "2"
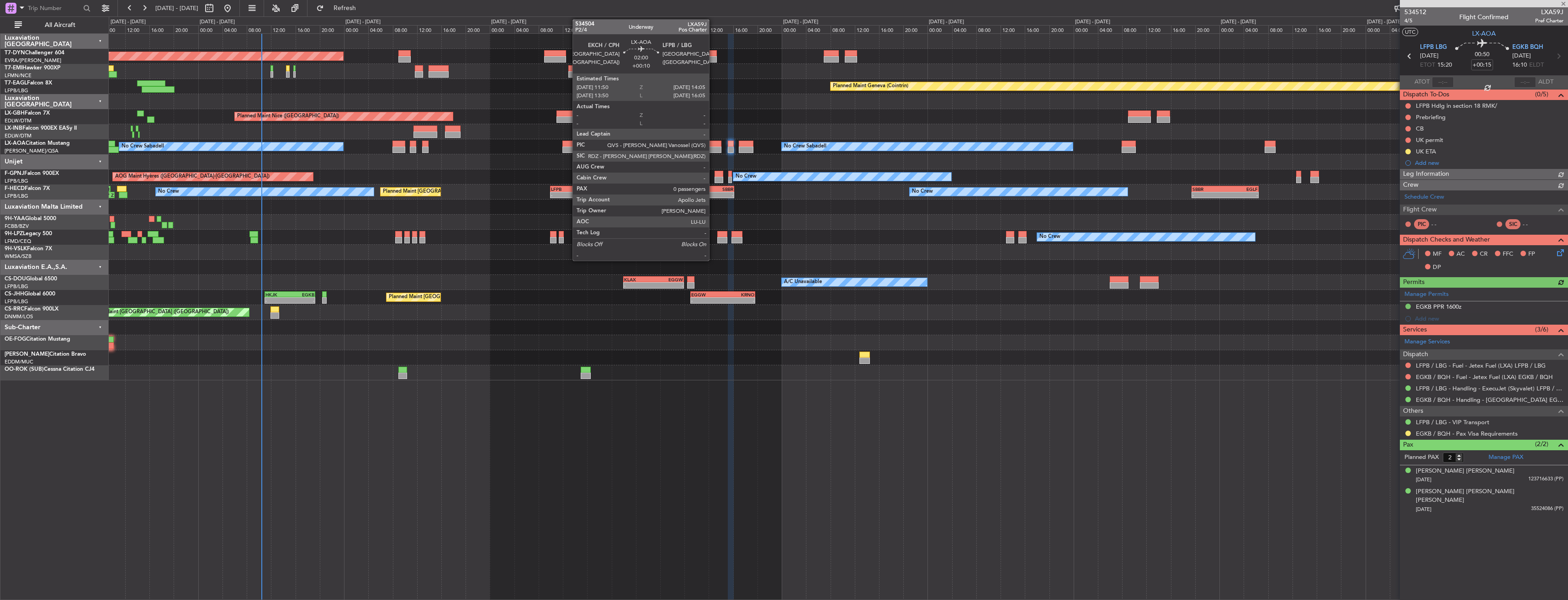
click at [714, 143] on div at bounding box center [714, 144] width 13 height 6
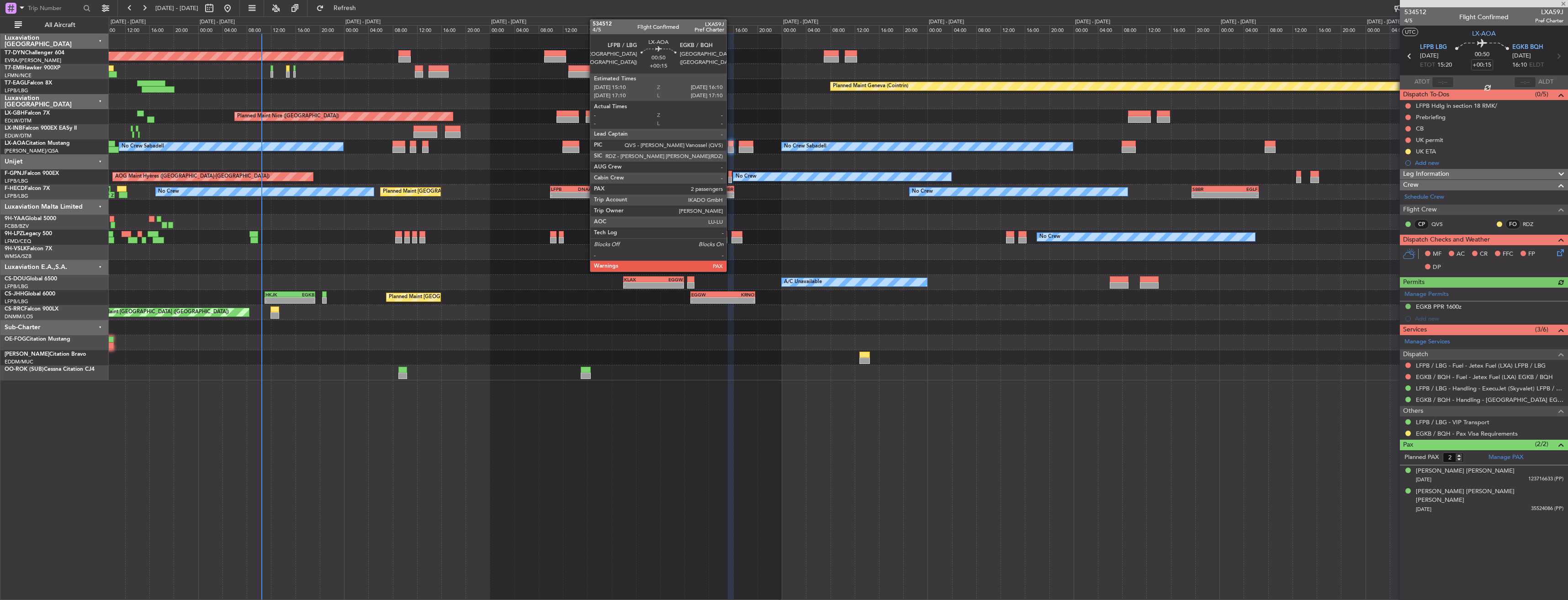
type input "+00:10"
type input "0"
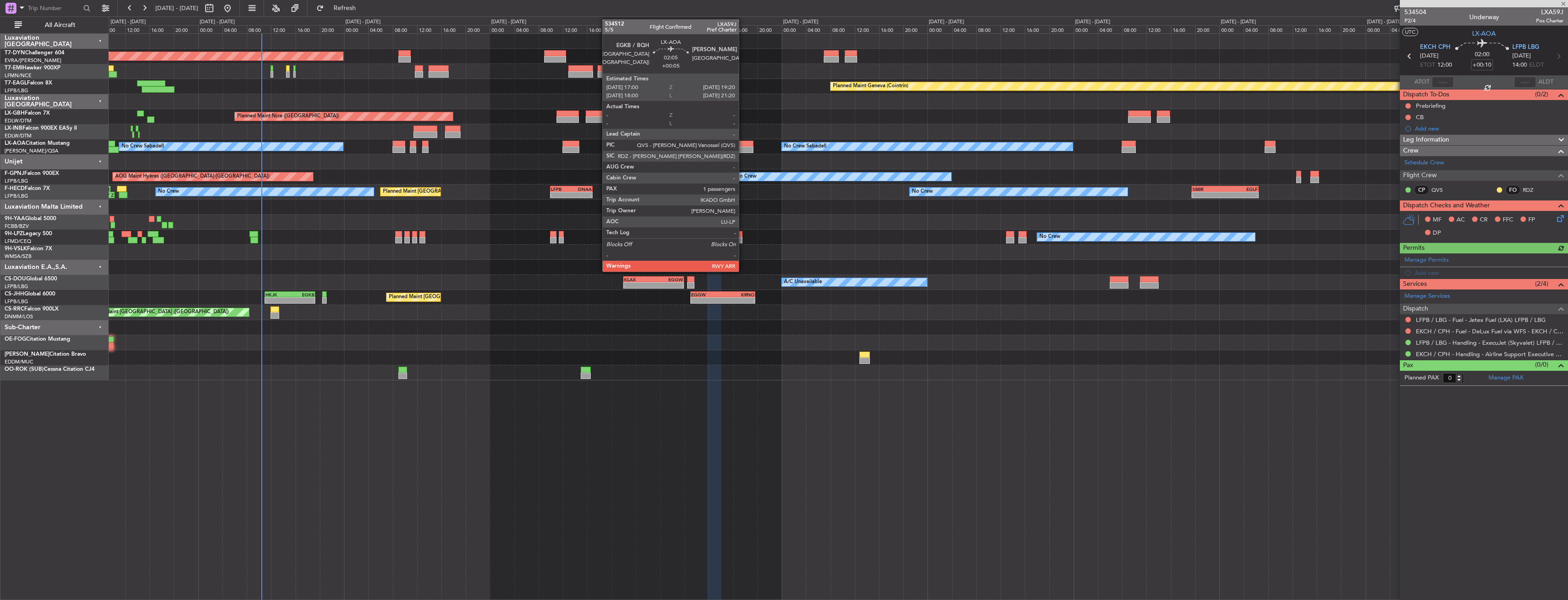
click at [743, 145] on div at bounding box center [746, 144] width 15 height 6
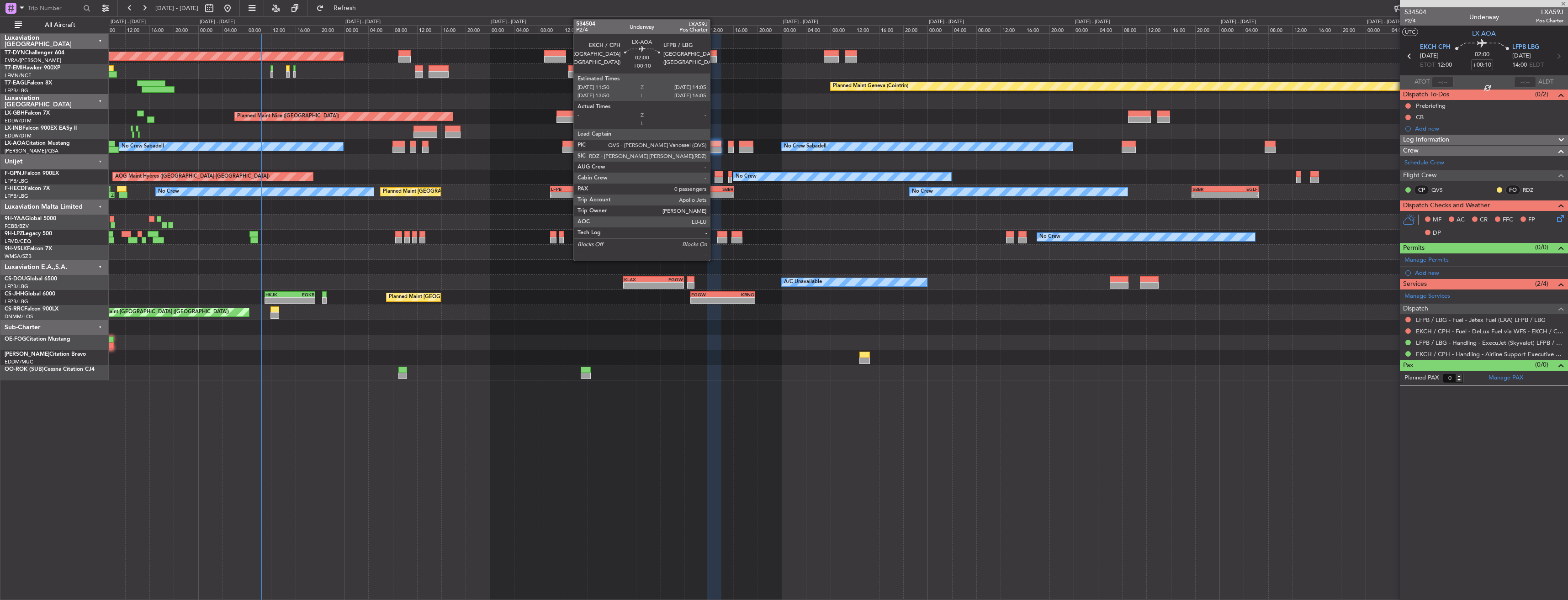
type input "+00:05"
type input "1"
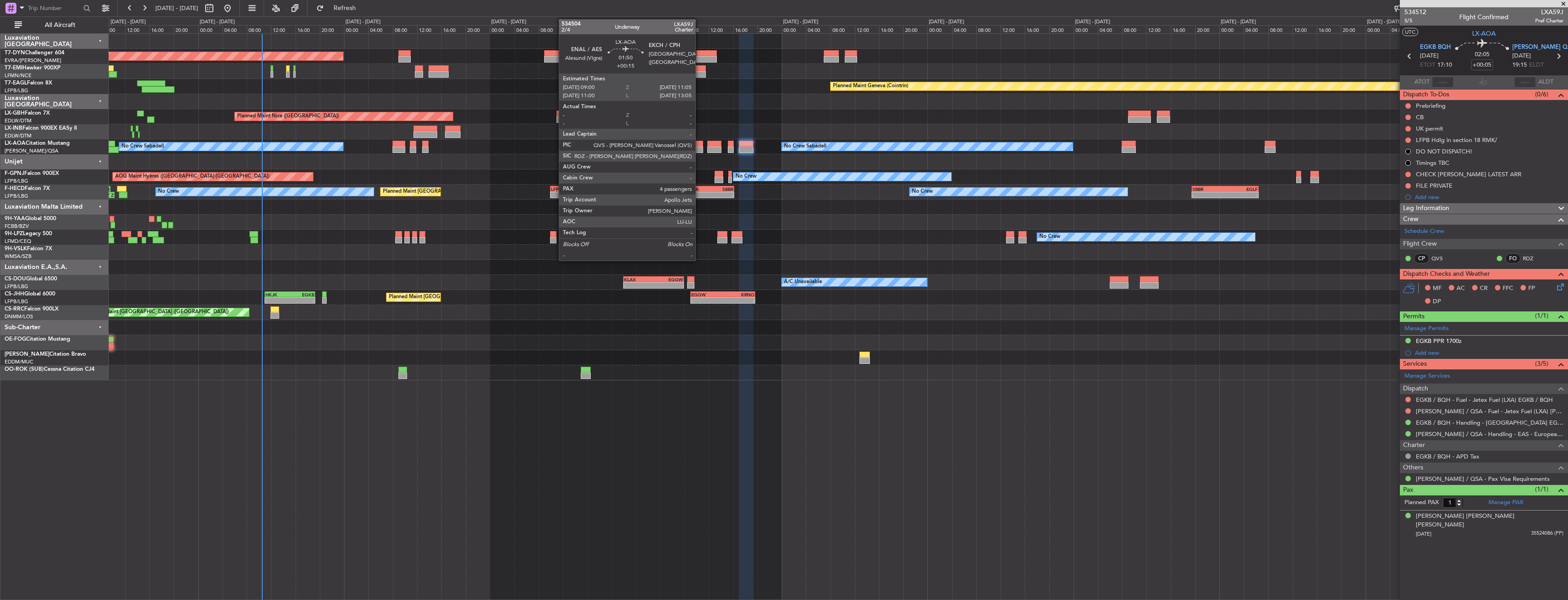
click at [699, 144] on div at bounding box center [697, 144] width 13 height 6
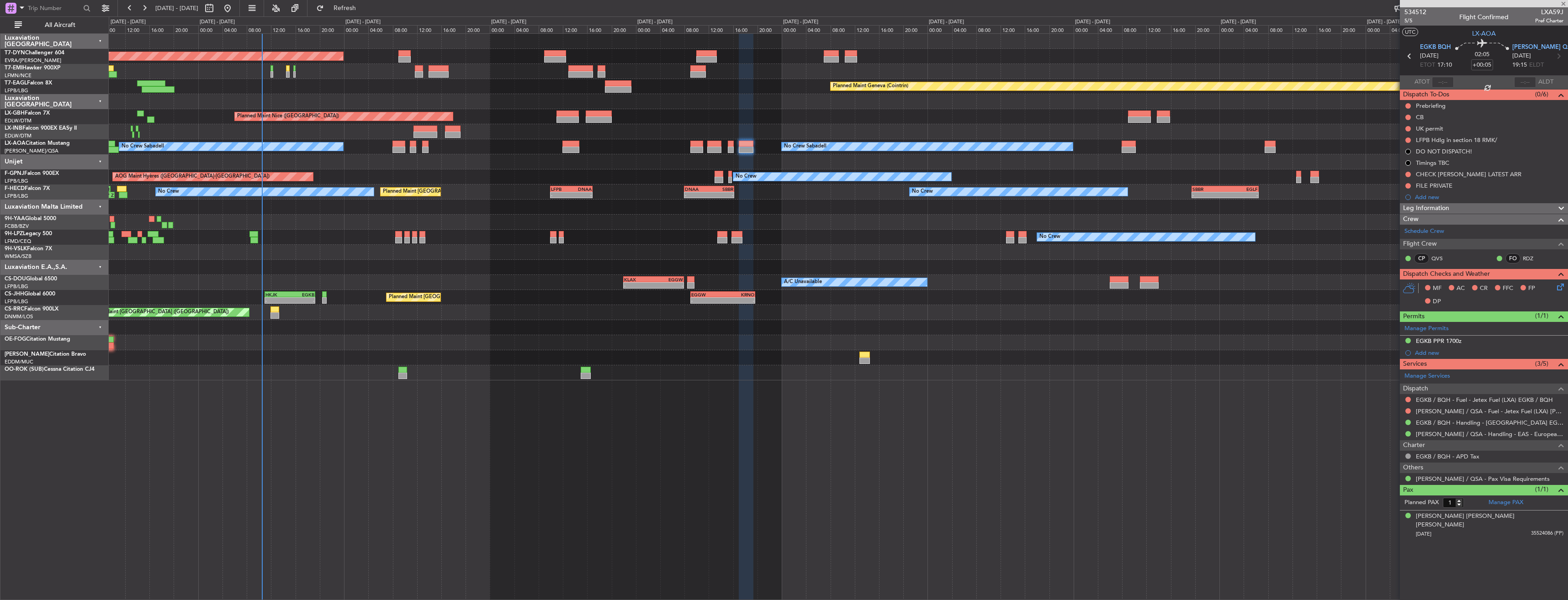
type input "+00:15"
type input "4"
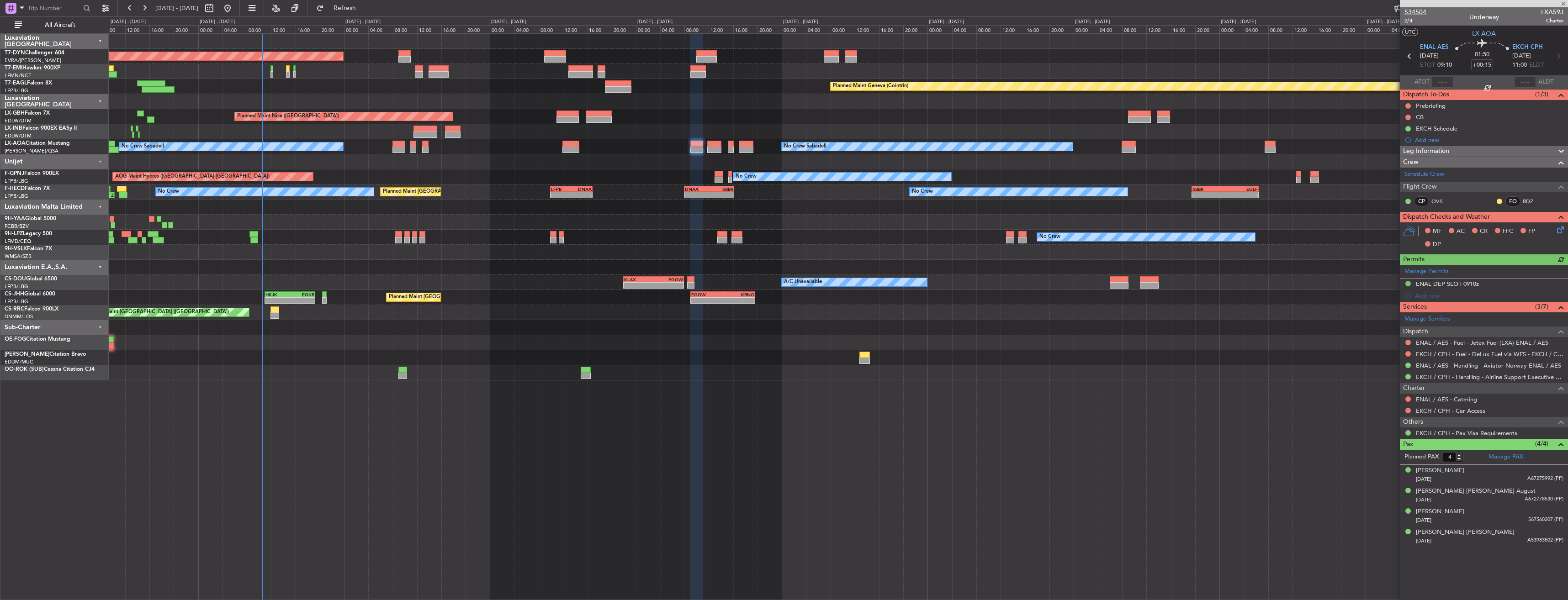
click at [1422, 11] on span "534504" at bounding box center [1416, 12] width 22 height 9
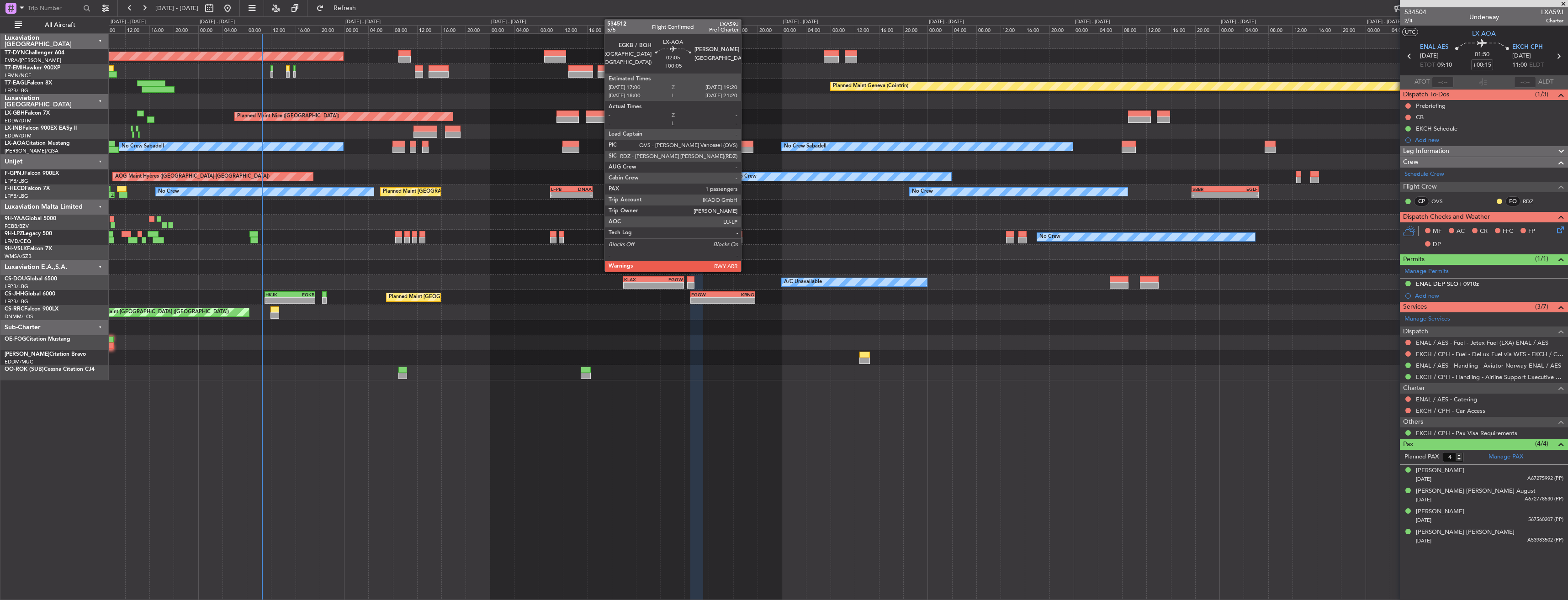
click at [745, 146] on div at bounding box center [746, 144] width 15 height 6
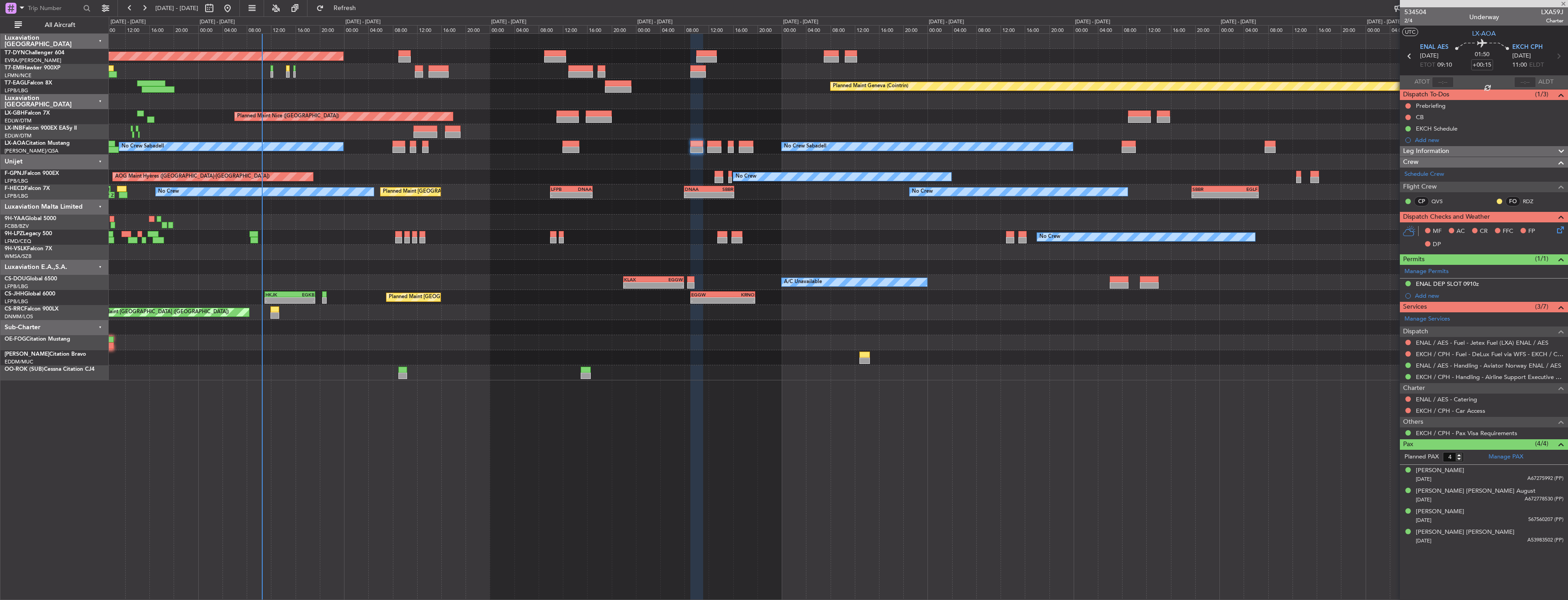
type input "+00:05"
type input "1"
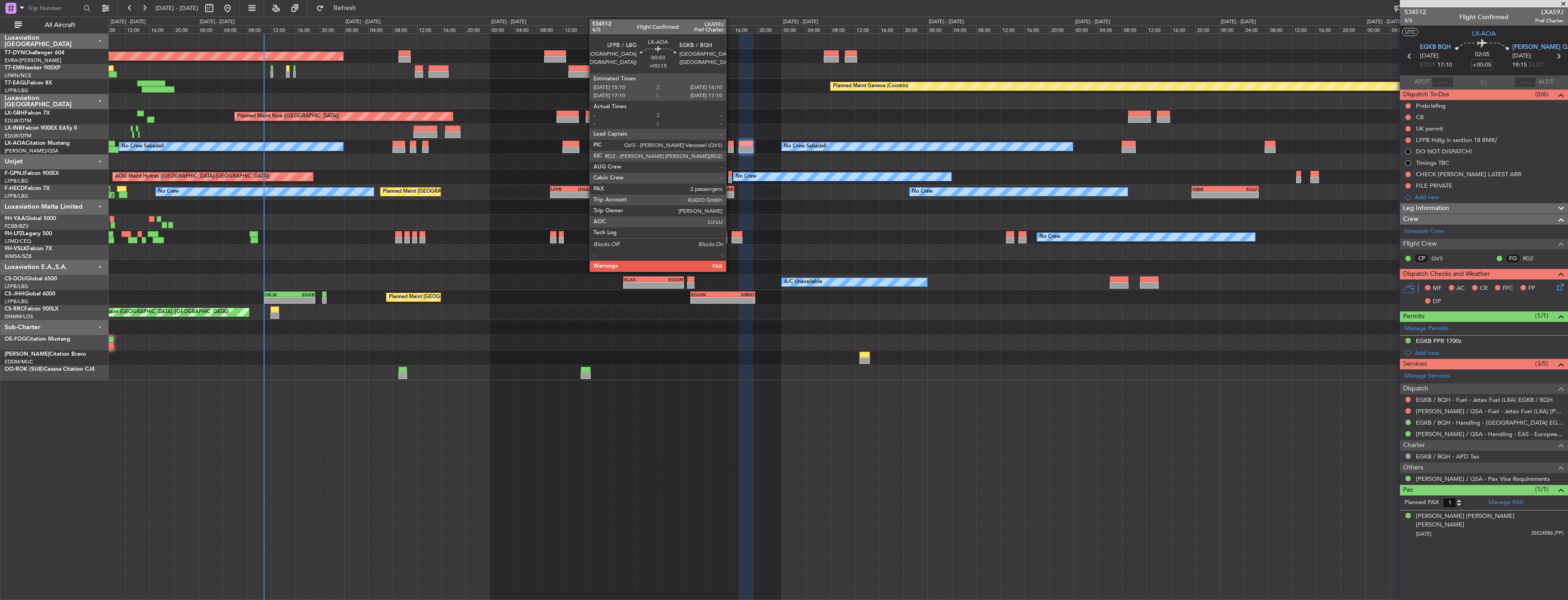
click at [730, 145] on div at bounding box center [730, 144] width 6 height 6
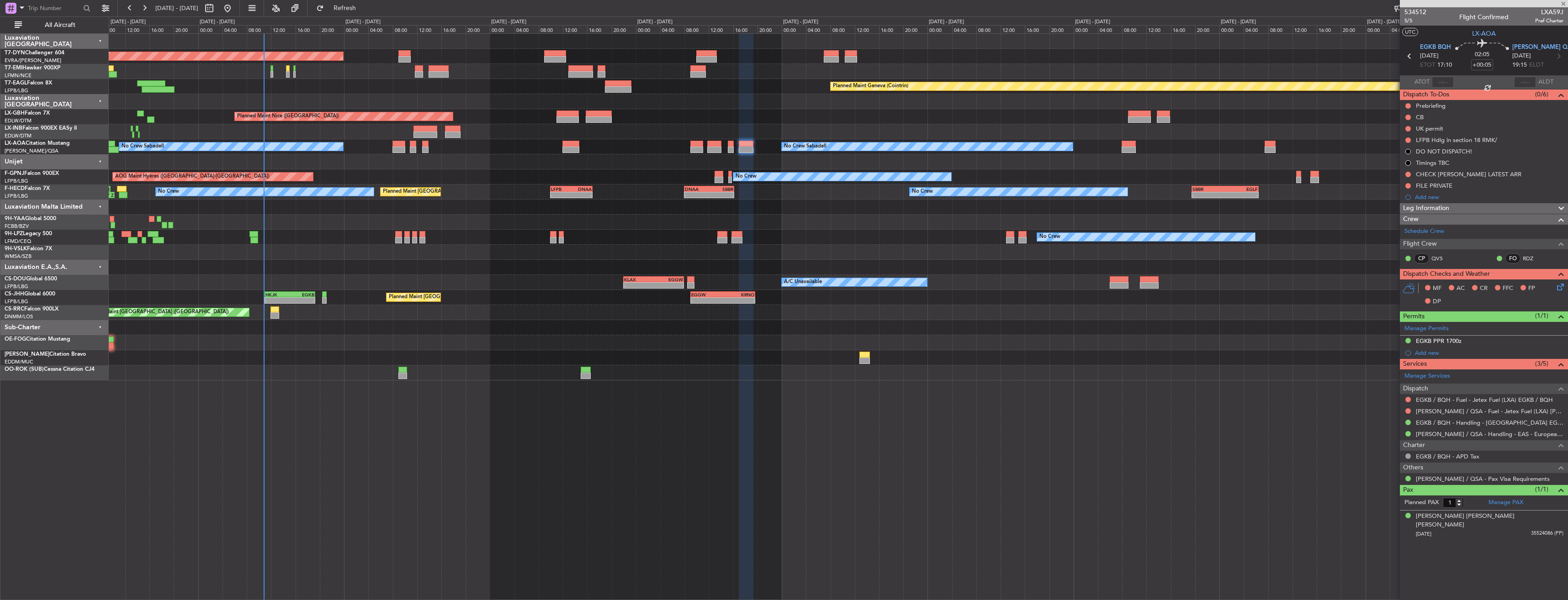
type input "+00:15"
type input "2"
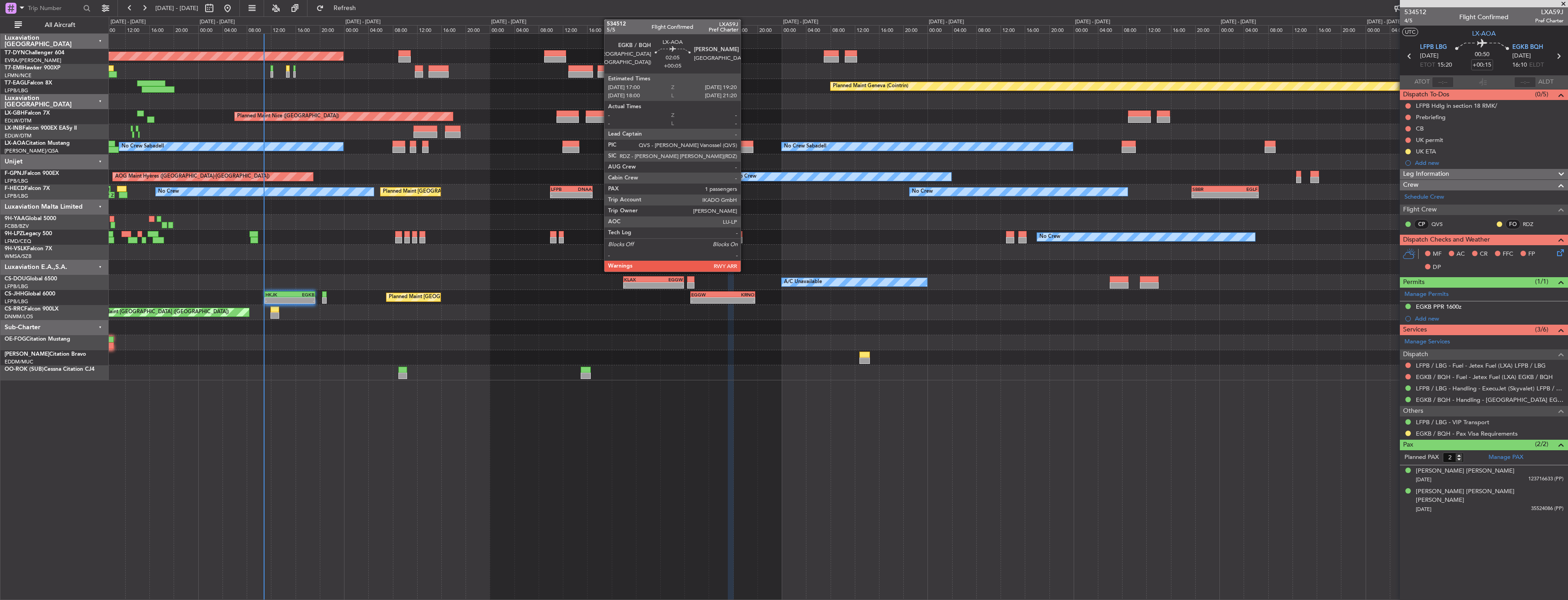
click at [745, 145] on div at bounding box center [746, 144] width 15 height 6
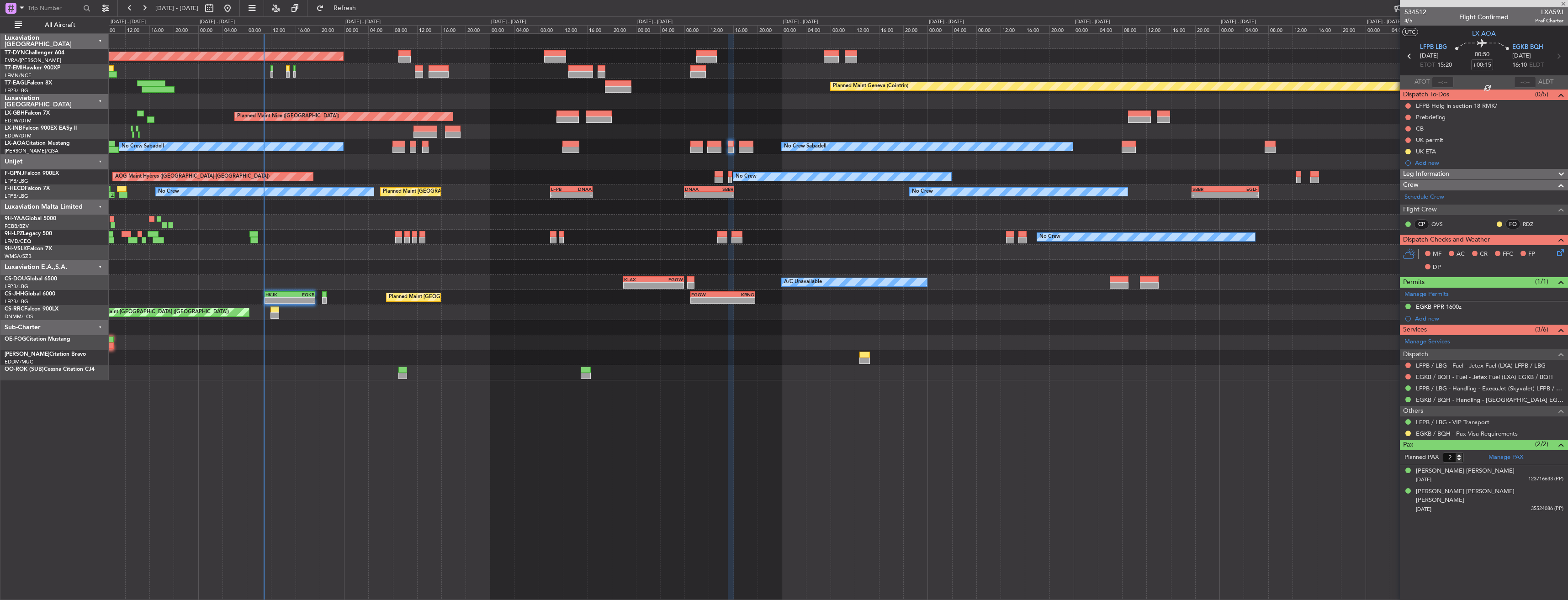
type input "+00:05"
type input "1"
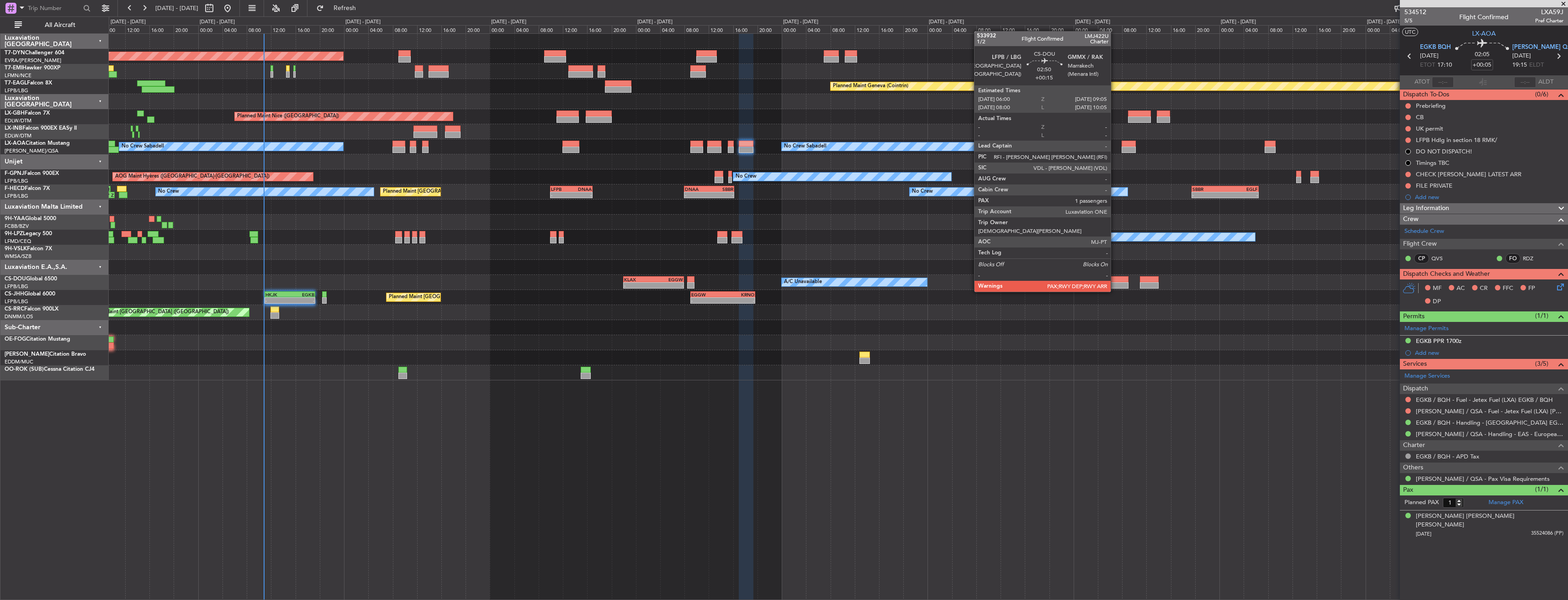
click at [1115, 282] on div at bounding box center [1120, 285] width 19 height 6
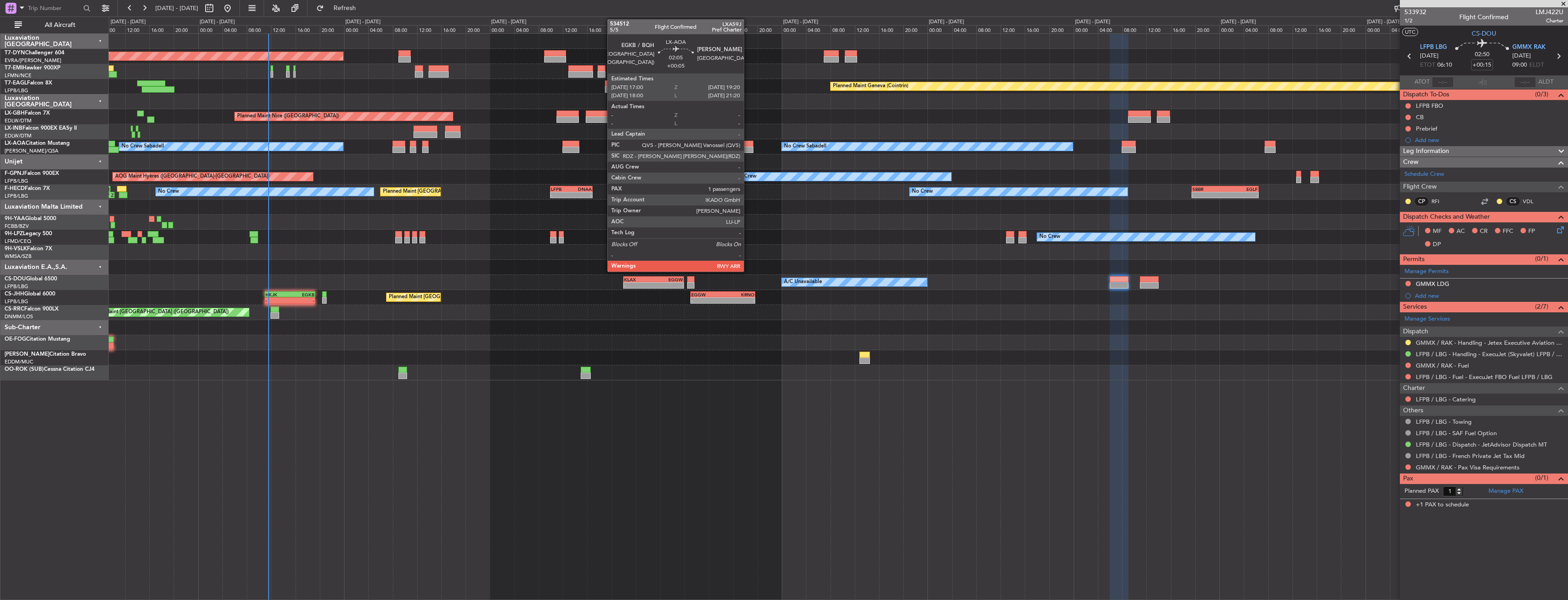
click at [748, 144] on div at bounding box center [746, 144] width 15 height 6
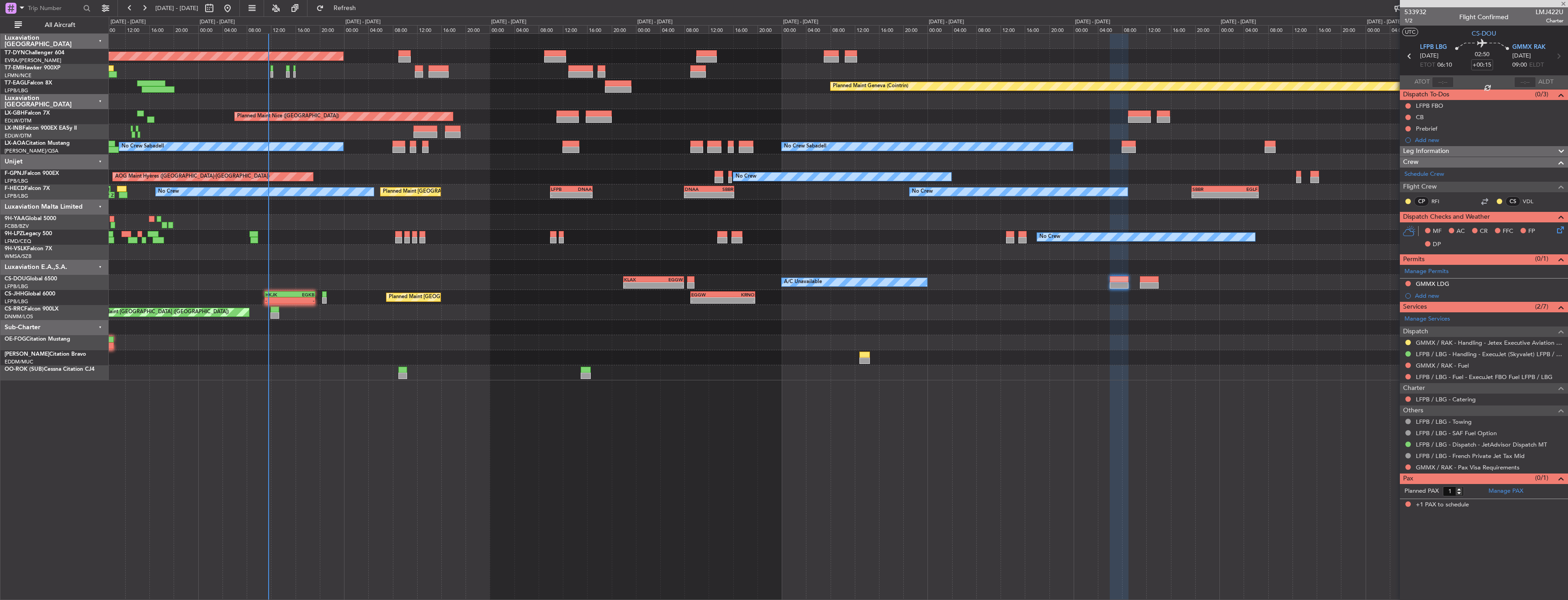
type input "+00:05"
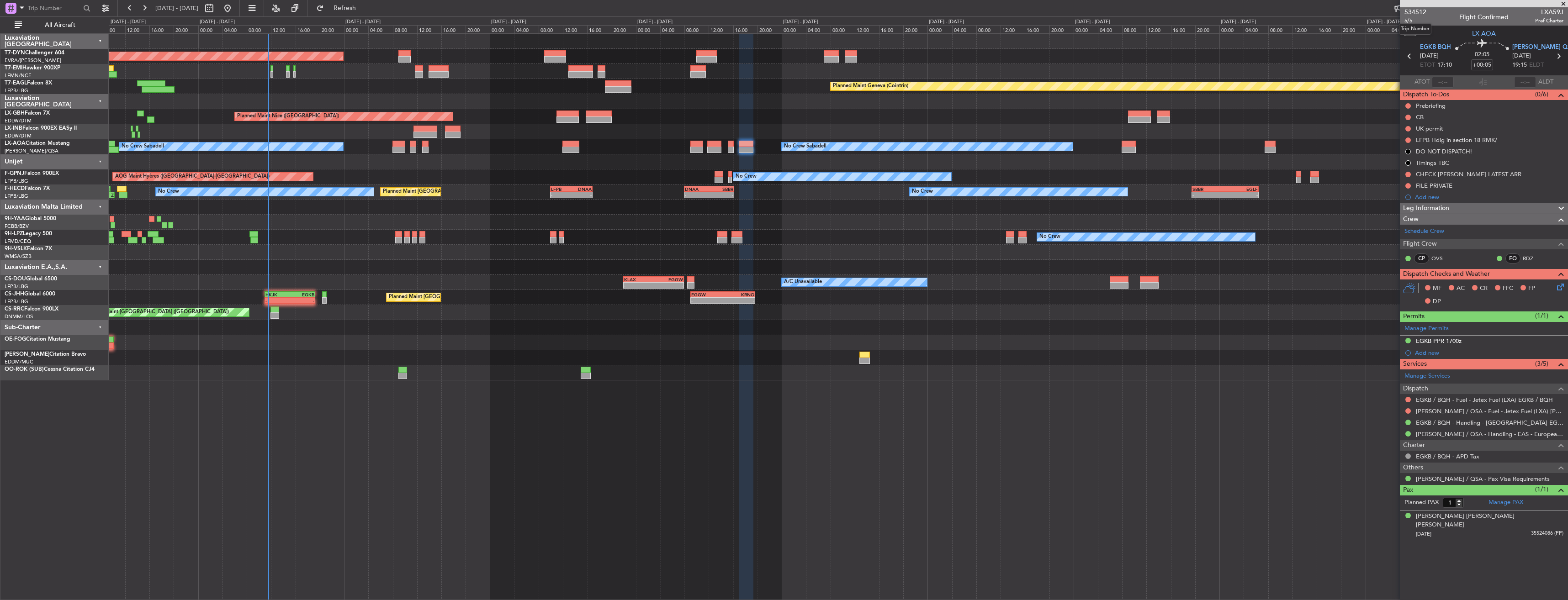
drag, startPoint x: 1411, startPoint y: 20, endPoint x: 1410, endPoint y: 25, distance: 5.1
click at [1411, 20] on mat-tooltip-component "Trip Number" at bounding box center [1415, 29] width 45 height 24
click at [1412, 19] on span "5/5" at bounding box center [1416, 21] width 22 height 8
click at [1405, 20] on span "5/5" at bounding box center [1416, 21] width 22 height 8
click at [1434, 433] on link "[PERSON_NAME] / QSA - Handling - EAS - European Aviation School" at bounding box center [1489, 434] width 148 height 8
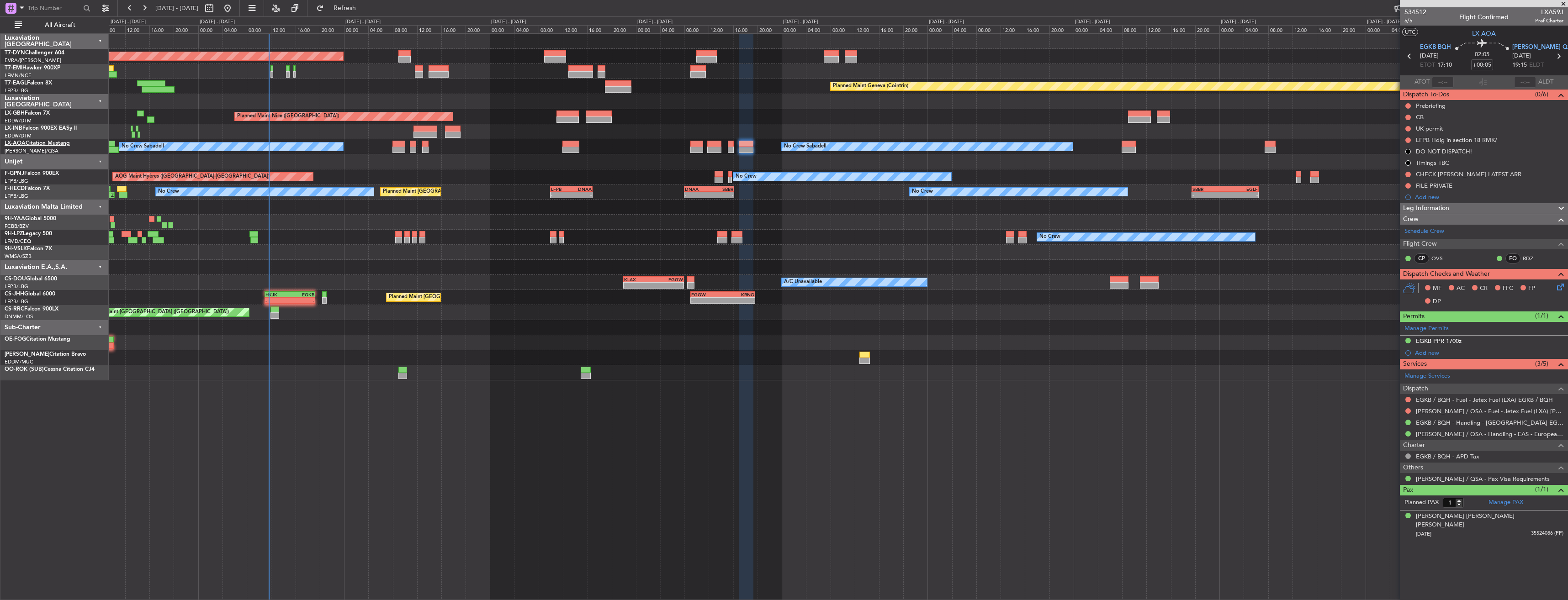
click at [34, 146] on link "LX-AOA Citation Mustang" at bounding box center [37, 144] width 65 height 5
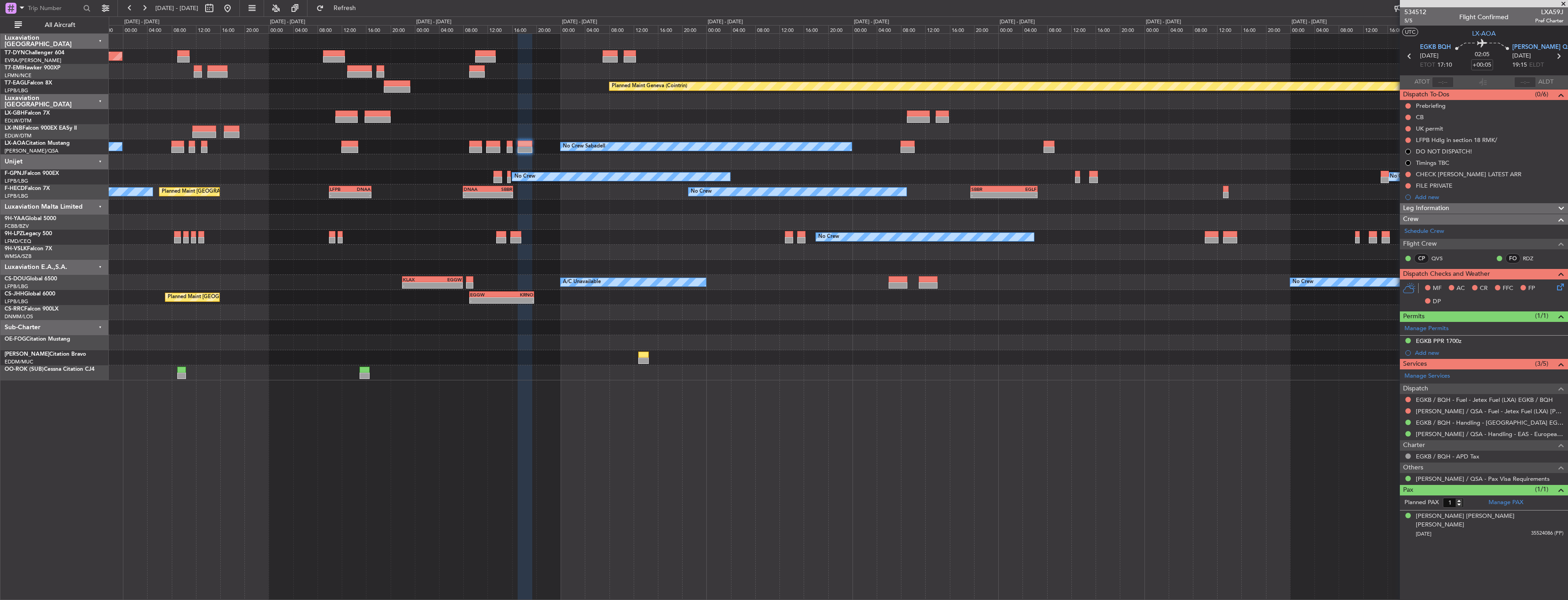
click at [562, 125] on div "Planned Maint Geneva (Cointrin)" at bounding box center [838, 131] width 1459 height 15
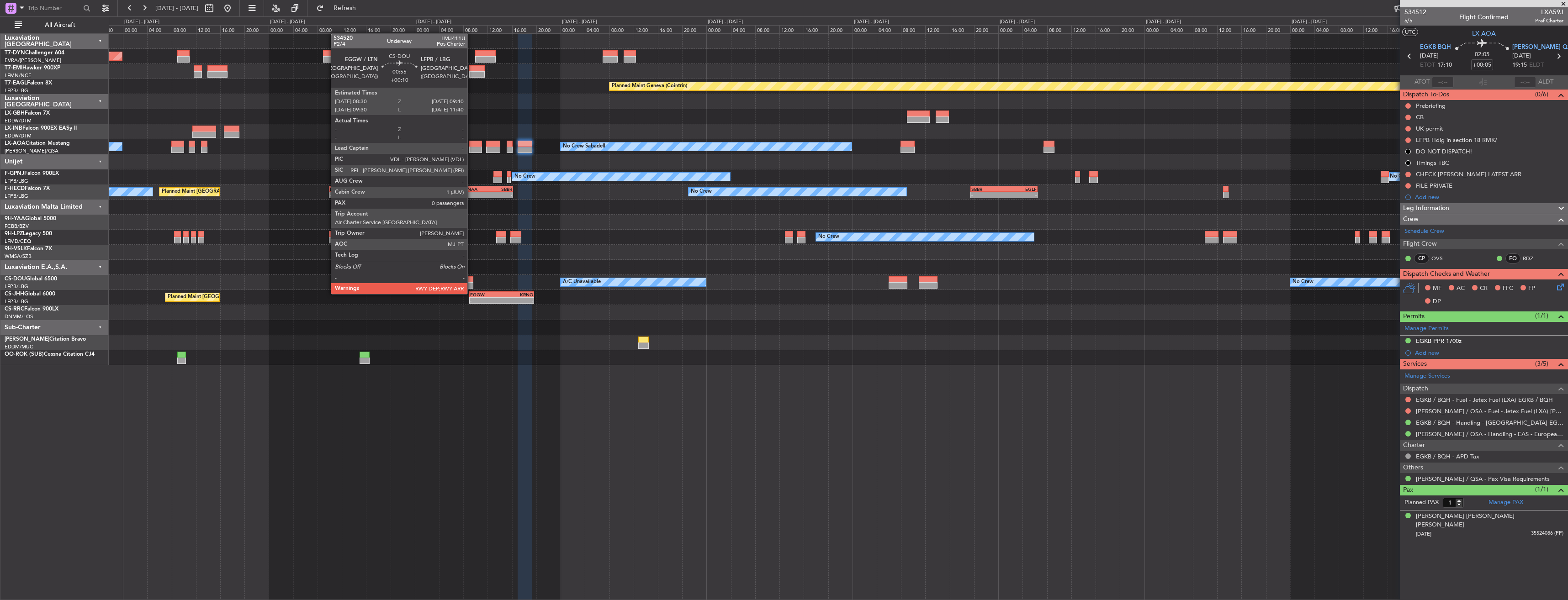
click at [635, 276] on div "No Crew Planned Maint Paris (Le Bourget) A/C Unavailable - - KLAX 22:00 Z EGGW …" at bounding box center [838, 282] width 1459 height 15
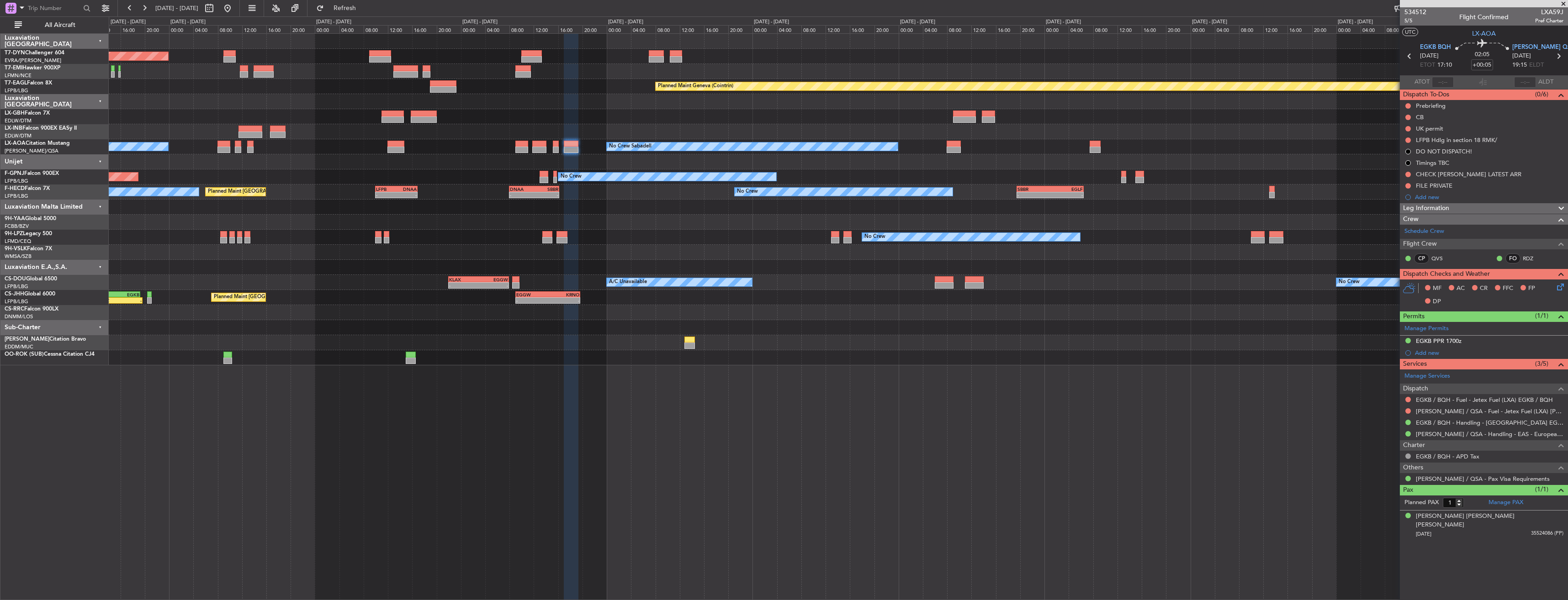
click at [645, 123] on div "Planned Maint Basel-Mulhouse Planned Maint Chester Planned Maint Geneva (Cointr…" at bounding box center [838, 200] width 1459 height 332
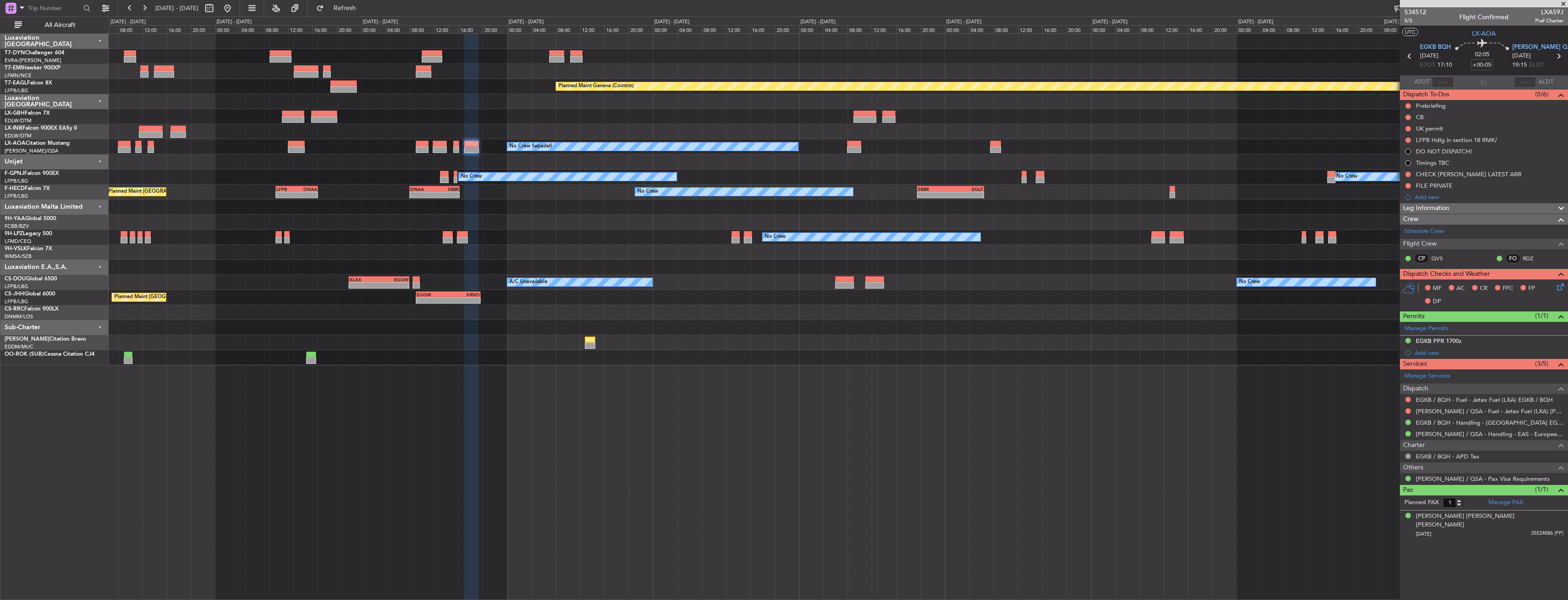
click at [499, 123] on div "Planned Maint Nice ([GEOGRAPHIC_DATA])" at bounding box center [838, 117] width 1459 height 15
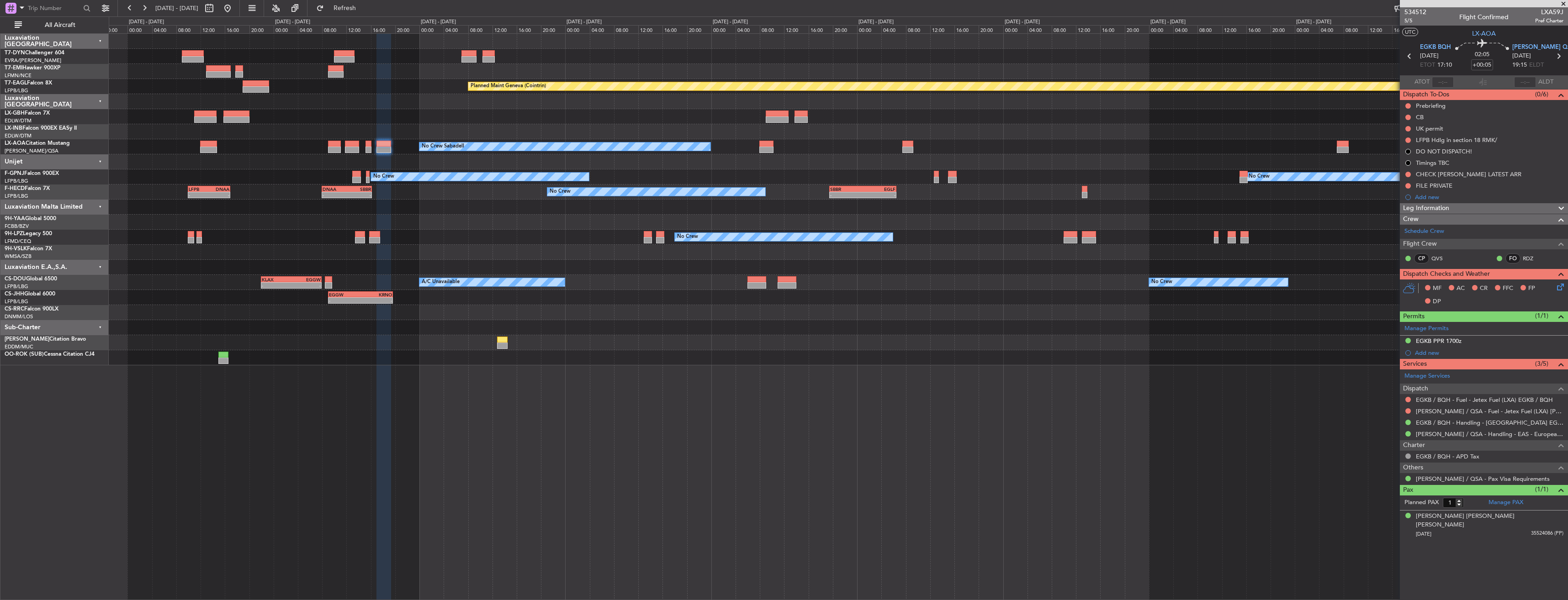
click at [468, 129] on div at bounding box center [838, 131] width 1459 height 15
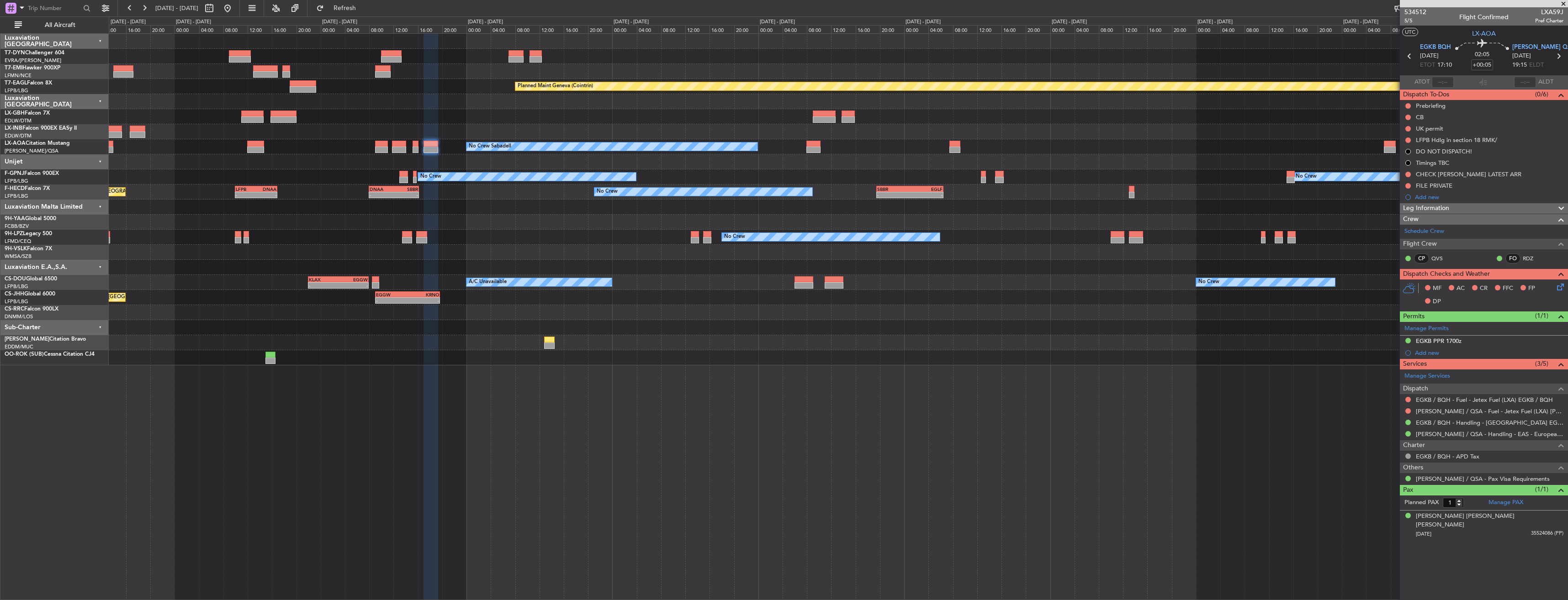
click at [674, 130] on div at bounding box center [838, 131] width 1459 height 15
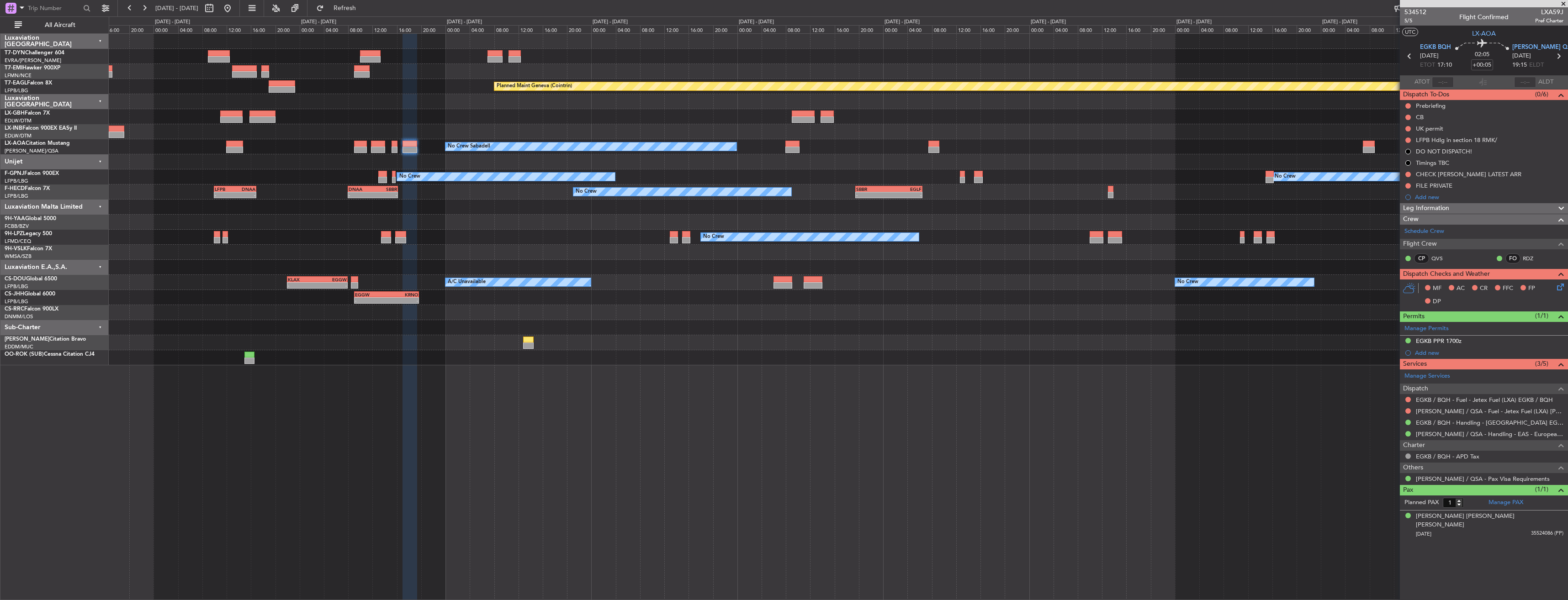
click at [539, 115] on div "Planned Maint Nice ([GEOGRAPHIC_DATA])" at bounding box center [838, 117] width 1459 height 15
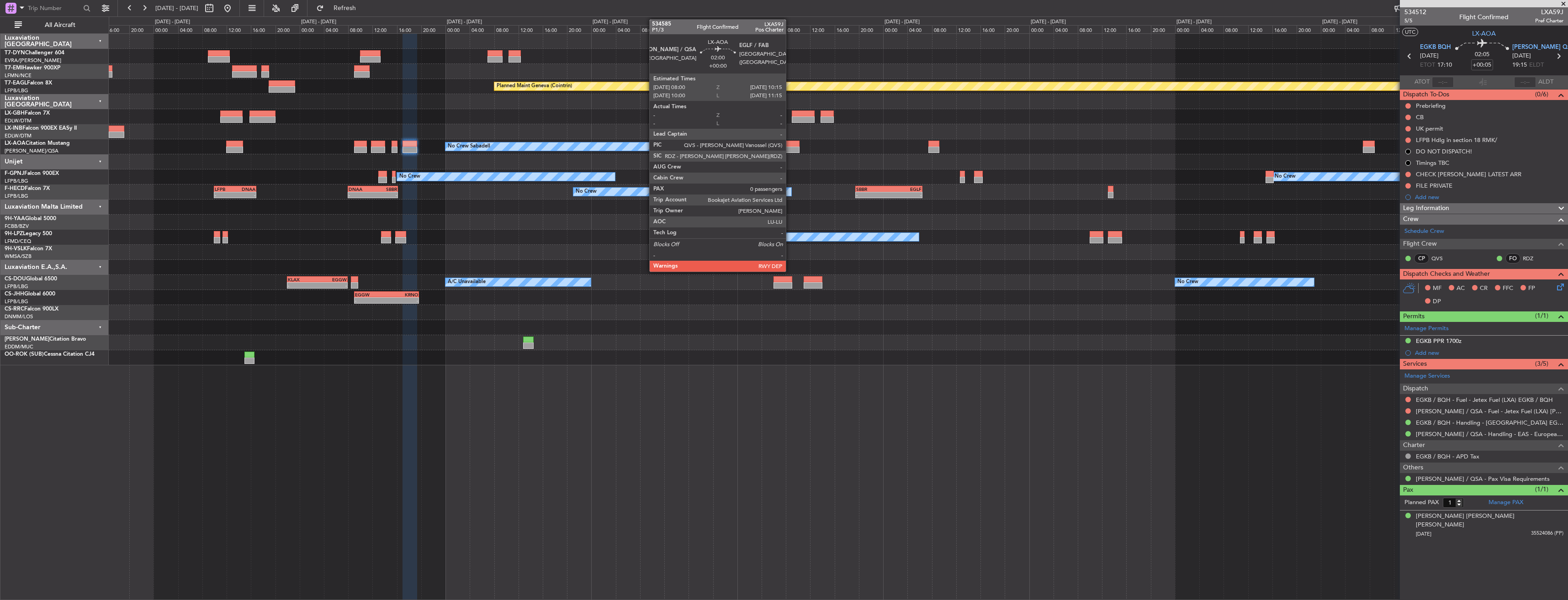
click at [790, 145] on div at bounding box center [792, 144] width 13 height 6
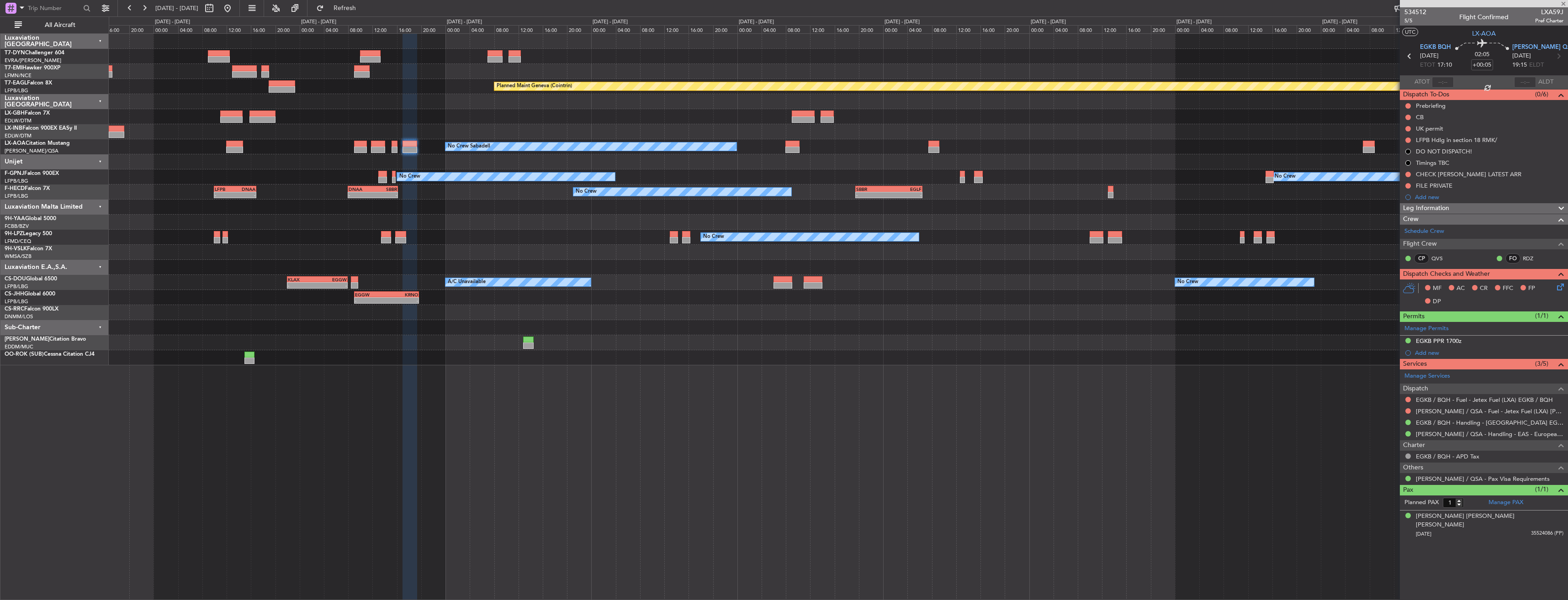
type input "0"
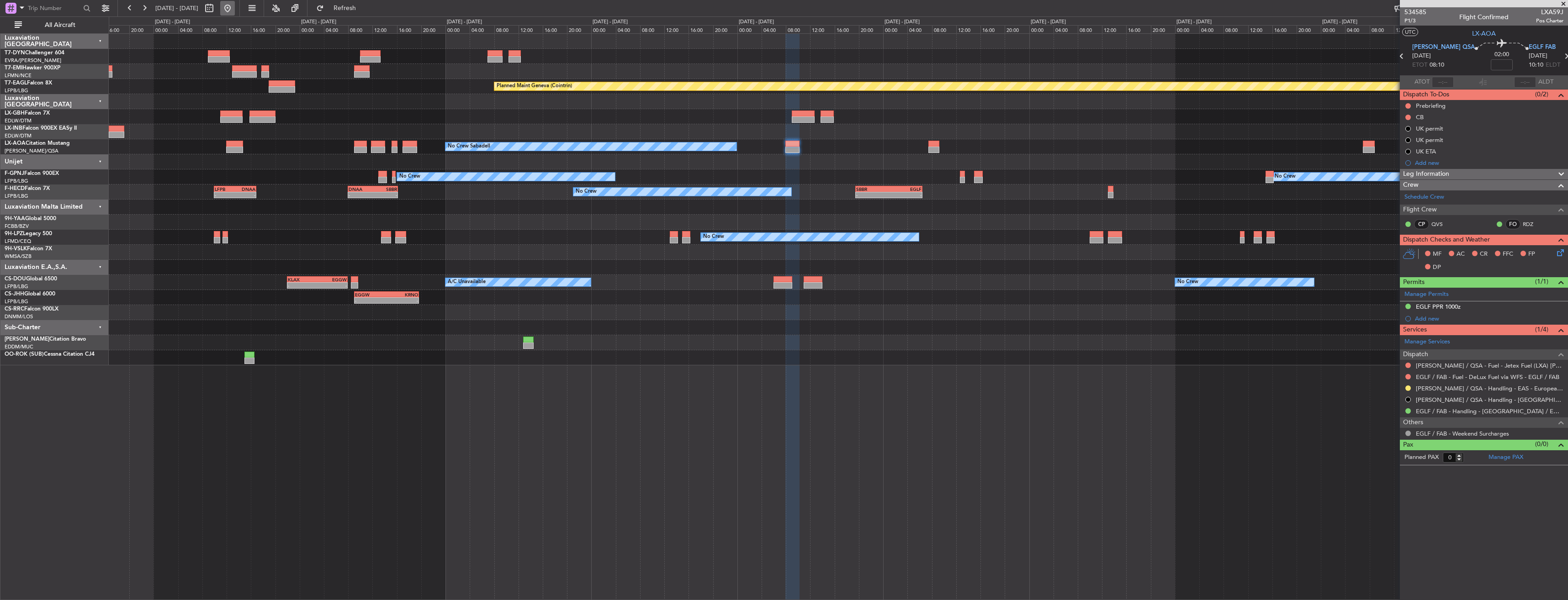
click at [235, 11] on button at bounding box center [228, 8] width 15 height 15
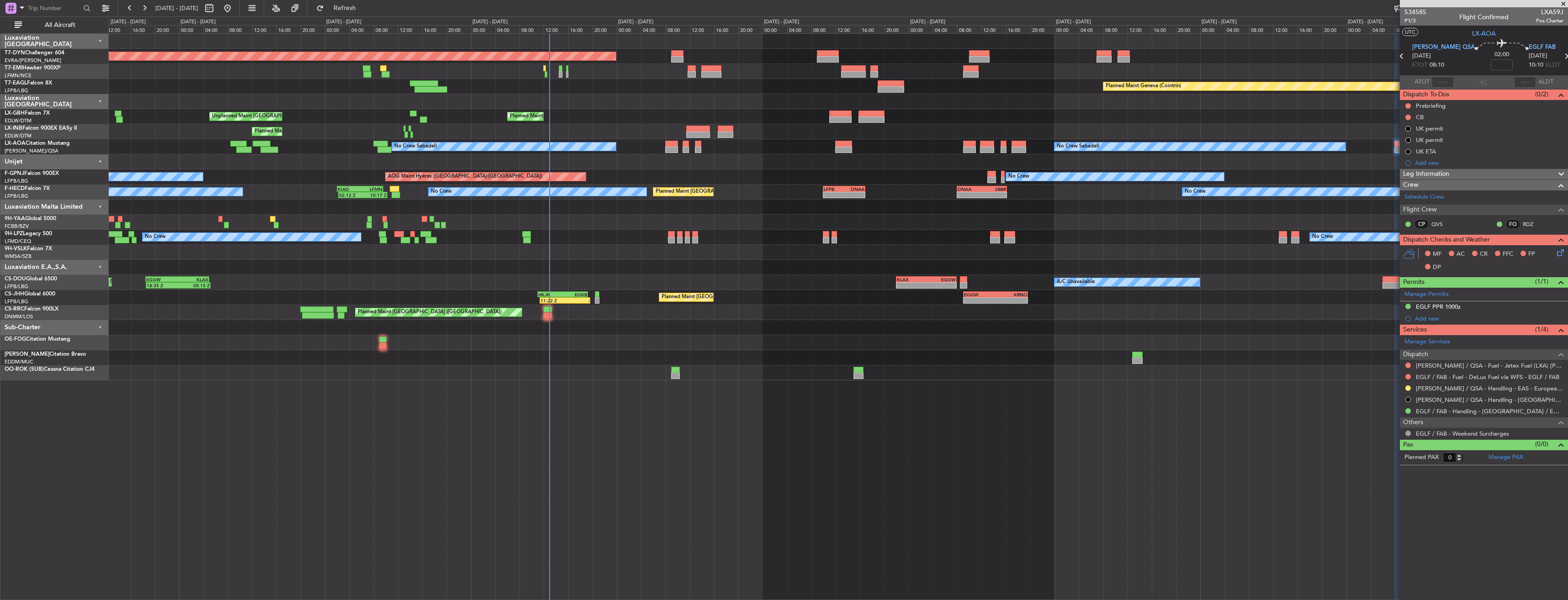
click at [626, 339] on div at bounding box center [838, 342] width 1459 height 15
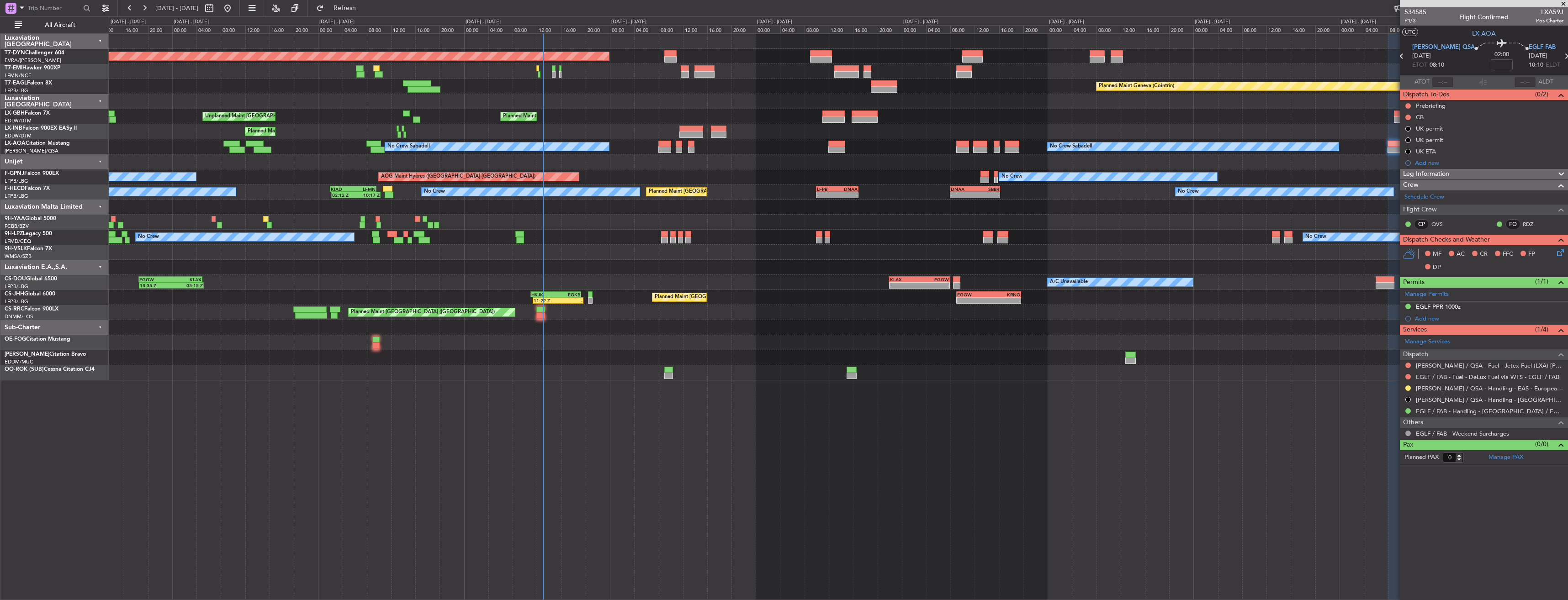
click at [806, 143] on div "No Crew Sabadell No Crew Sabadell No Crew Luxembourg (Findel)" at bounding box center [838, 147] width 1459 height 15
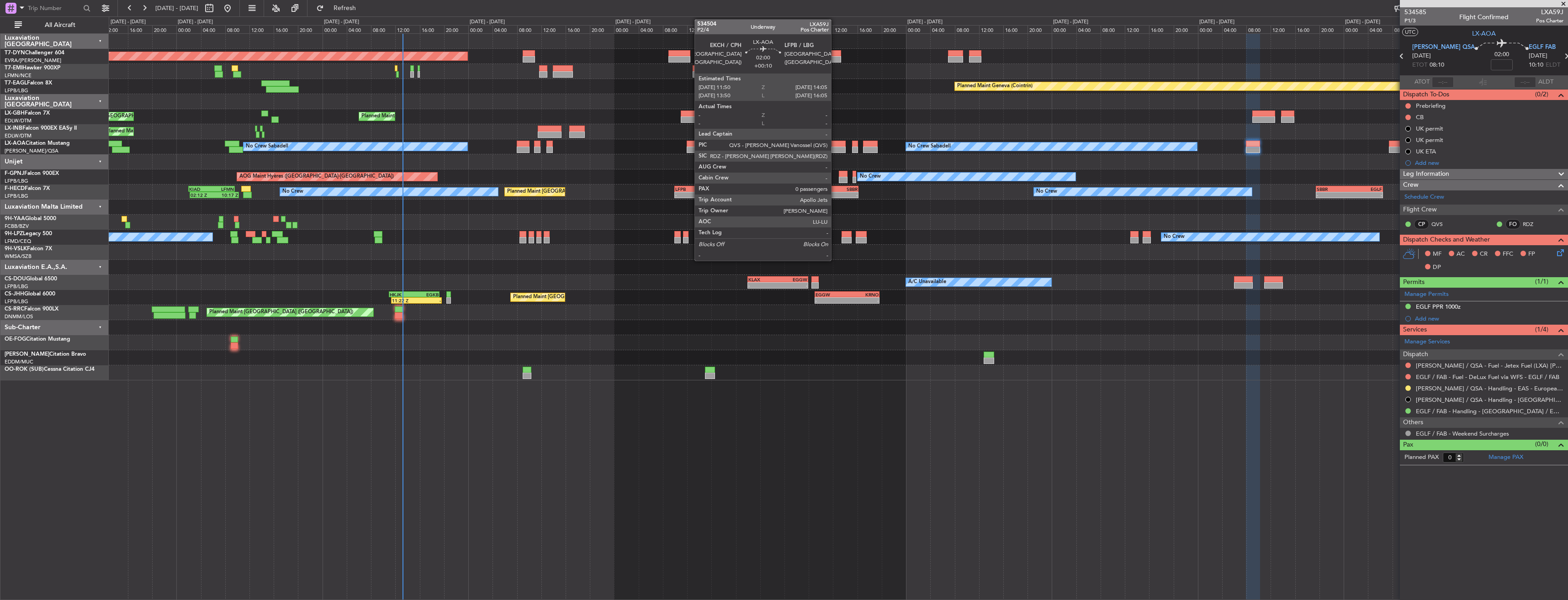
click at [835, 145] on div at bounding box center [838, 144] width 13 height 6
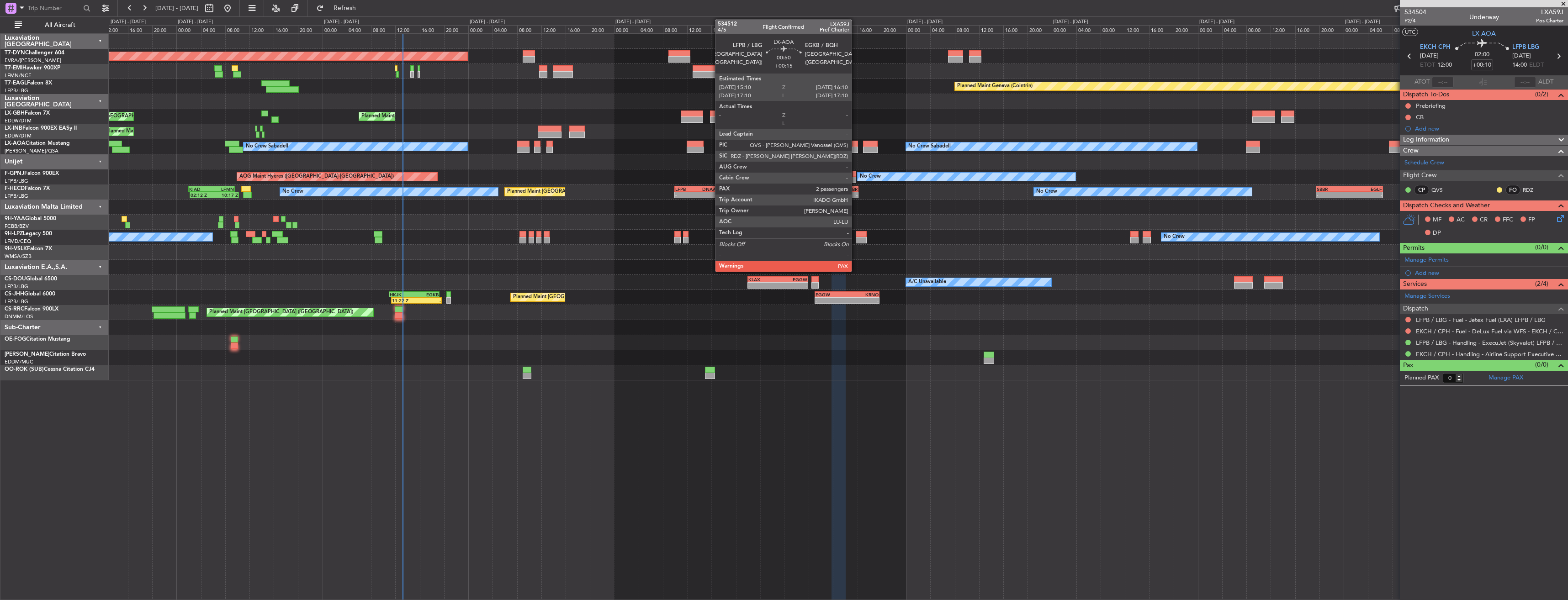
click at [855, 145] on div at bounding box center [854, 144] width 6 height 6
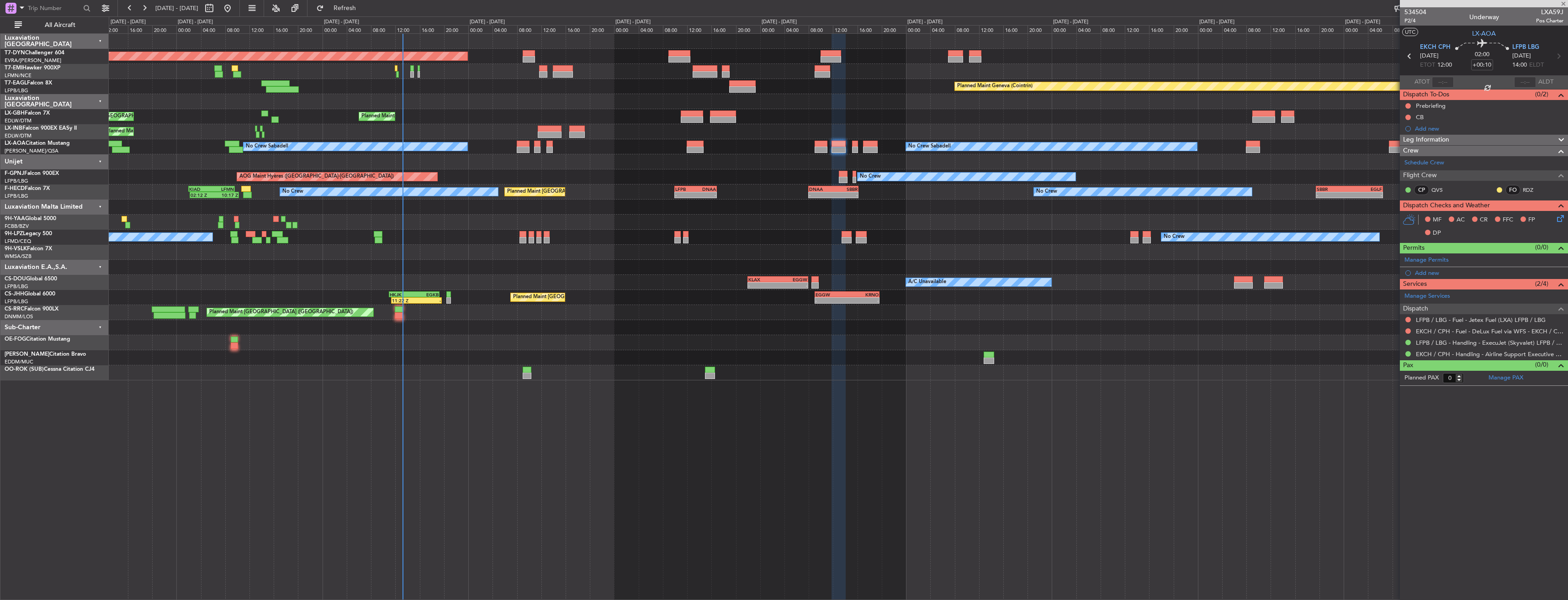
type input "+00:15"
type input "2"
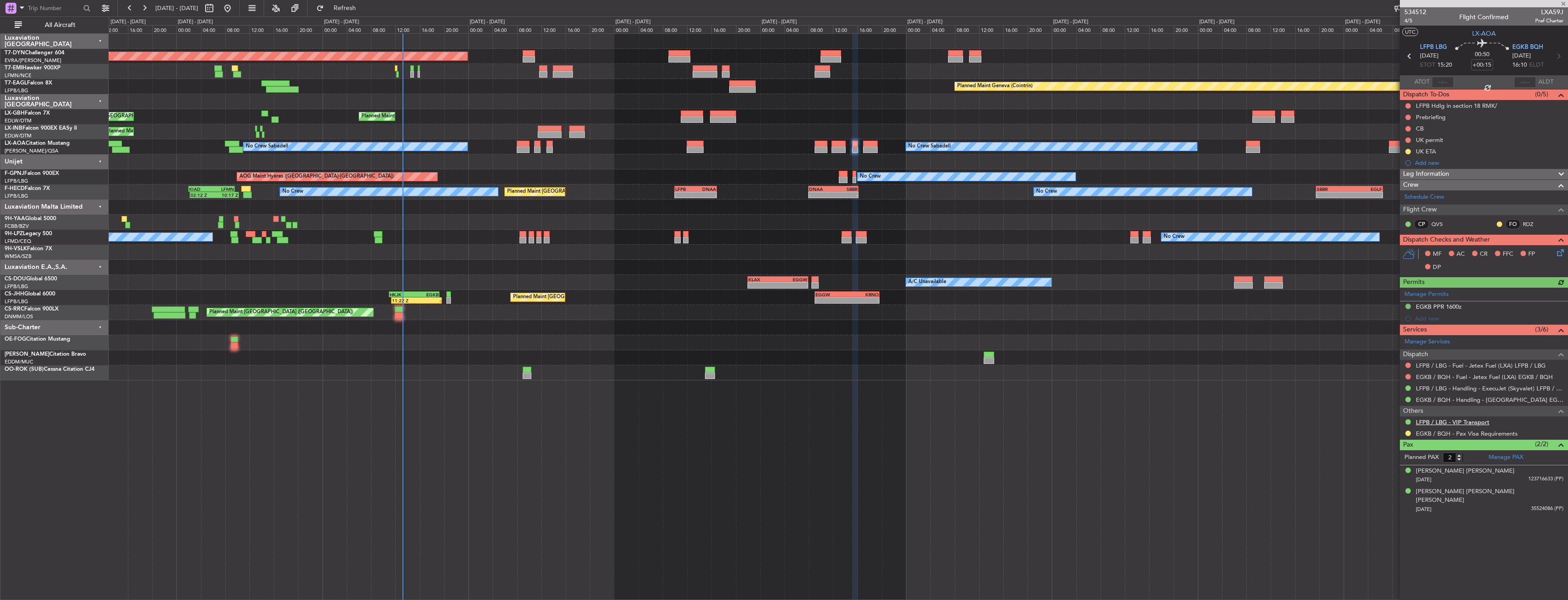
click at [1455, 421] on link "LFPB / LBG - VIP Transport" at bounding box center [1452, 423] width 74 height 8
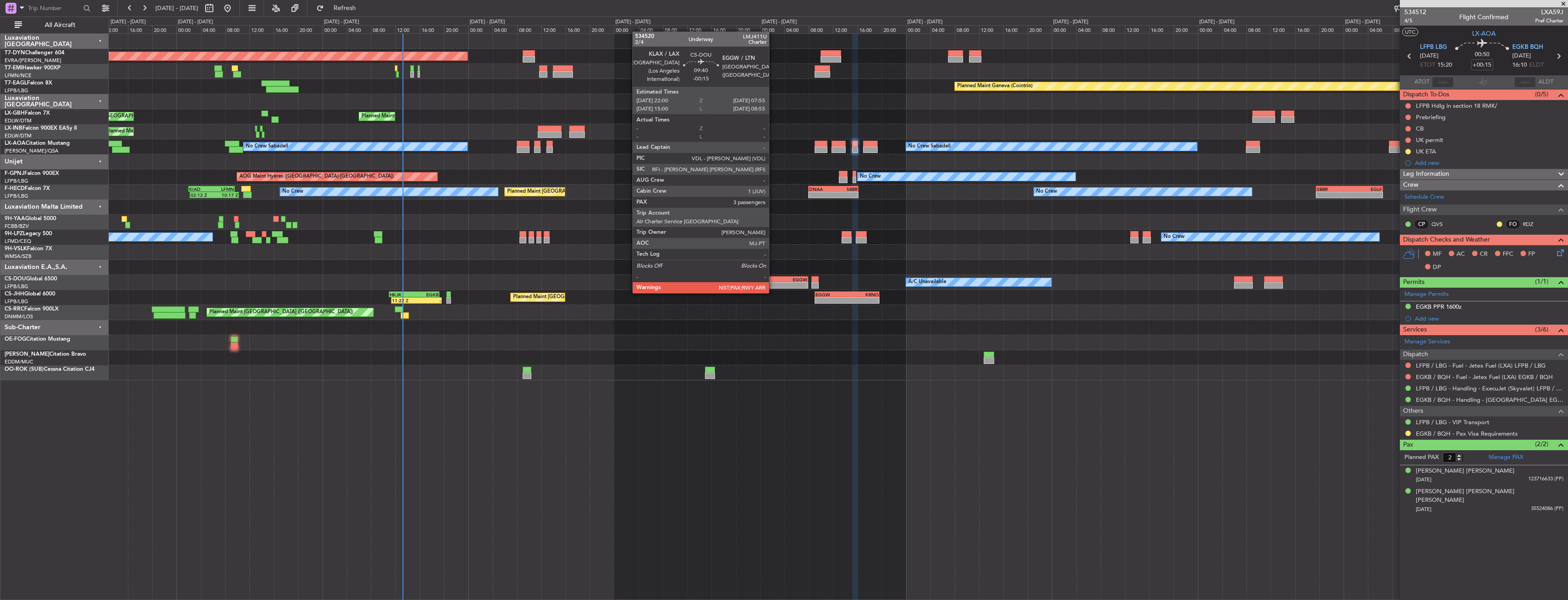
click at [773, 284] on div "-" at bounding box center [763, 285] width 29 height 5
click at [773, 278] on div "KLAX" at bounding box center [763, 280] width 29 height 5
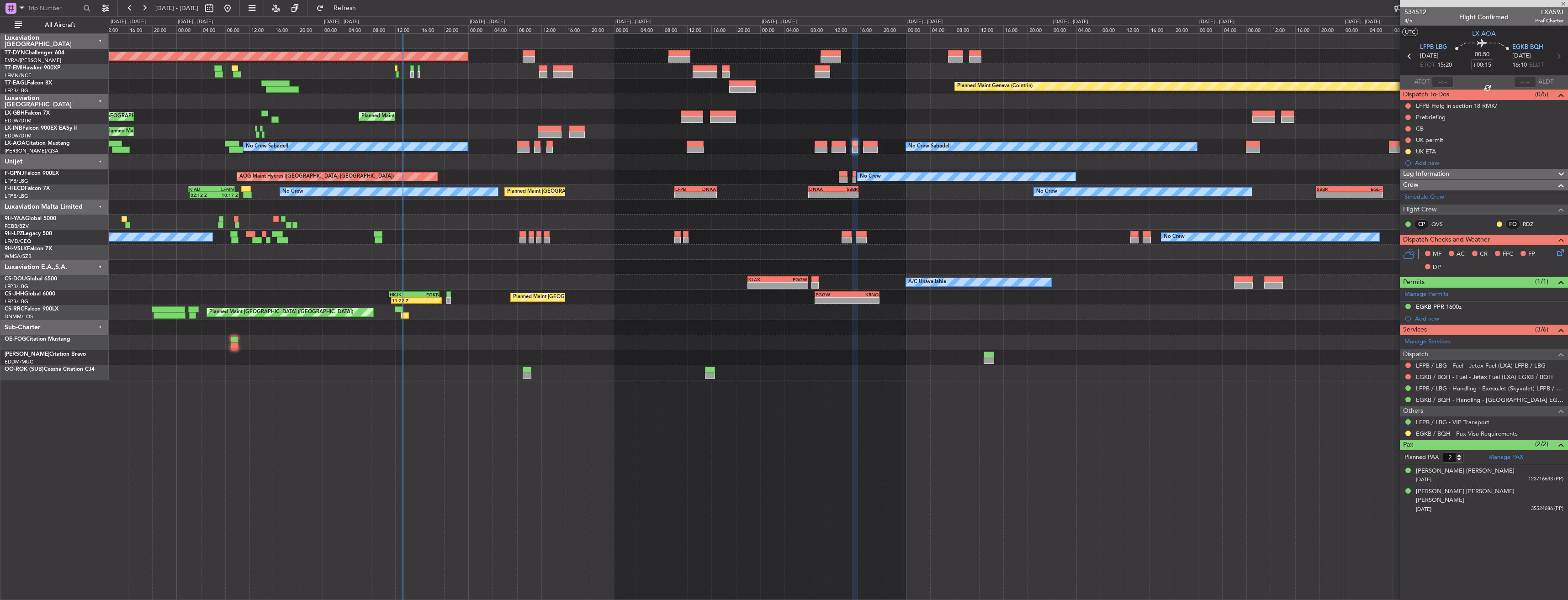
type input "-00:15"
type input "3"
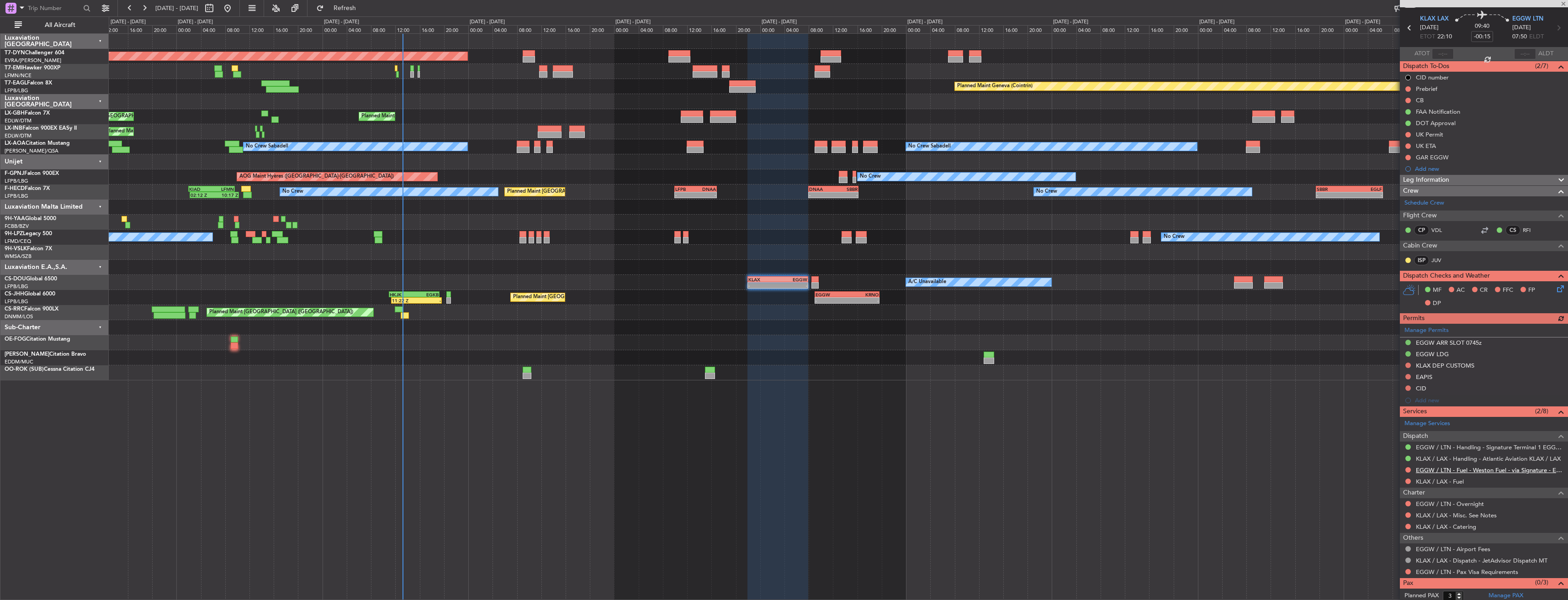
scroll to position [43, 0]
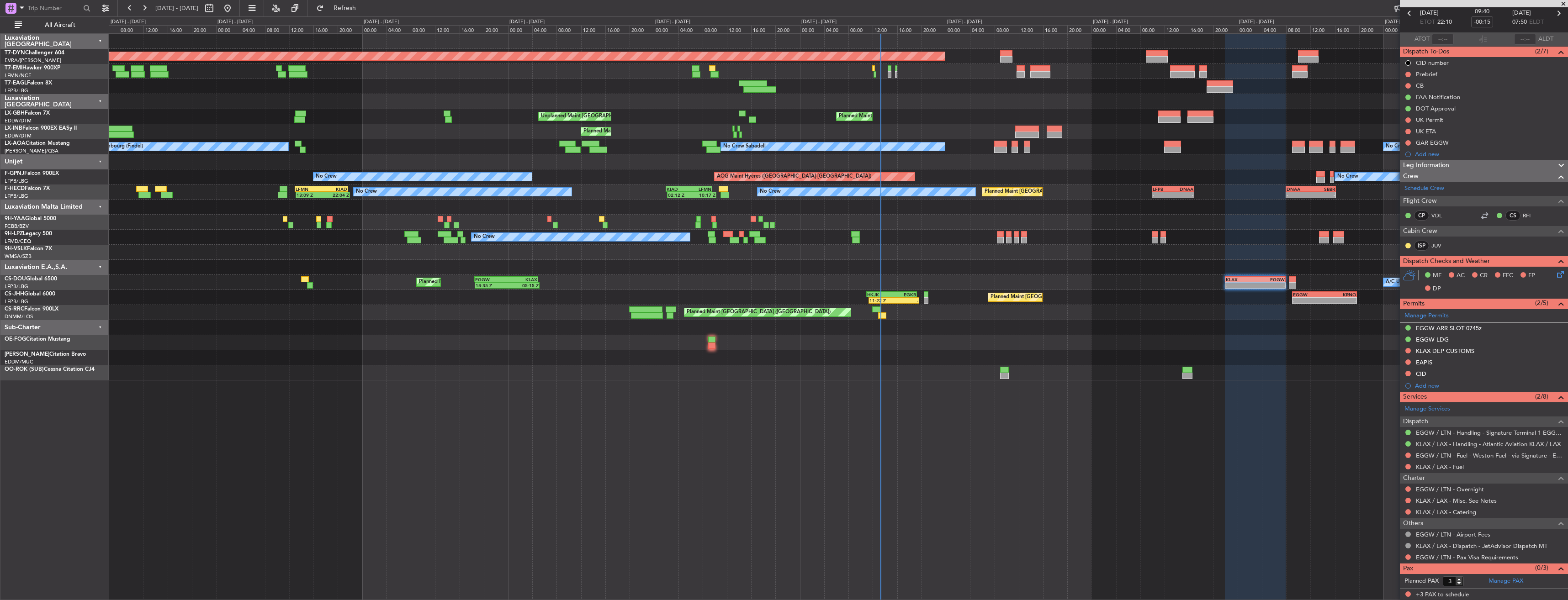
click at [1019, 249] on div "Planned Maint [GEOGRAPHIC_DATA]-[GEOGRAPHIC_DATA] Planned Maint Geneva ([GEOGRA…" at bounding box center [838, 207] width 1459 height 347
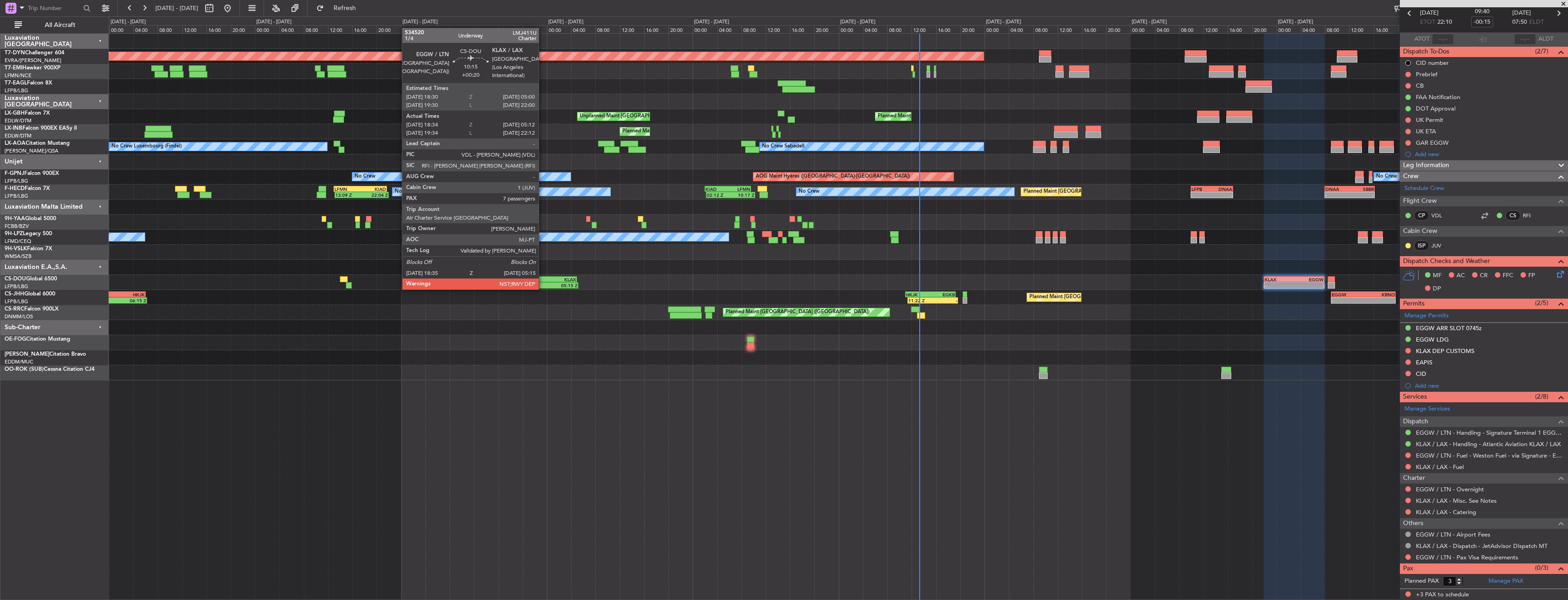
click at [543, 280] on div "EGGW" at bounding box center [529, 280] width 31 height 5
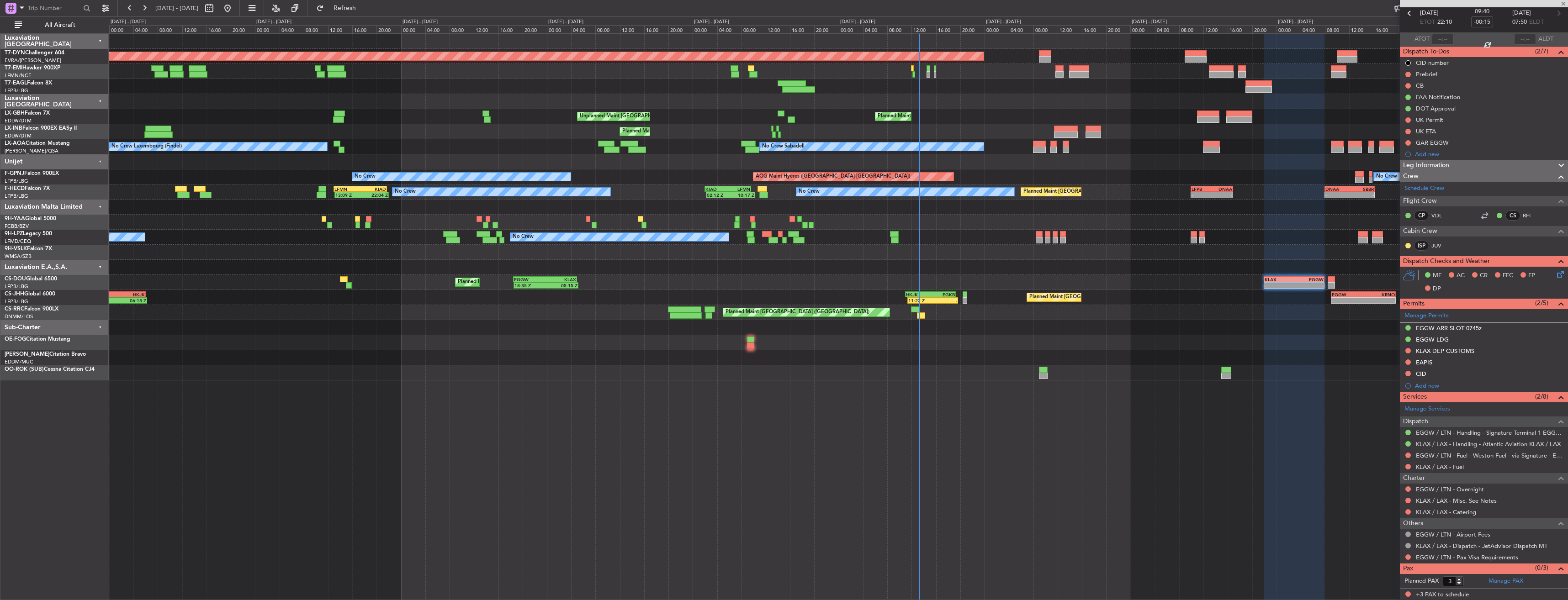
type input "+00:20"
type input "18:44"
type input "05:07"
type input "7"
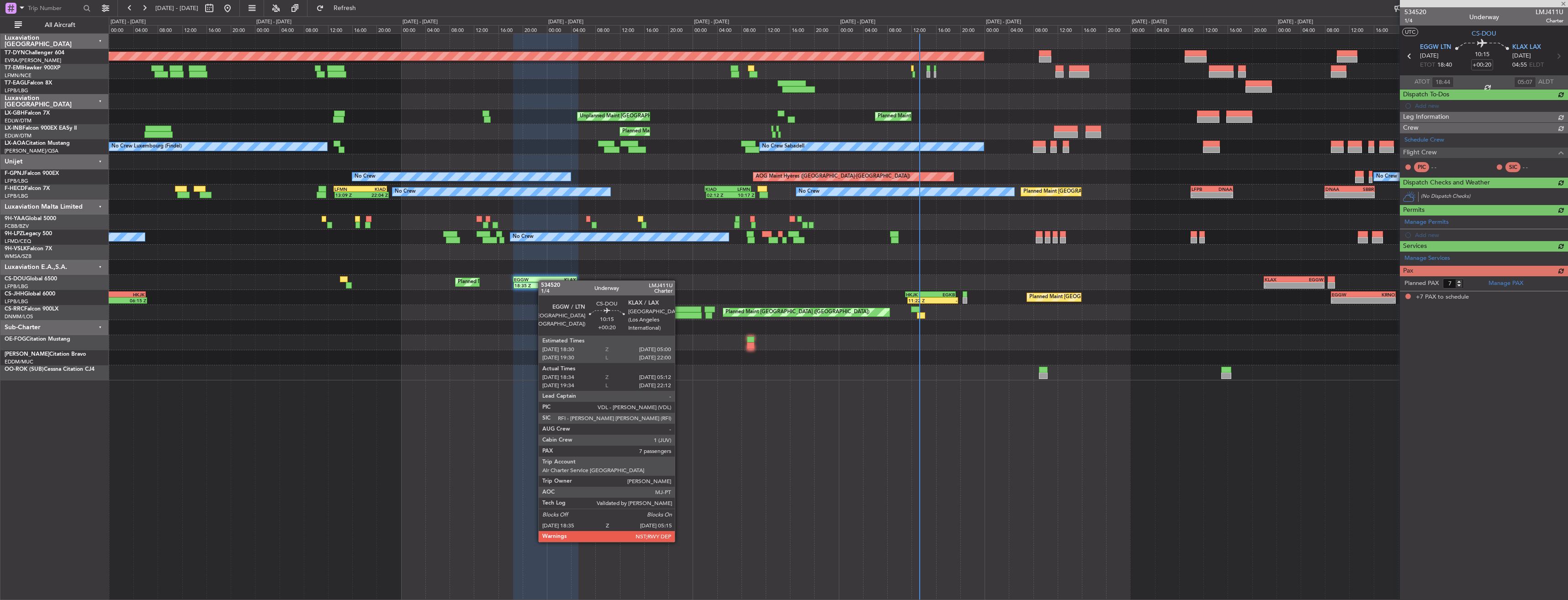
scroll to position [0, 0]
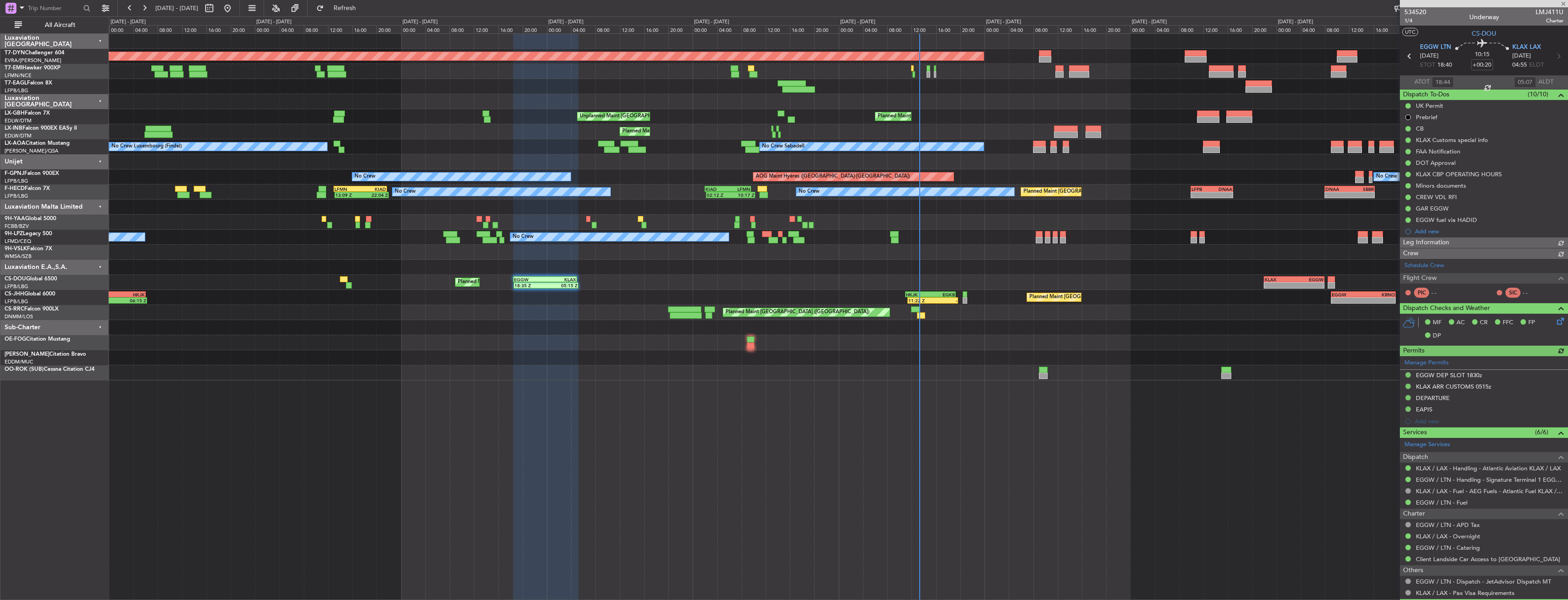
click at [653, 268] on div "Planned Maint [GEOGRAPHIC_DATA]-[GEOGRAPHIC_DATA] Planned Maint Geneva ([GEOGRA…" at bounding box center [838, 207] width 1459 height 347
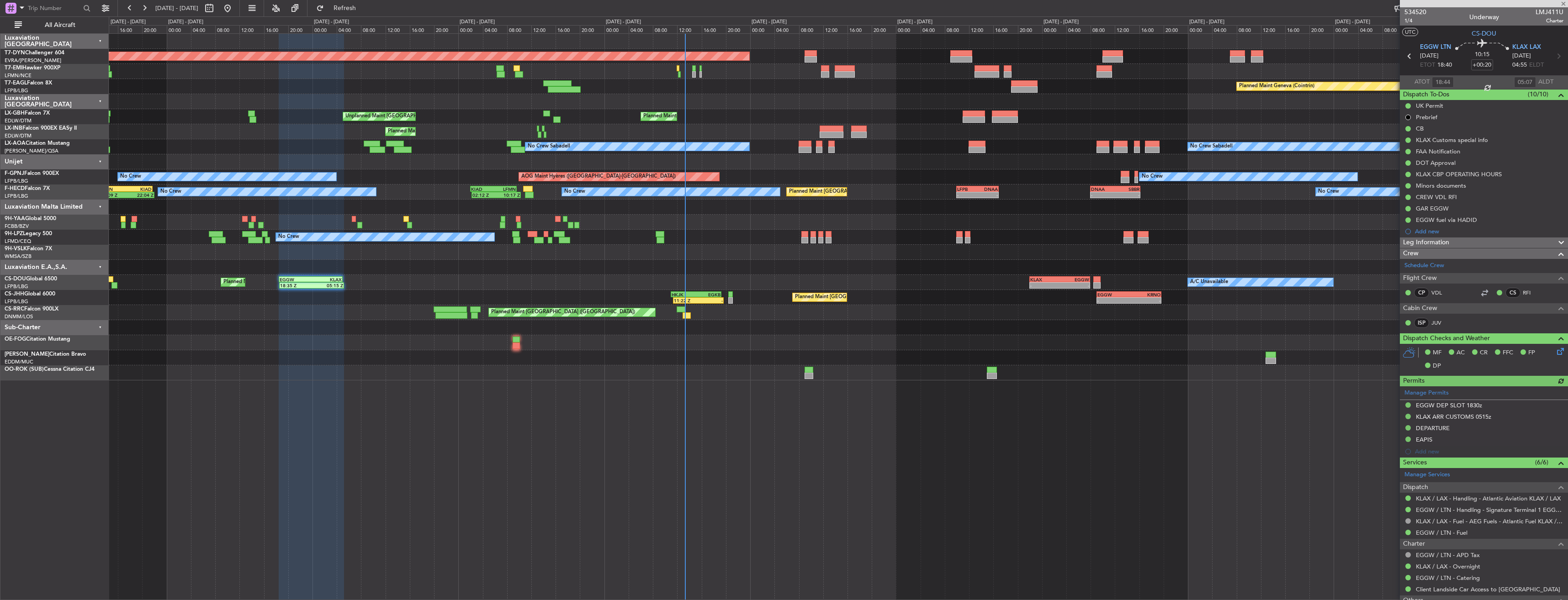
scroll to position [198, 0]
